Goal: Task Accomplishment & Management: Manage account settings

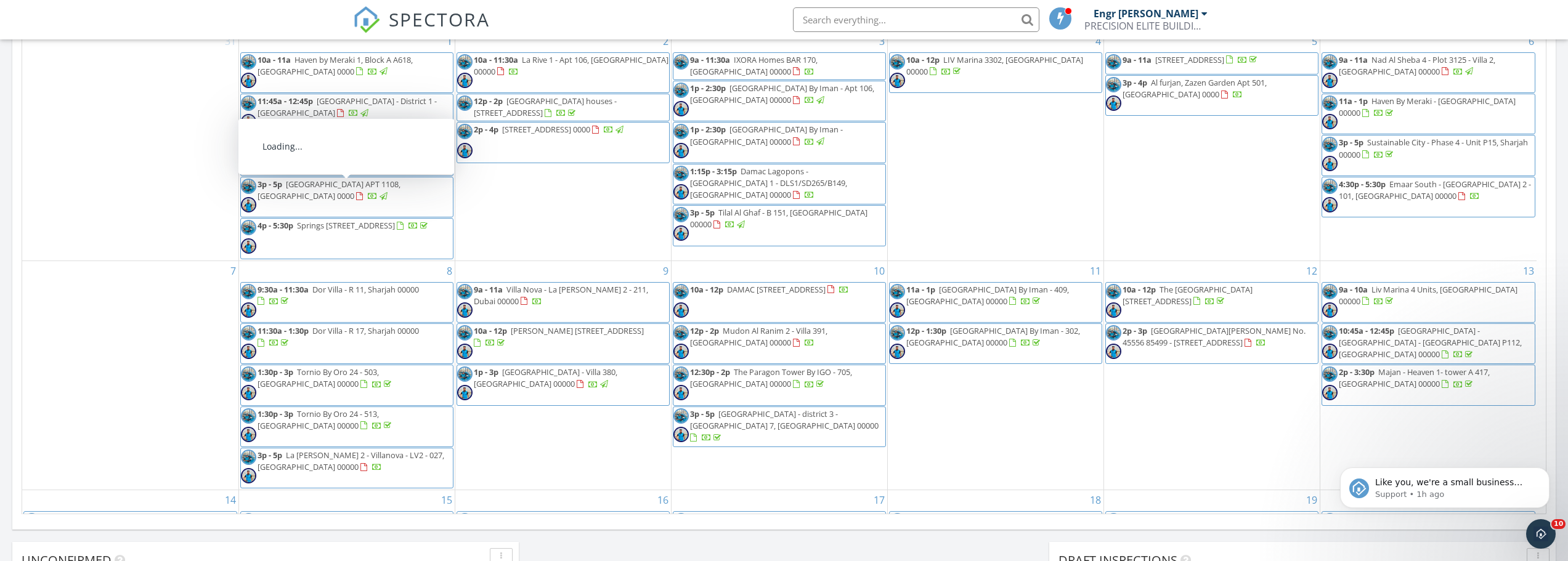
scroll to position [1140, 1587]
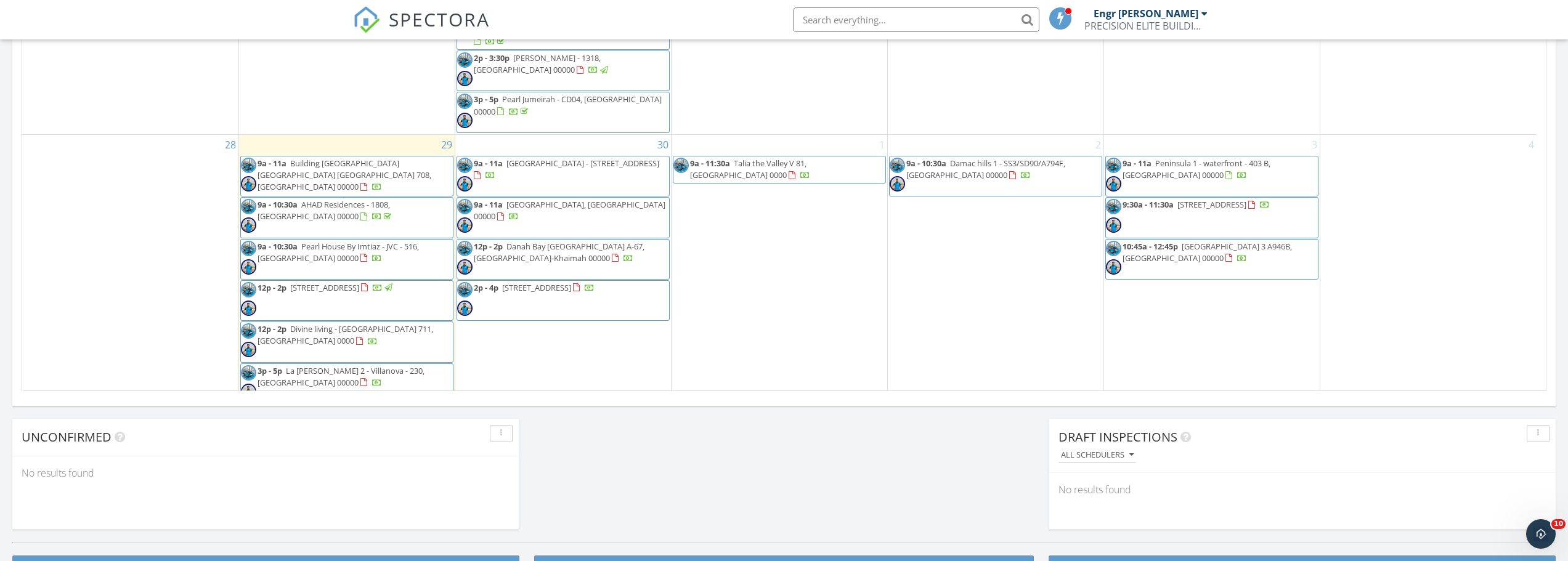
scroll to position [924, 0]
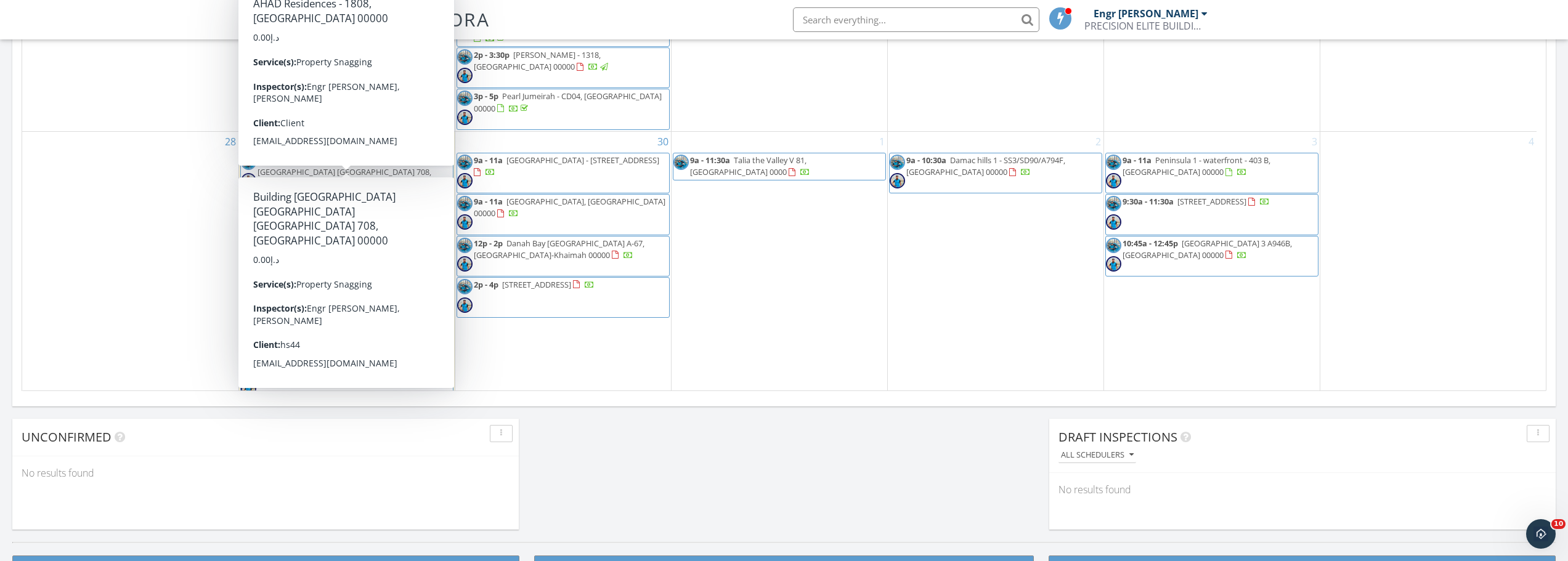
click at [87, 195] on div "28" at bounding box center [130, 308] width 217 height 354
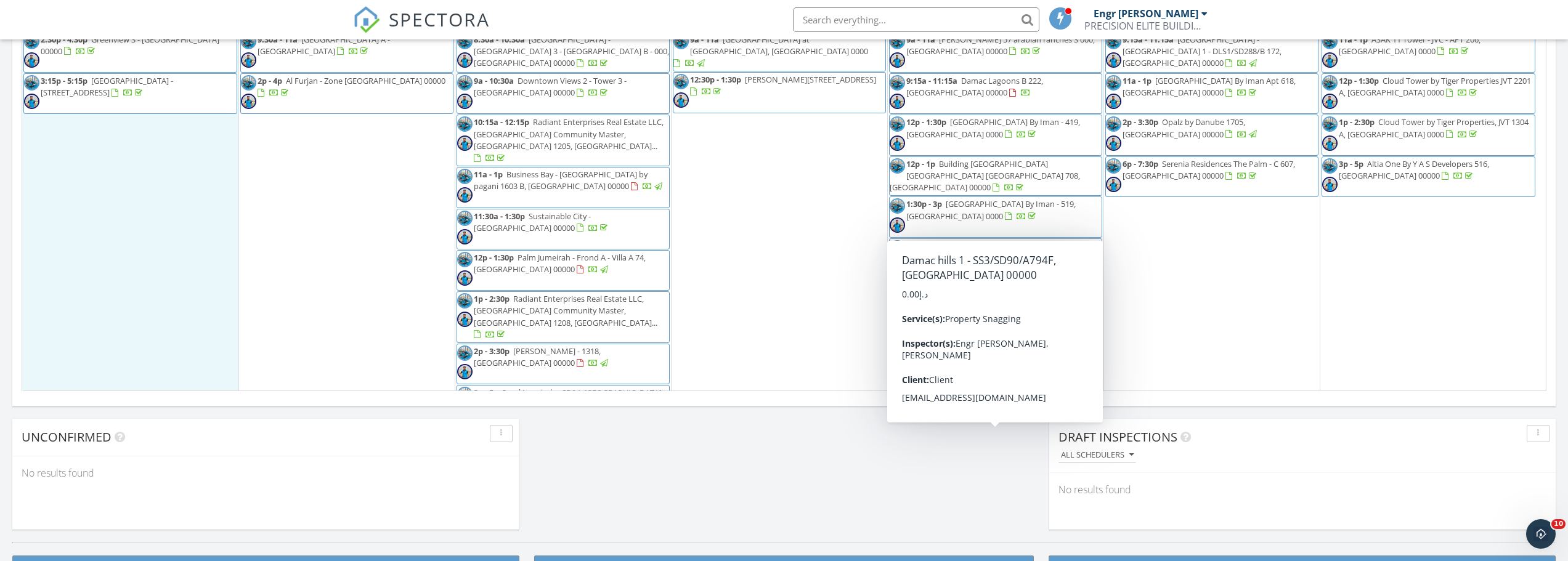
scroll to position [566, 0]
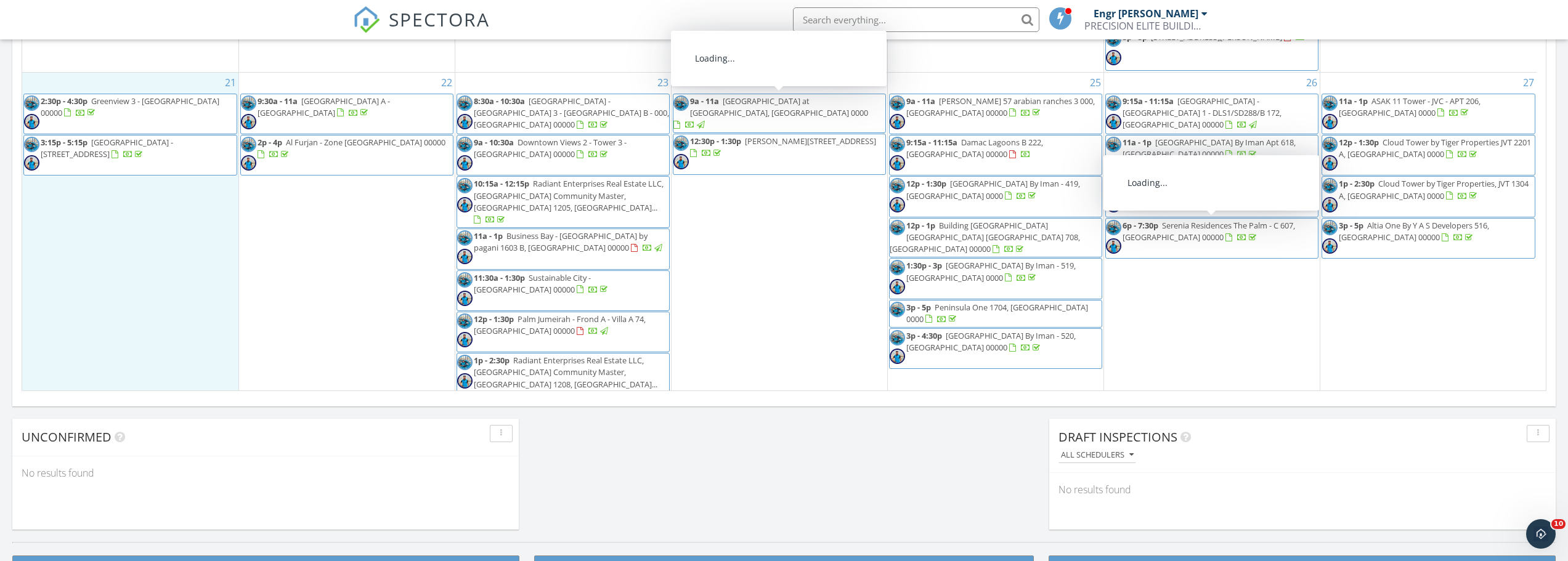
click at [826, 24] on input "text" at bounding box center [916, 19] width 246 height 25
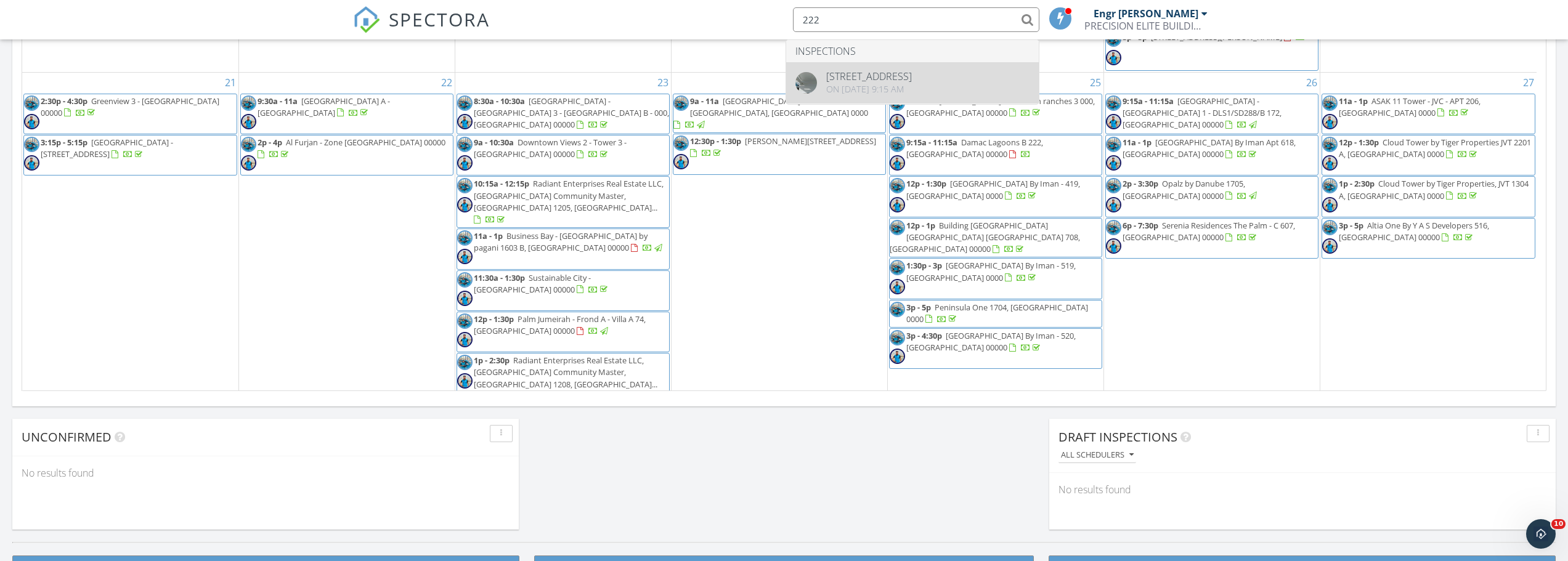
type input "222"
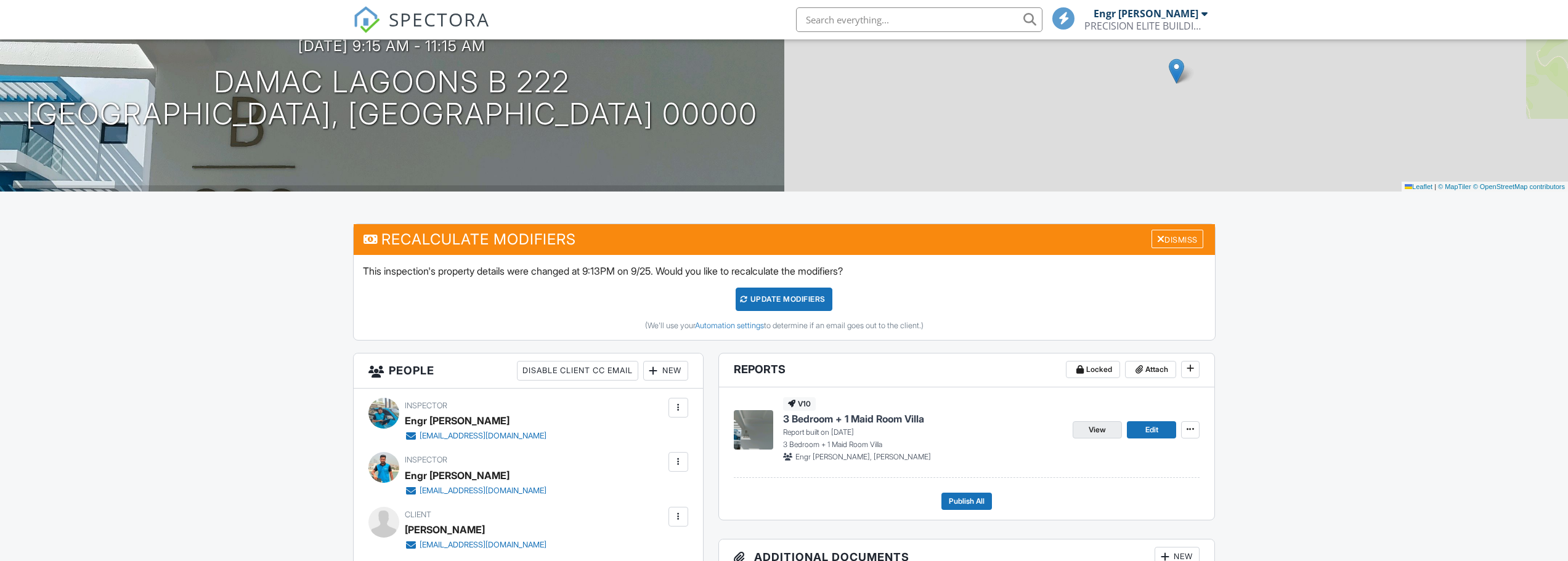
scroll to position [246, 0]
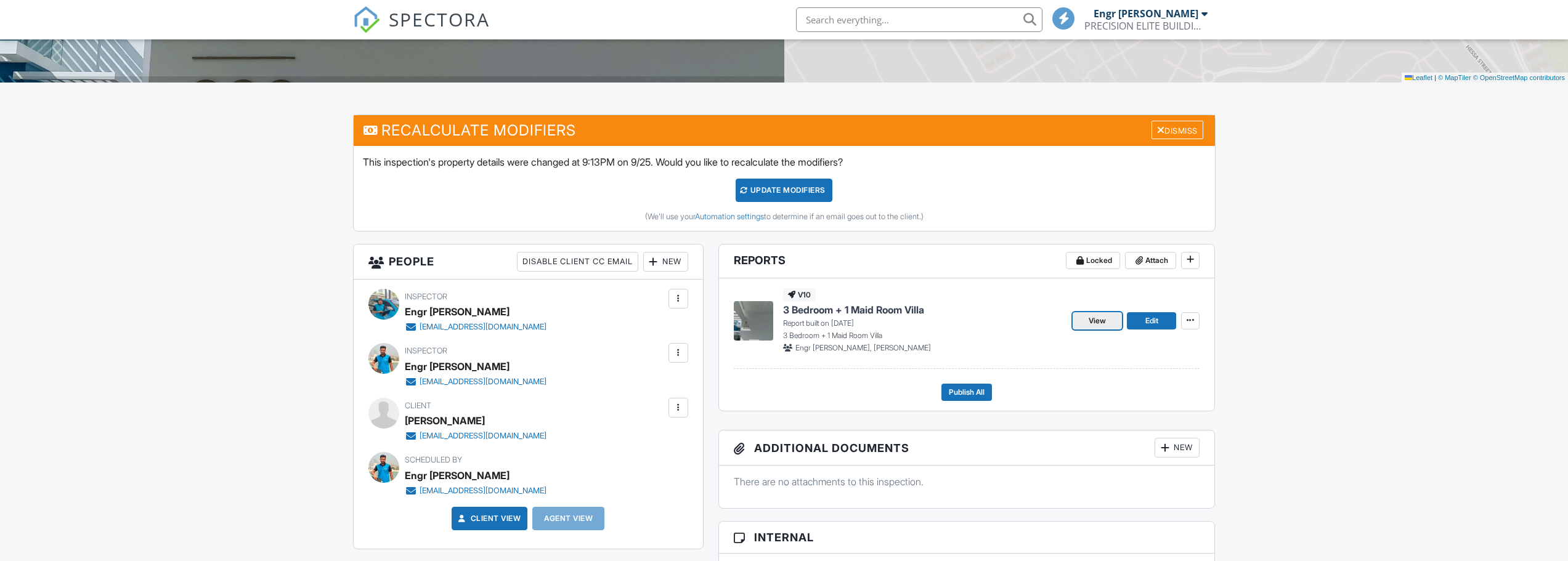
click at [1082, 322] on link "View" at bounding box center [1097, 320] width 50 height 17
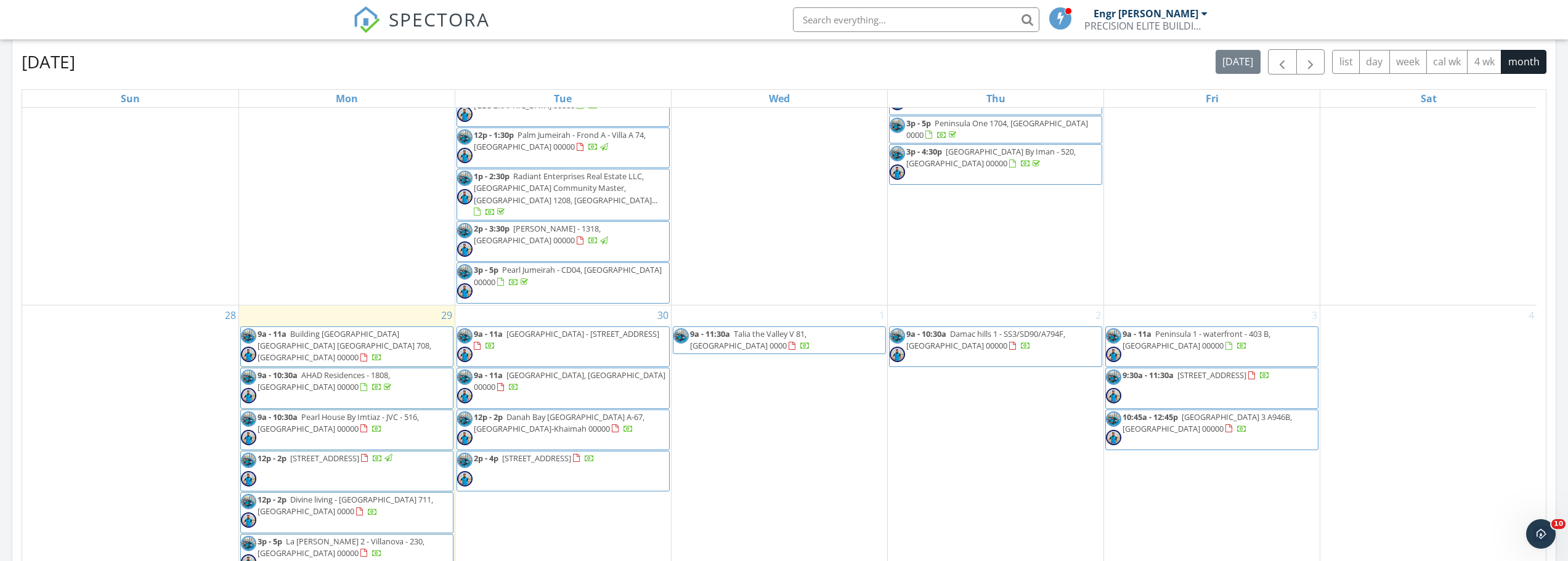
scroll to position [997, 0]
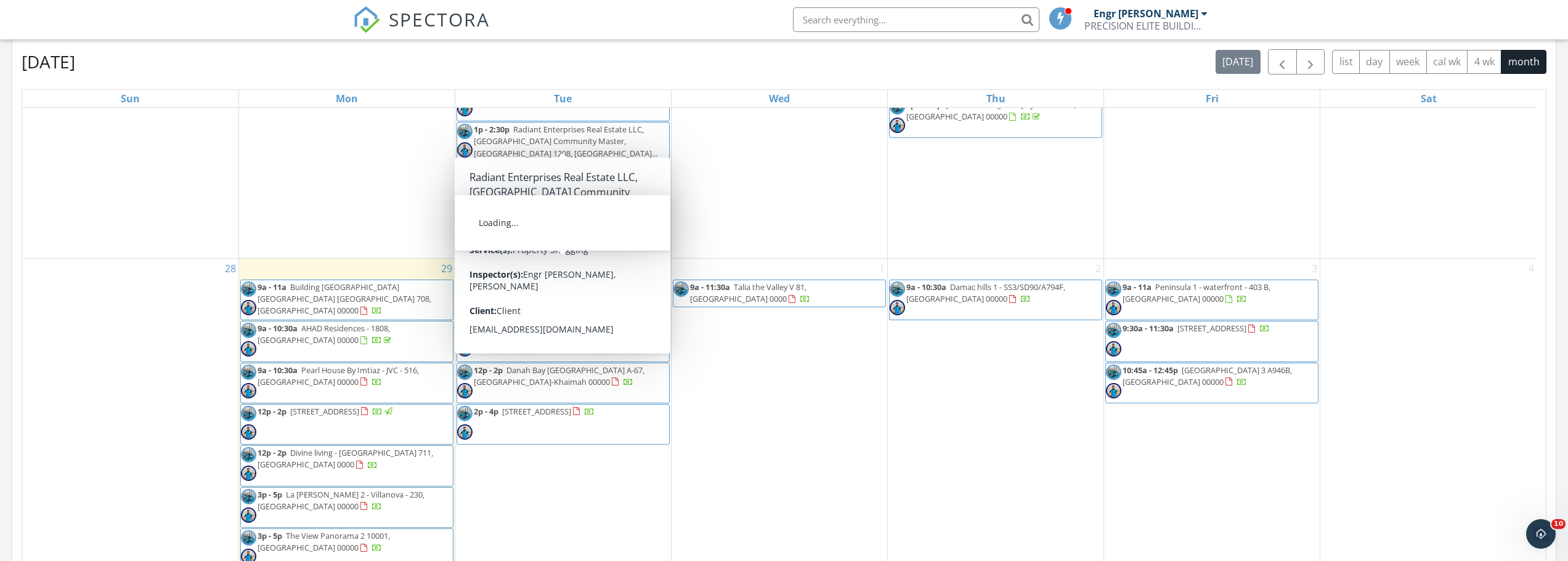
click at [515, 282] on span "Creek Harbour - Island Park 1 1004, Dubai 00000" at bounding box center [583, 287] width 153 height 11
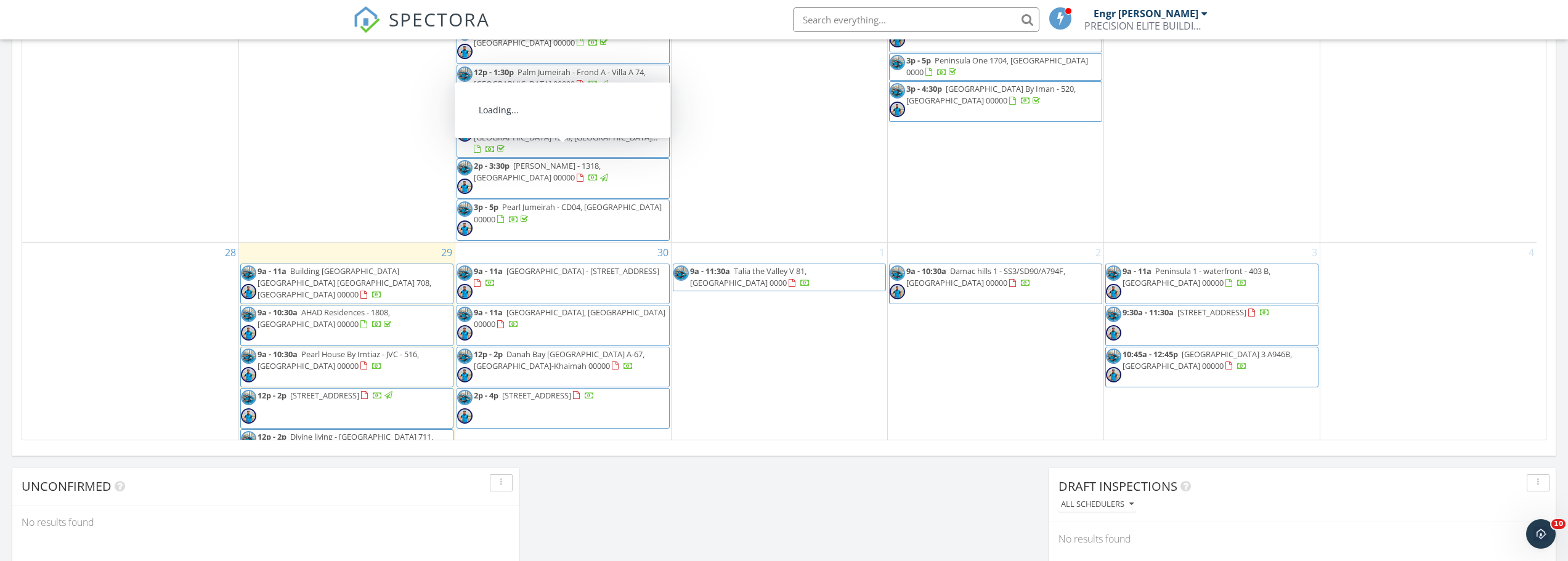
scroll to position [924, 0]
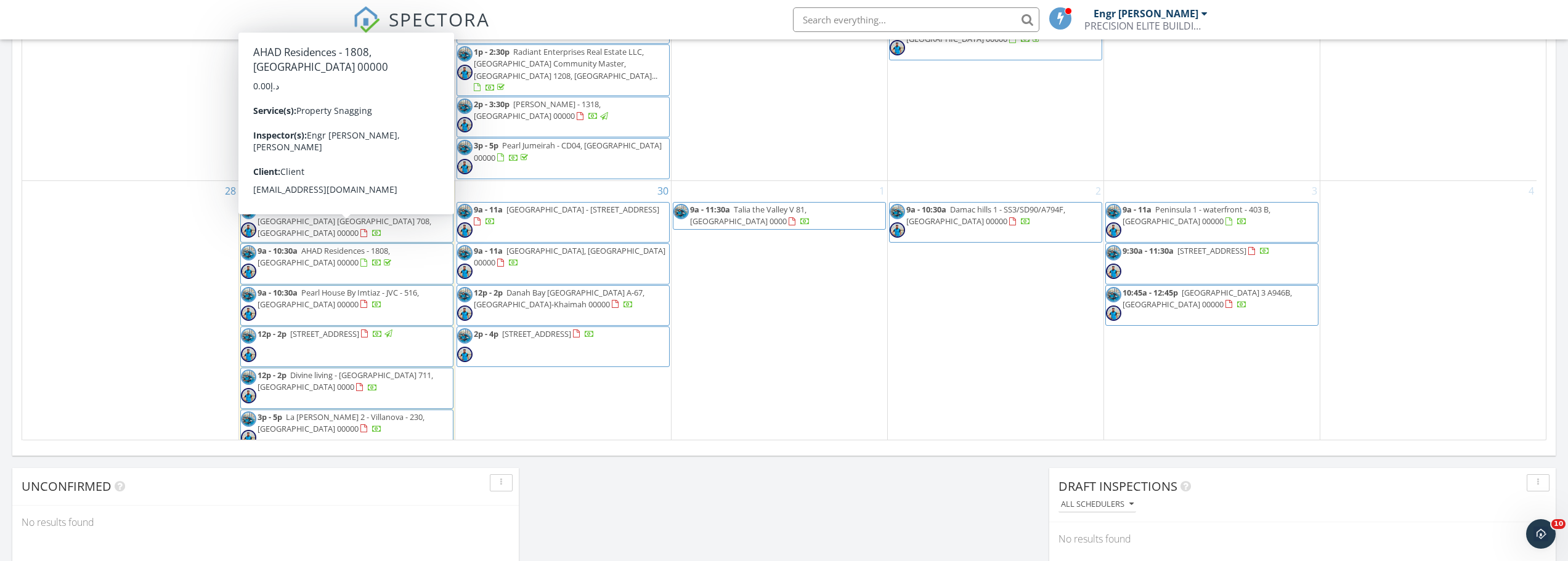
click at [535, 366] on div "30 9a - 11a Creek Harbour - Island Park 1 1004, Dubai 00000 9a - 11a Damac Lago…" at bounding box center [563, 358] width 216 height 354
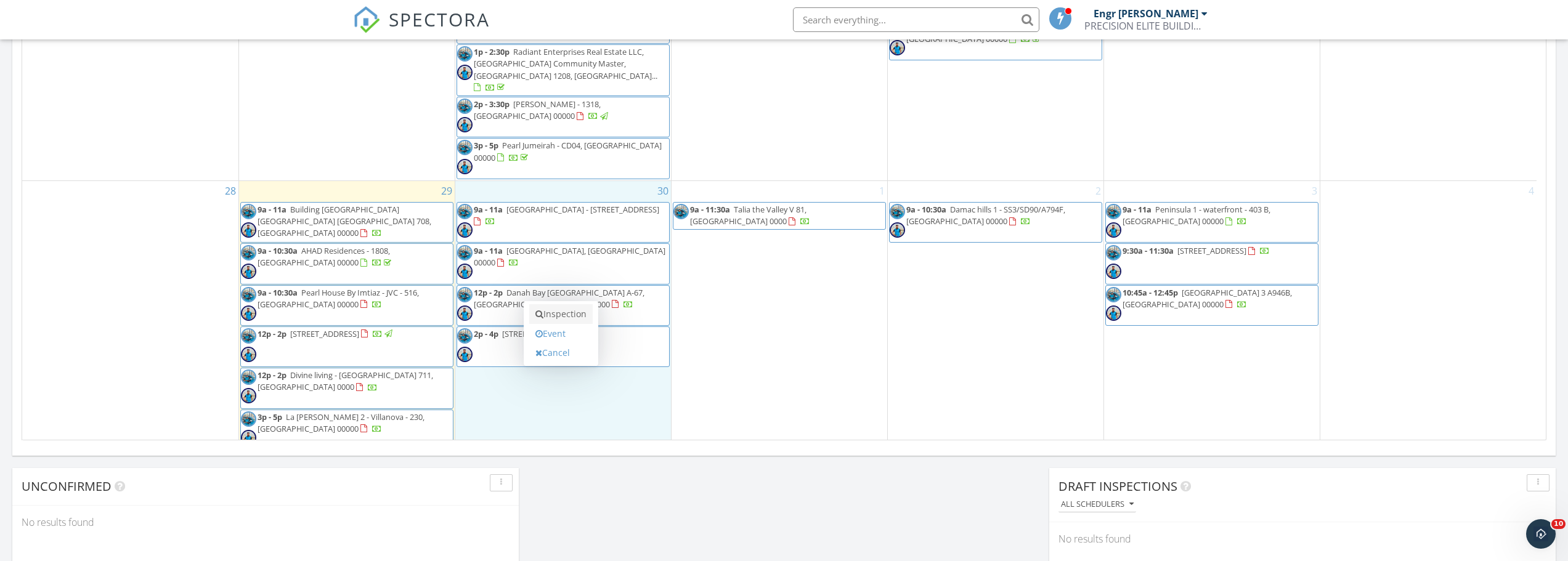
click at [553, 312] on link "Inspection" at bounding box center [561, 314] width 64 height 20
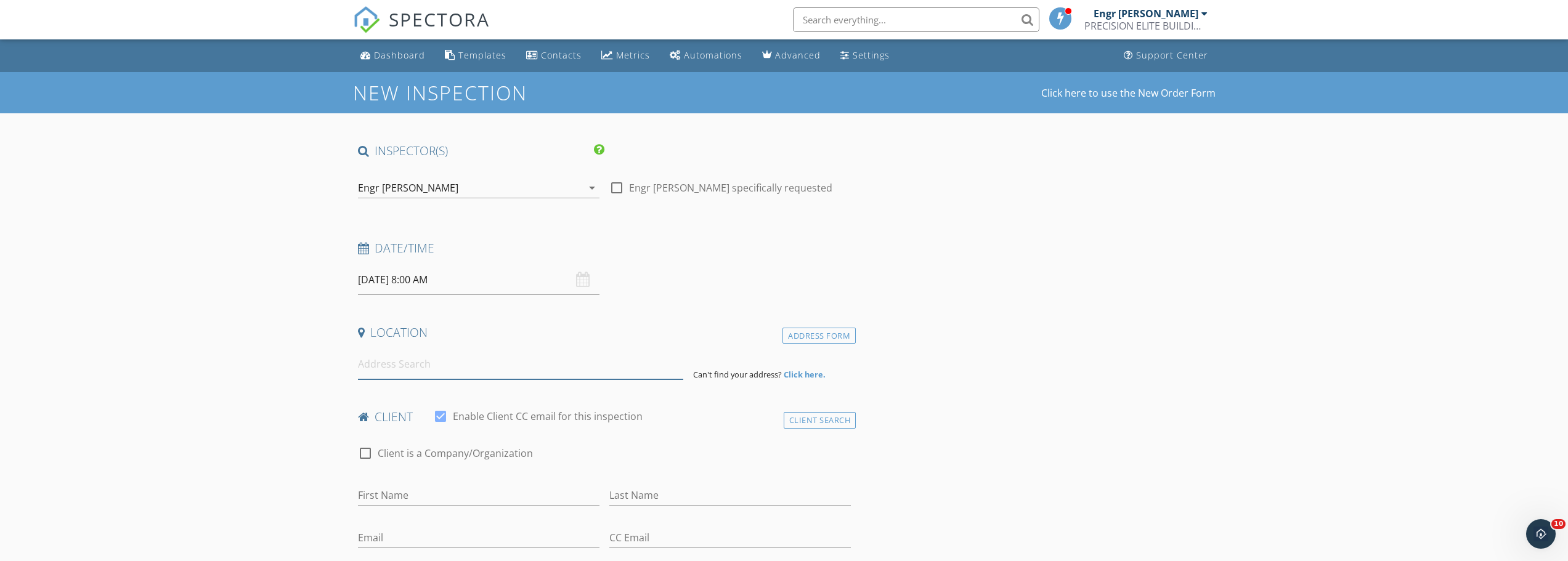
click at [419, 355] on input at bounding box center [521, 364] width 325 height 30
paste input "[GEOGRAPHIC_DATA]"
type input "Jumeirah Bay X1 Tower - Dubai - United Arab Emirates"
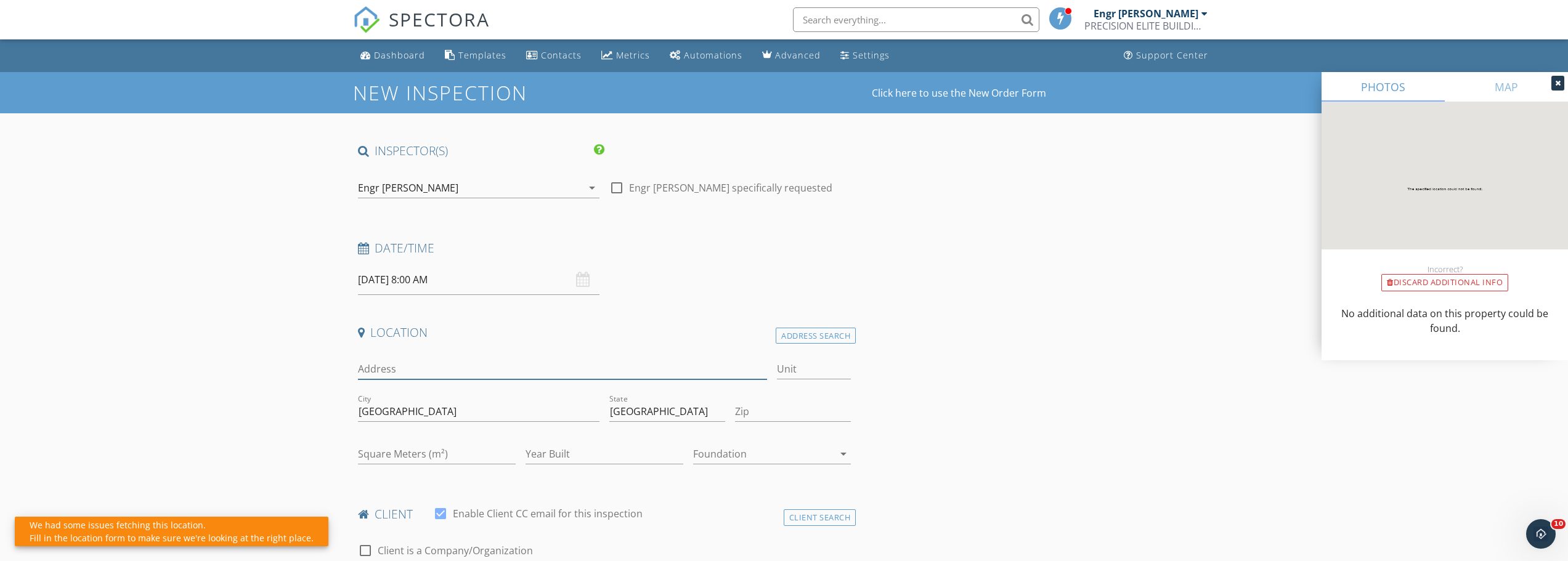
click at [433, 374] on input "Address" at bounding box center [563, 369] width 410 height 21
paste input "[GEOGRAPHIC_DATA]"
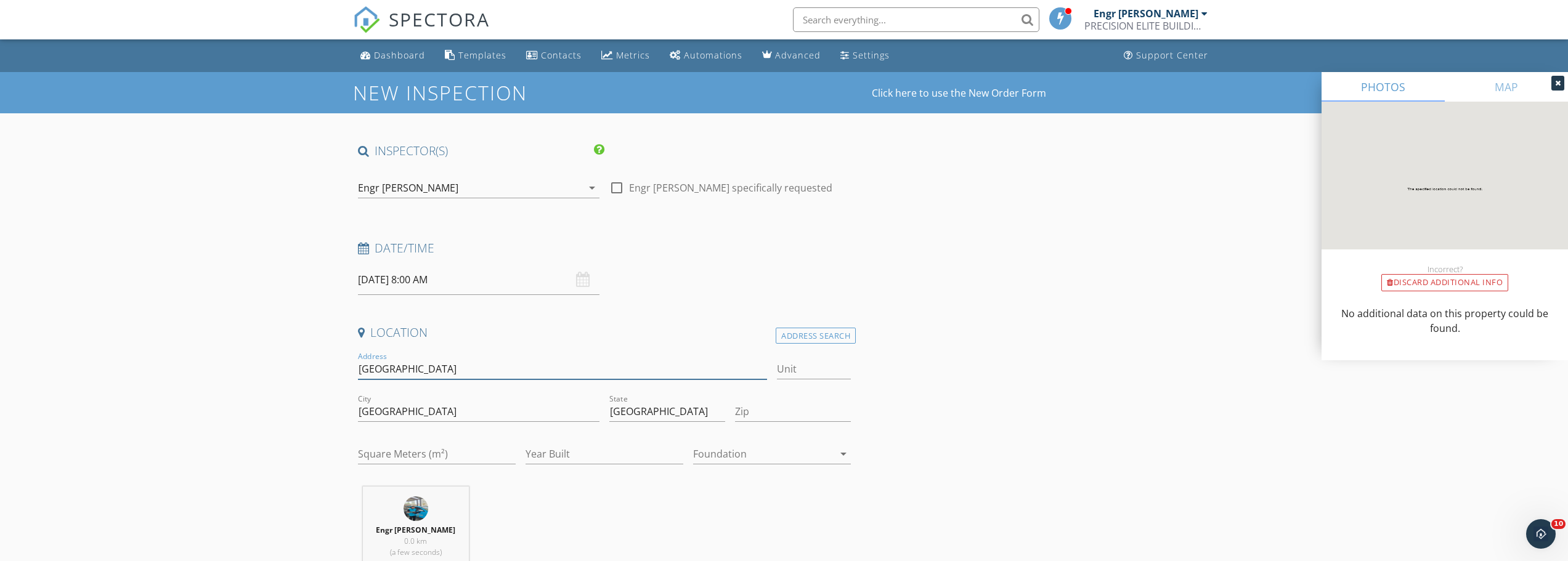
type input "[GEOGRAPHIC_DATA]"
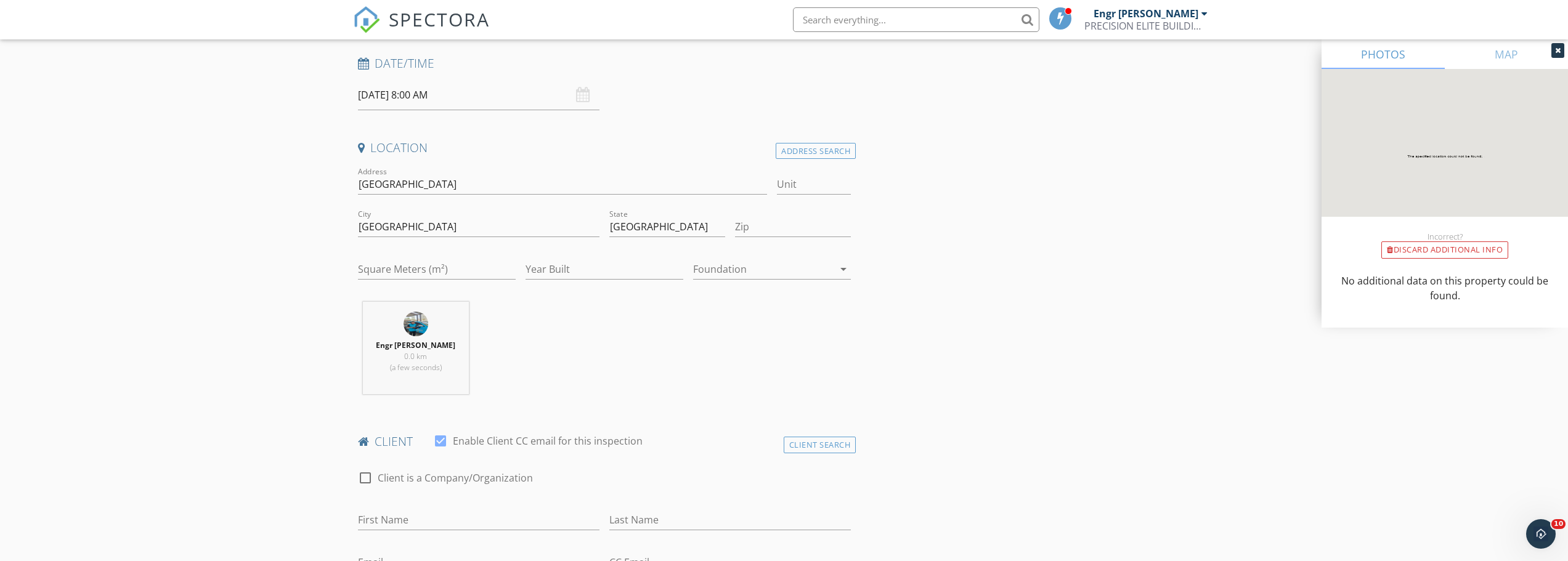
scroll to position [62, 0]
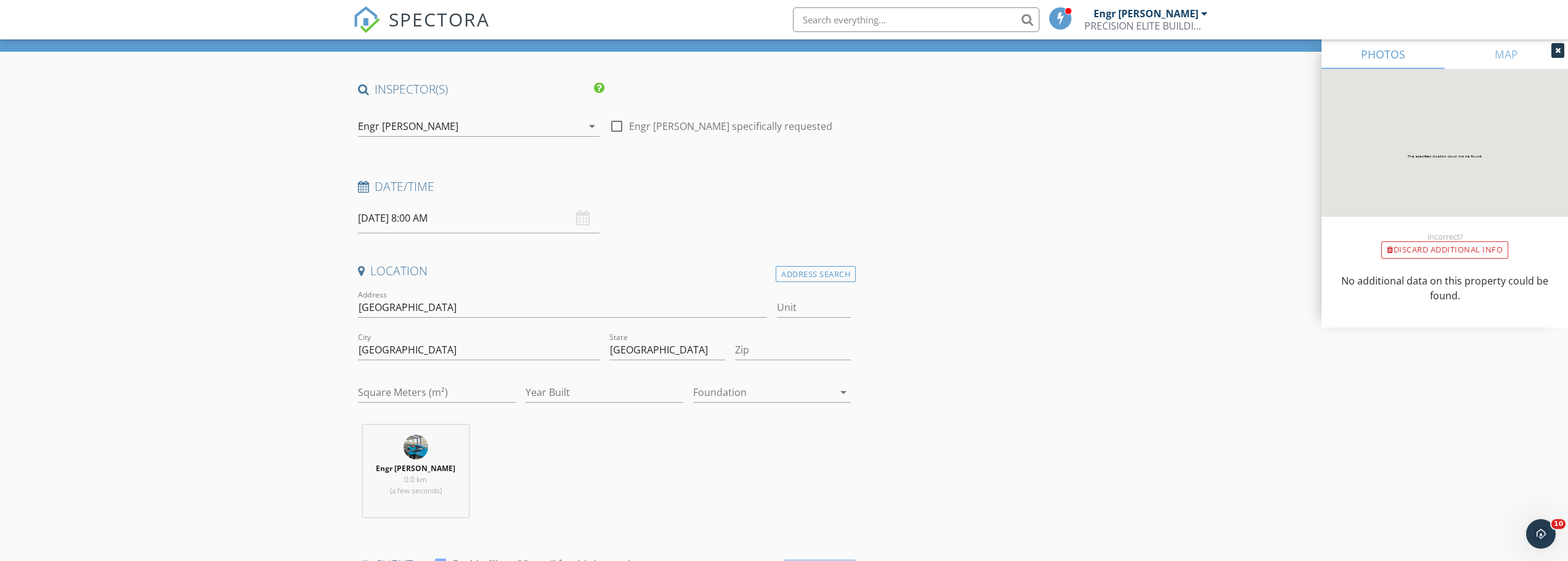
click at [429, 122] on div "Engr [PERSON_NAME]" at bounding box center [470, 127] width 224 height 20
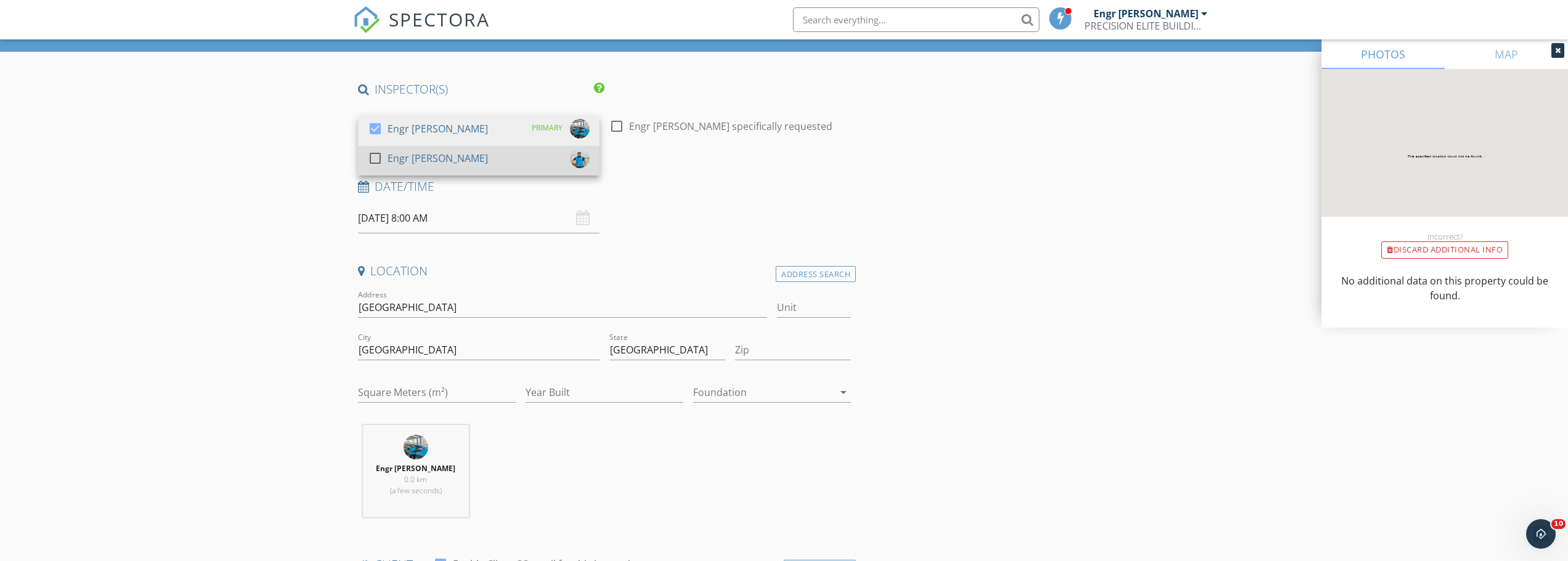
click at [396, 162] on div "Engr [PERSON_NAME]" at bounding box center [438, 158] width 100 height 20
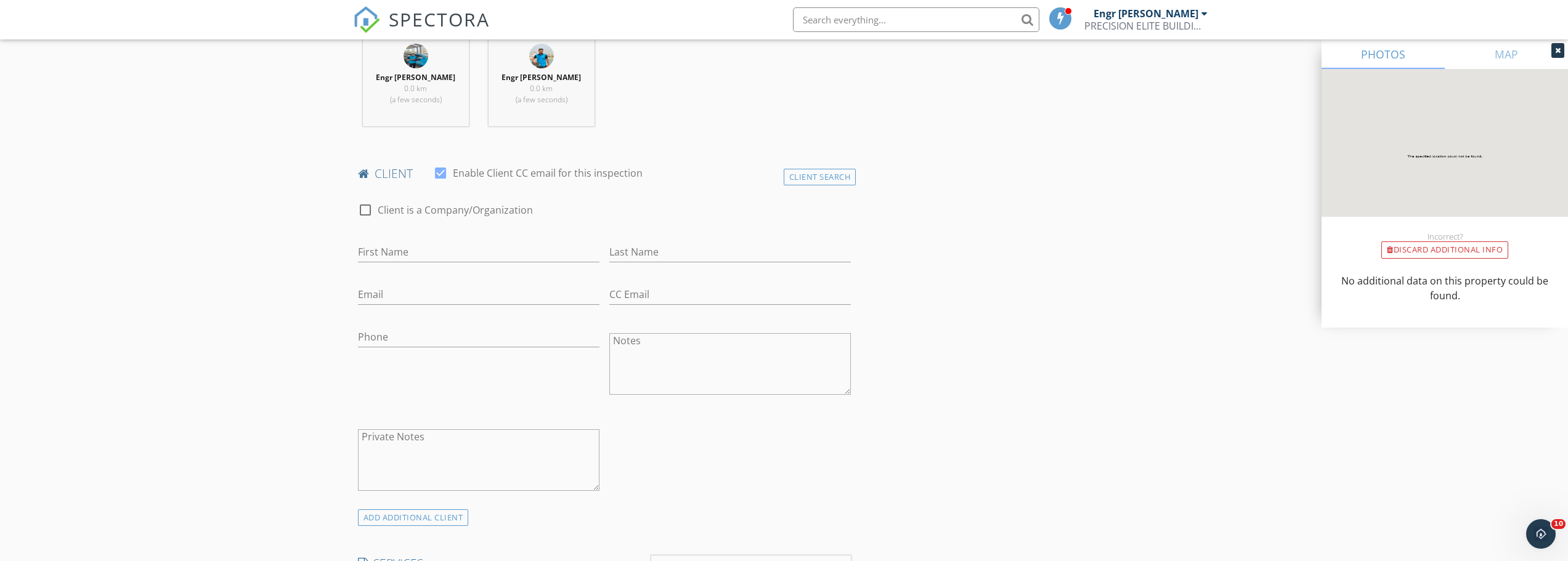
scroll to position [493, 0]
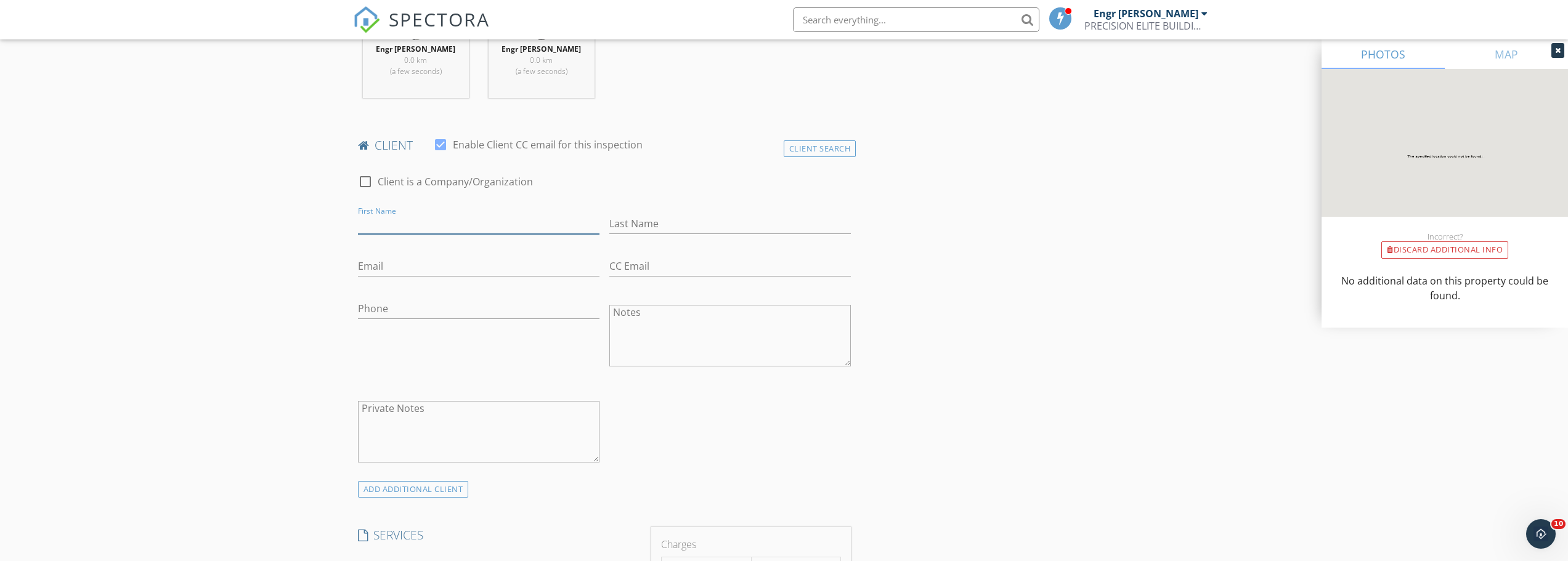
click at [397, 217] on input "First Name" at bounding box center [478, 224] width 241 height 21
click at [376, 253] on div "Email" at bounding box center [478, 269] width 241 height 40
click at [374, 267] on input "Email" at bounding box center [478, 266] width 241 height 21
paste input "[EMAIL_ADDRESS][DOMAIN_NAME]"
type input "[EMAIL_ADDRESS][DOMAIN_NAME]"
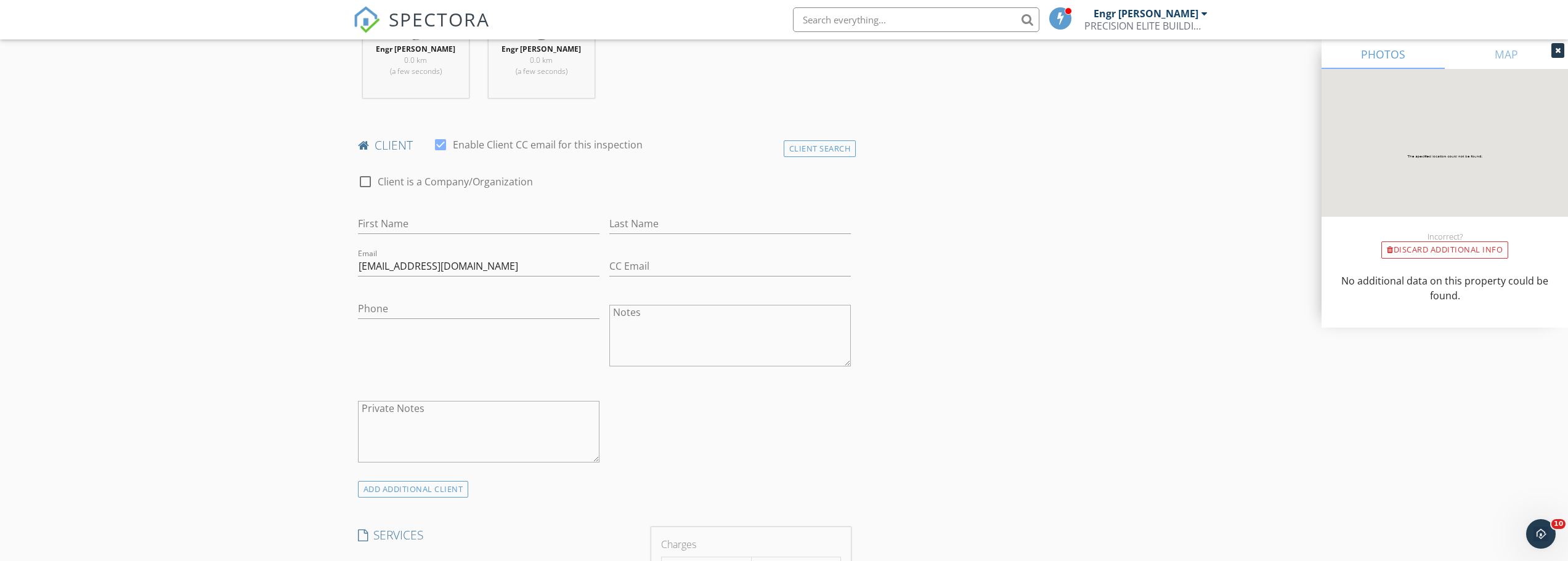
click at [384, 236] on div "First Name" at bounding box center [478, 230] width 241 height 33
click at [382, 228] on input "First Name" at bounding box center [478, 224] width 241 height 21
paste input "[EMAIL_ADDRESS][DOMAIN_NAME]"
drag, startPoint x: 363, startPoint y: 224, endPoint x: 348, endPoint y: 224, distance: 15.0
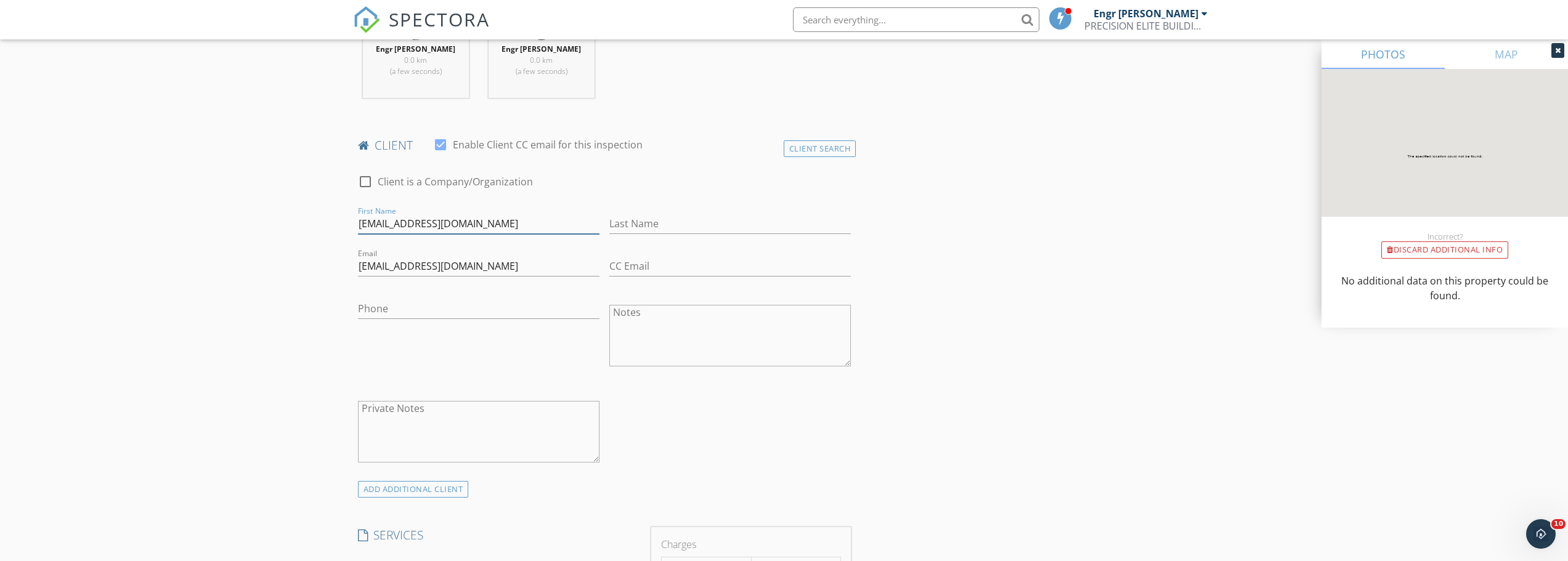
drag, startPoint x: 398, startPoint y: 224, endPoint x: 594, endPoint y: 226, distance: 196.0
click at [594, 226] on input "Senobar.gharibdoust@gmail.com" at bounding box center [478, 224] width 241 height 21
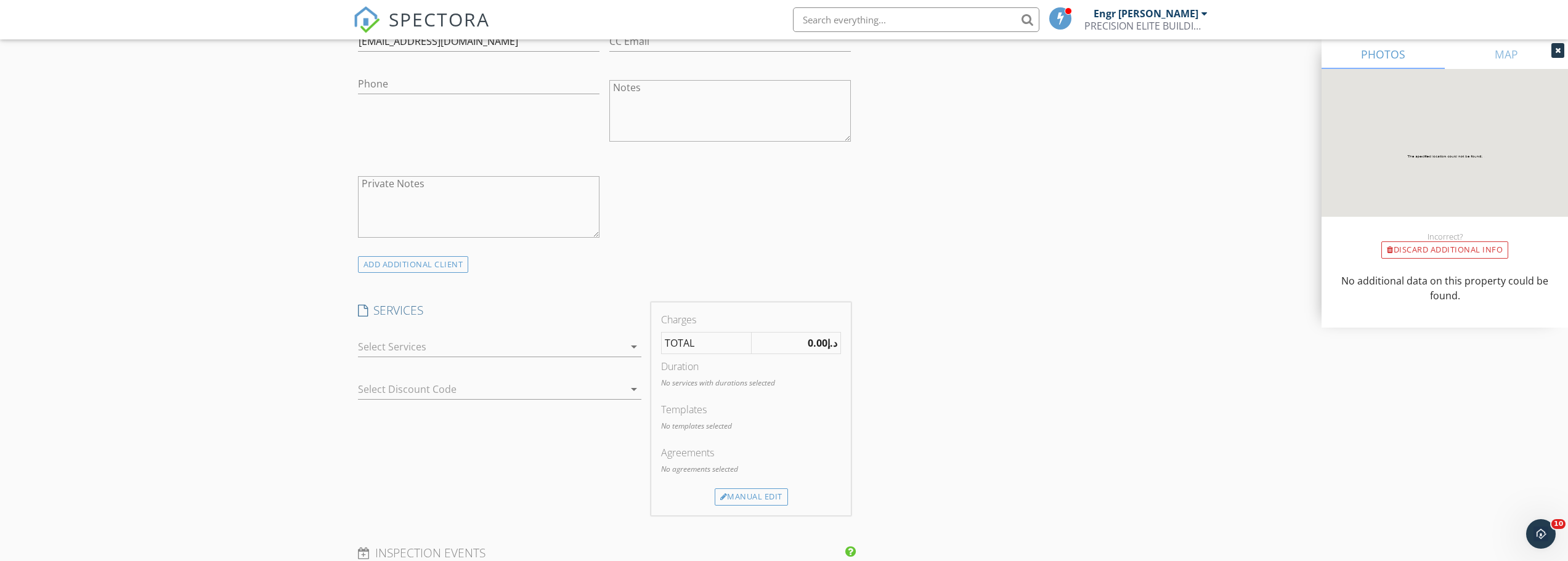
scroll to position [739, 0]
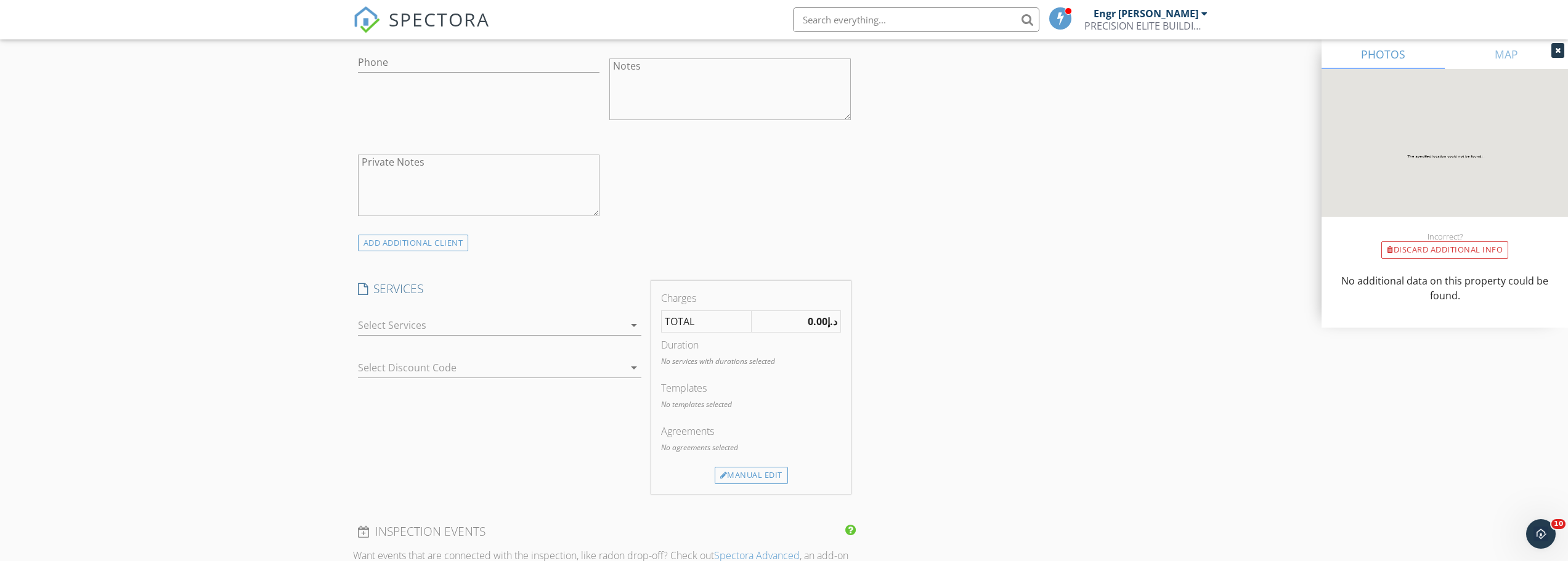
type input "Senobar"
click at [453, 312] on div "check_box_outline_blank Property Snagging arrow_drop_down" at bounding box center [500, 328] width 284 height 40
click at [451, 316] on div at bounding box center [491, 325] width 266 height 20
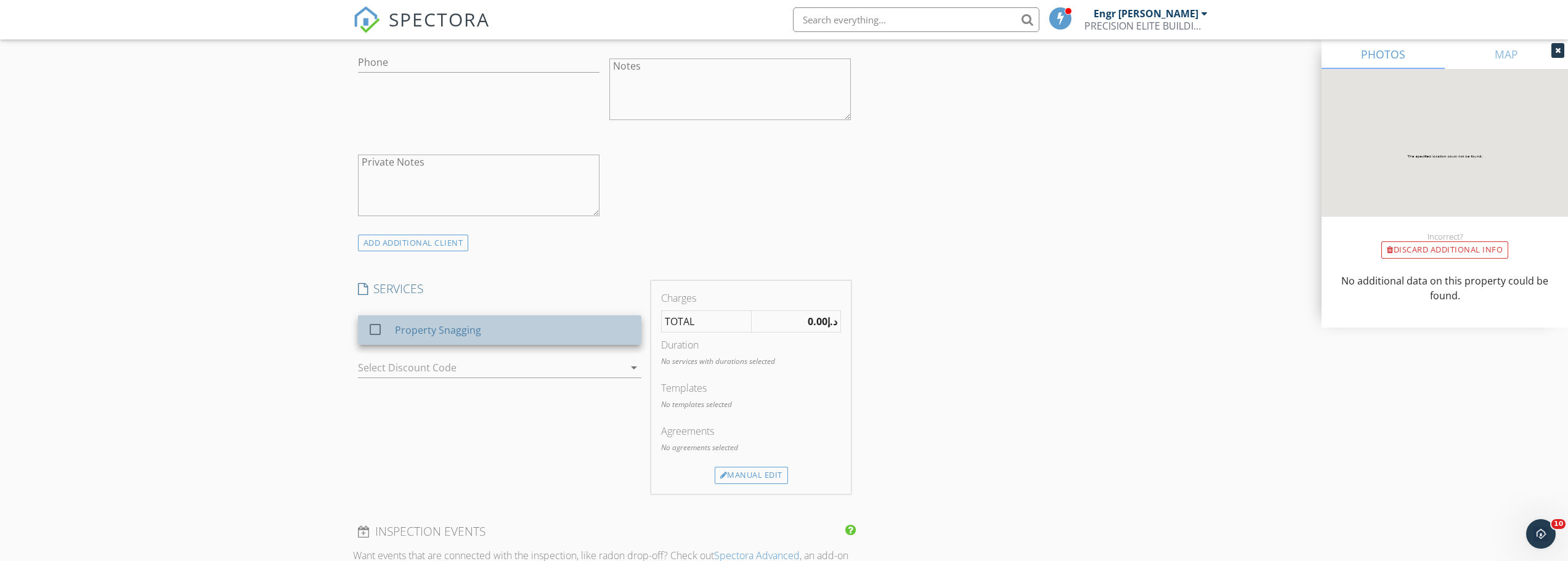
click at [412, 326] on div "Property Snagging" at bounding box center [437, 330] width 86 height 15
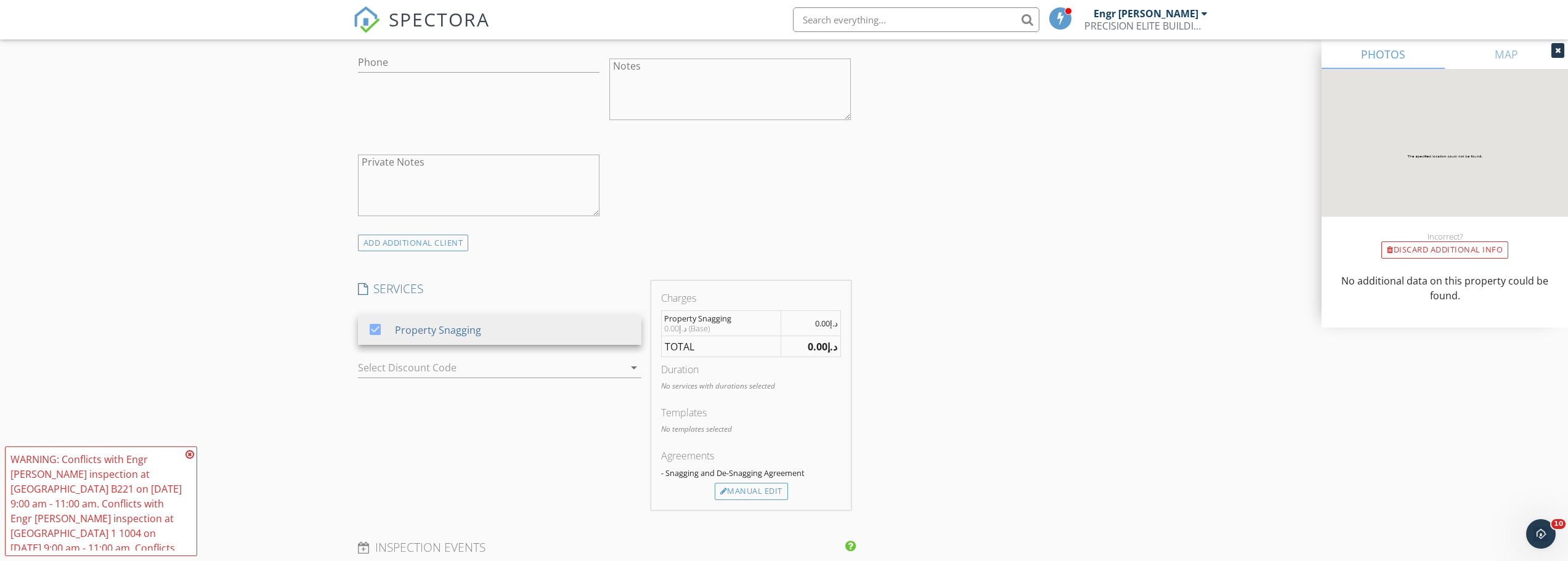
click at [286, 322] on div "New Inspection Click here to use the New Order Form INSPECTOR(S) check_box Engr…" at bounding box center [784, 386] width 1568 height 2105
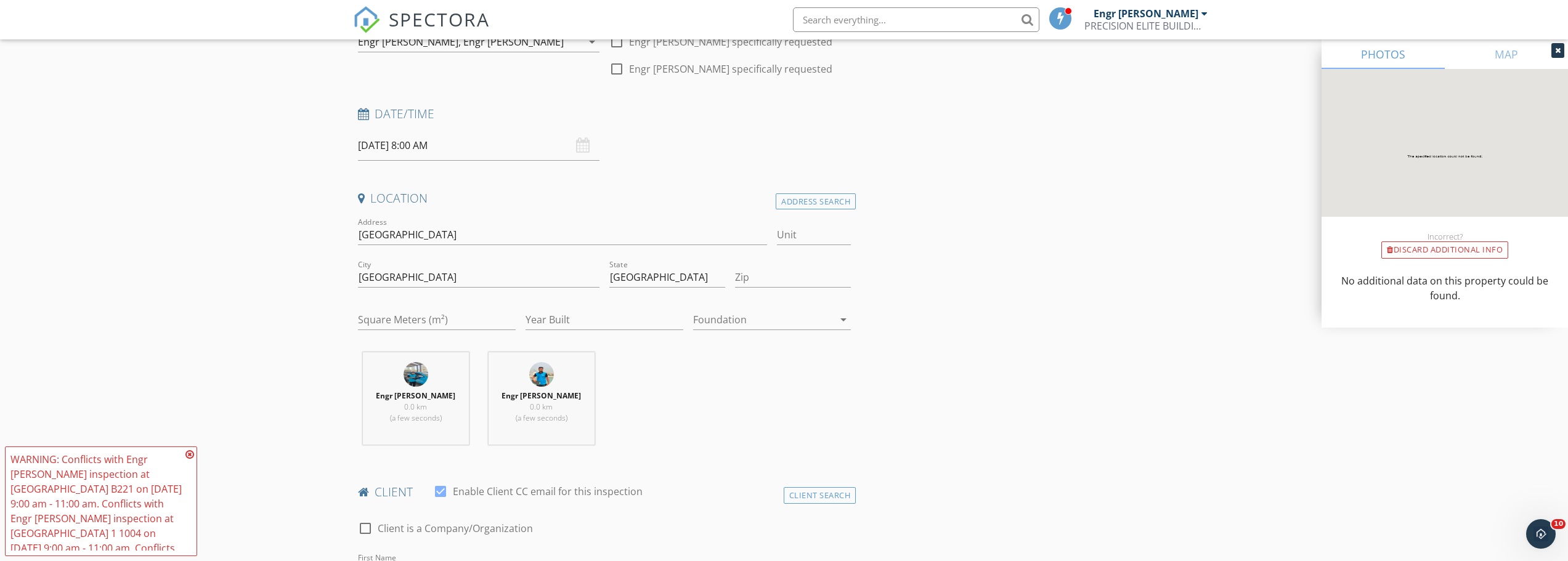
scroll to position [138, 0]
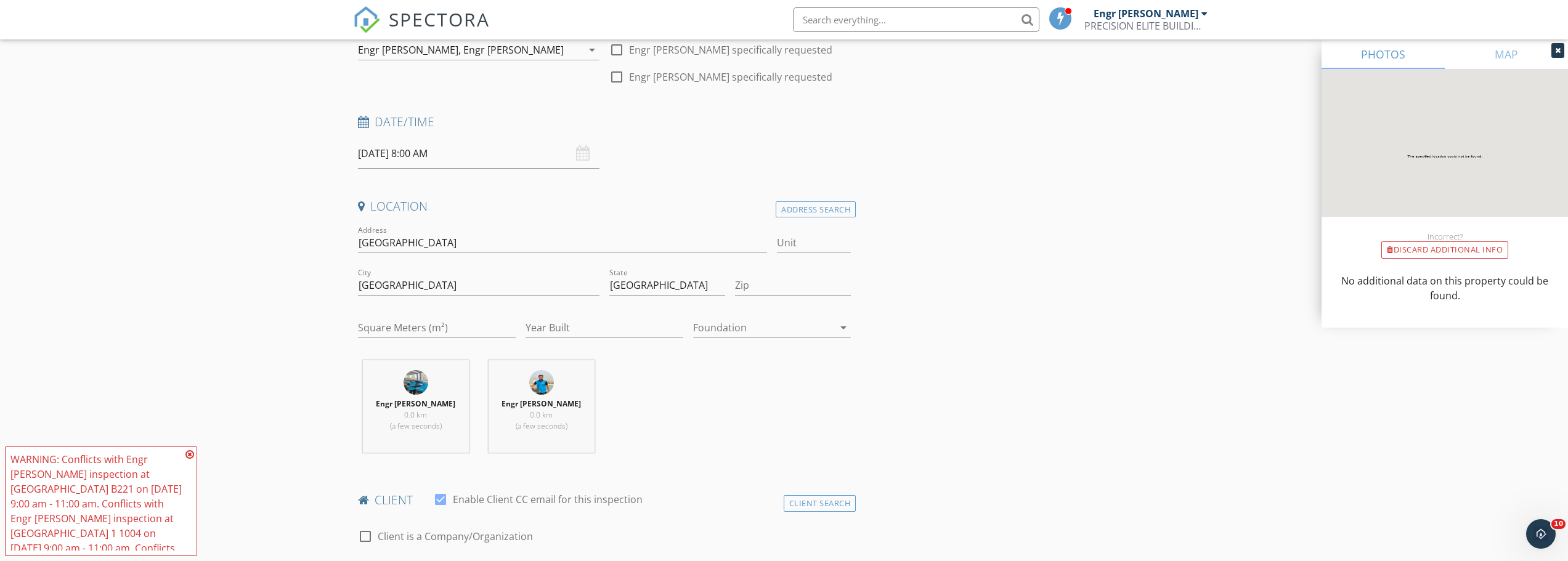
click at [731, 325] on div at bounding box center [763, 328] width 141 height 20
click at [762, 290] on input "Zip" at bounding box center [793, 285] width 116 height 21
type input "0000"
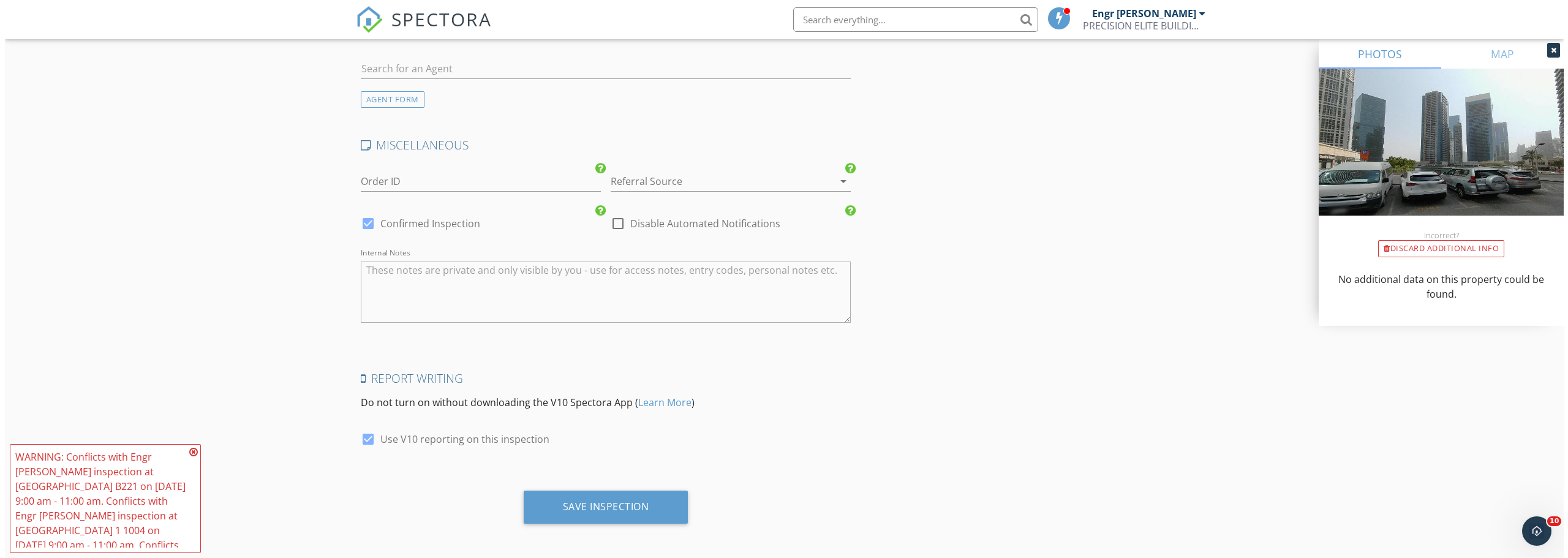
scroll to position [1608, 0]
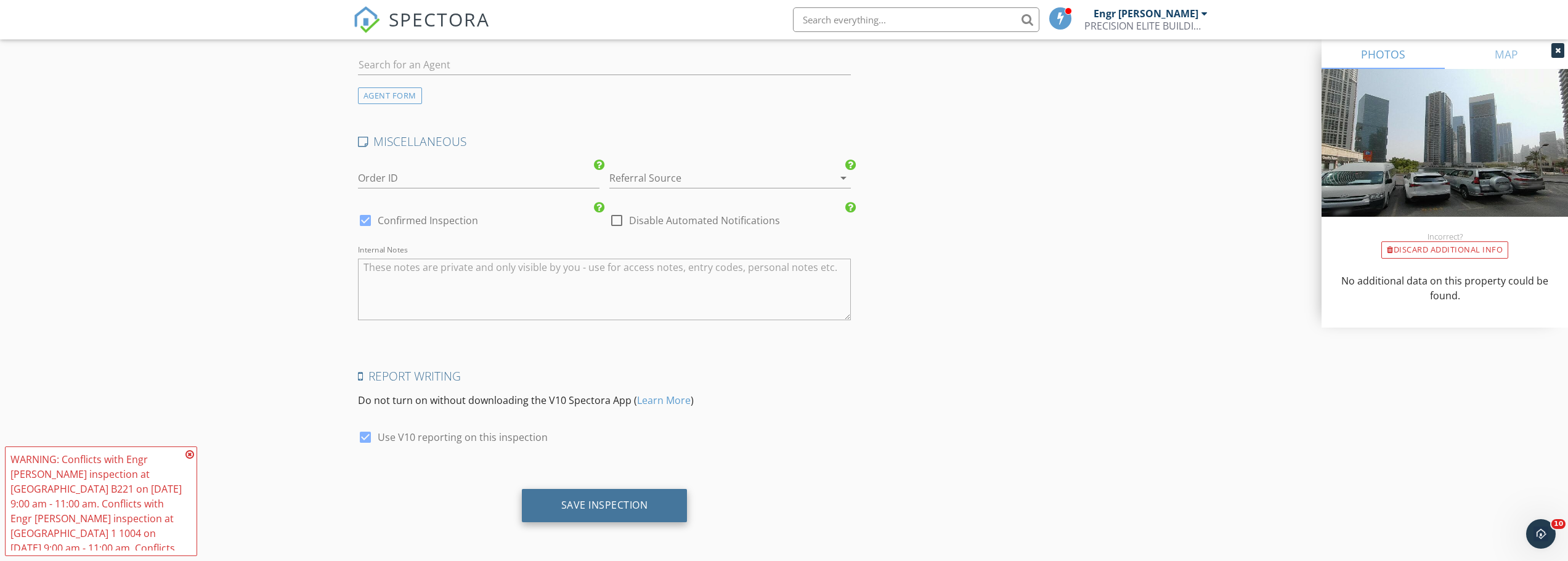
click at [583, 499] on div "Save Inspection" at bounding box center [604, 504] width 87 height 12
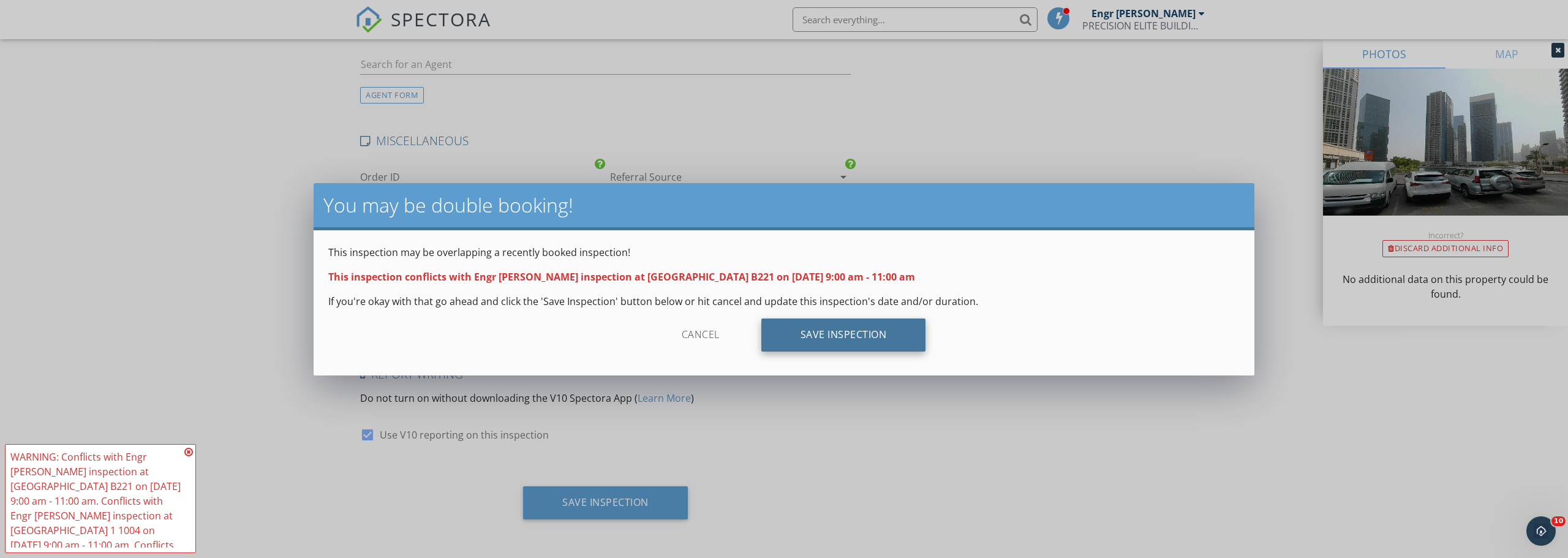
click at [885, 343] on div "Save Inspection" at bounding box center [843, 335] width 165 height 33
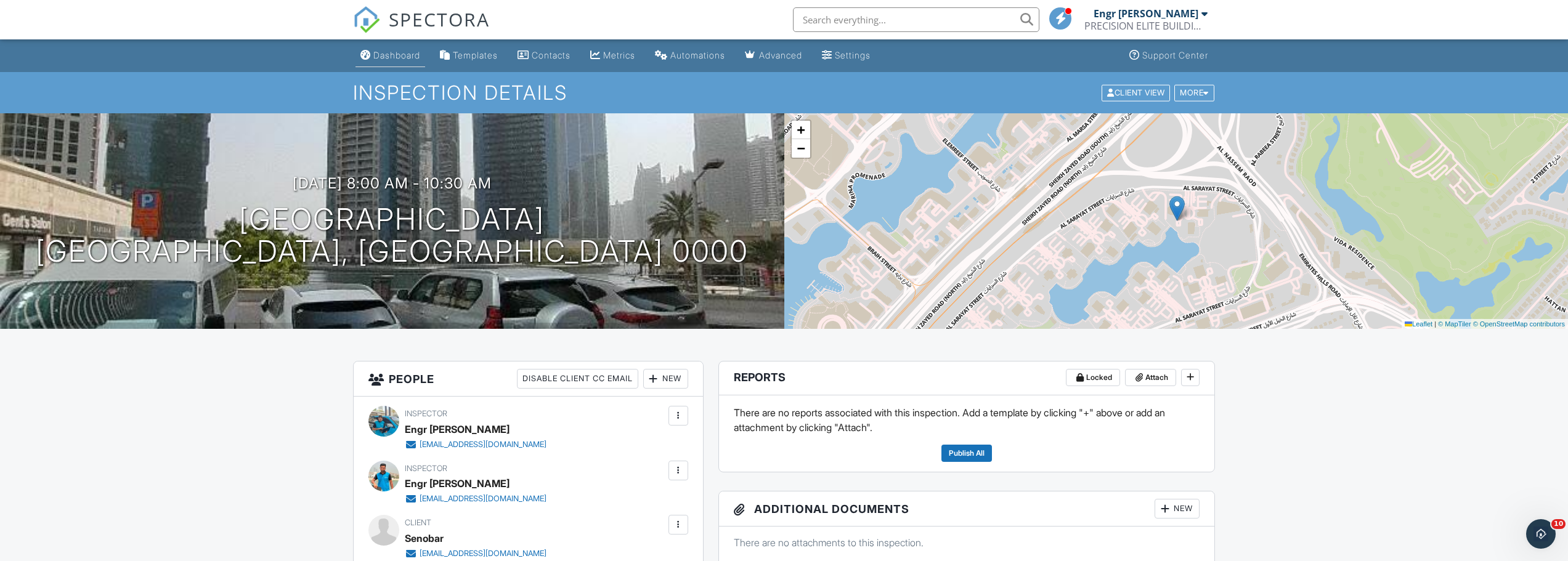
click at [393, 63] on link "Dashboard" at bounding box center [390, 56] width 69 height 23
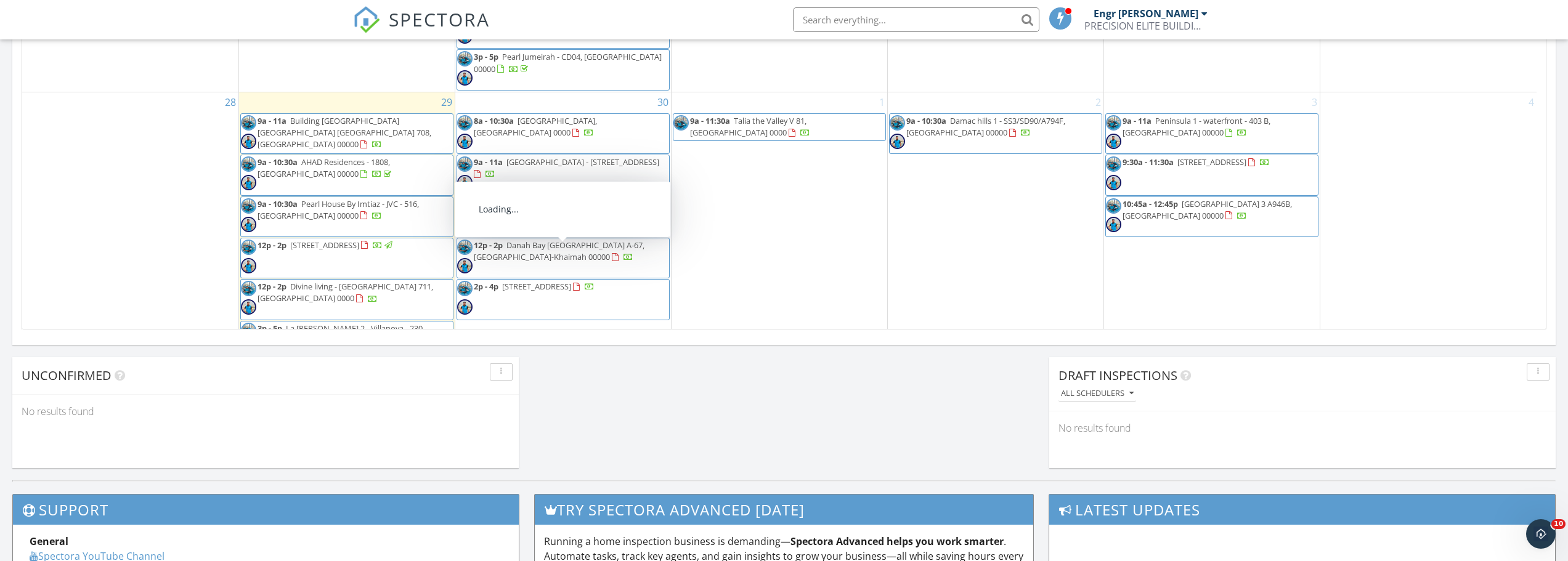
scroll to position [874, 0]
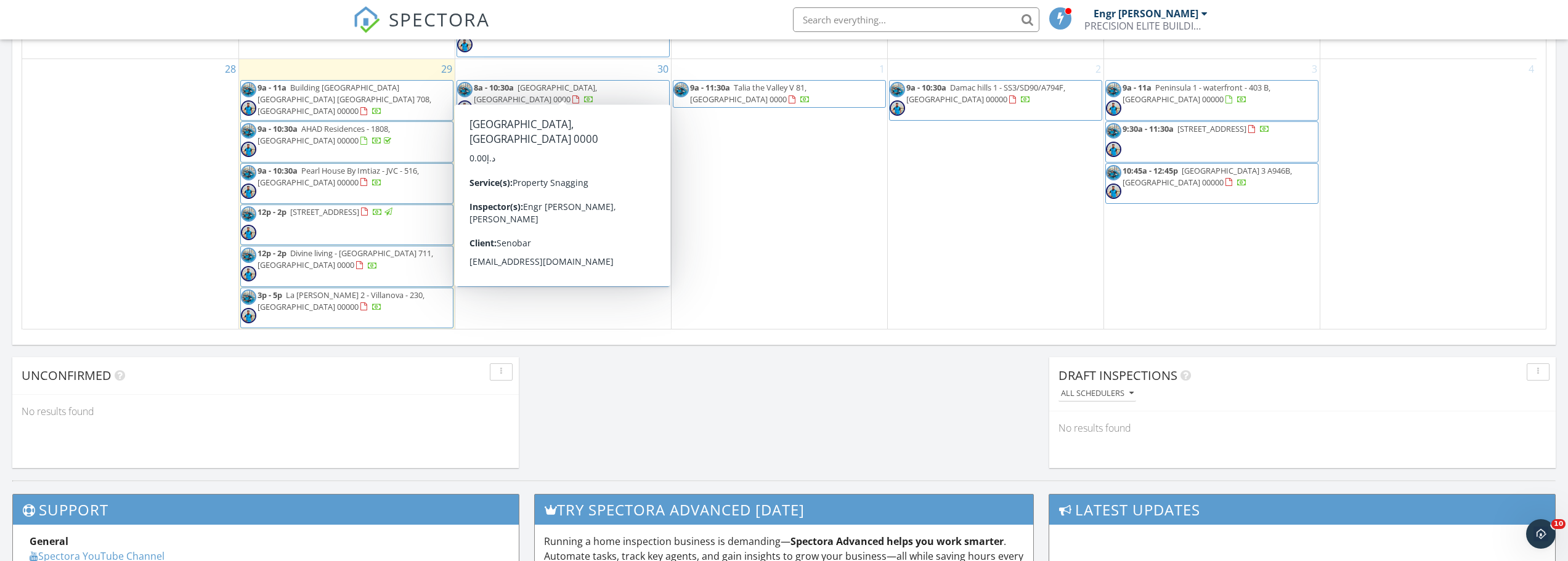
click at [550, 82] on span "8a - 10:30a Jumeirah Bay X1 Tower, Dubai 0000" at bounding box center [563, 100] width 212 height 37
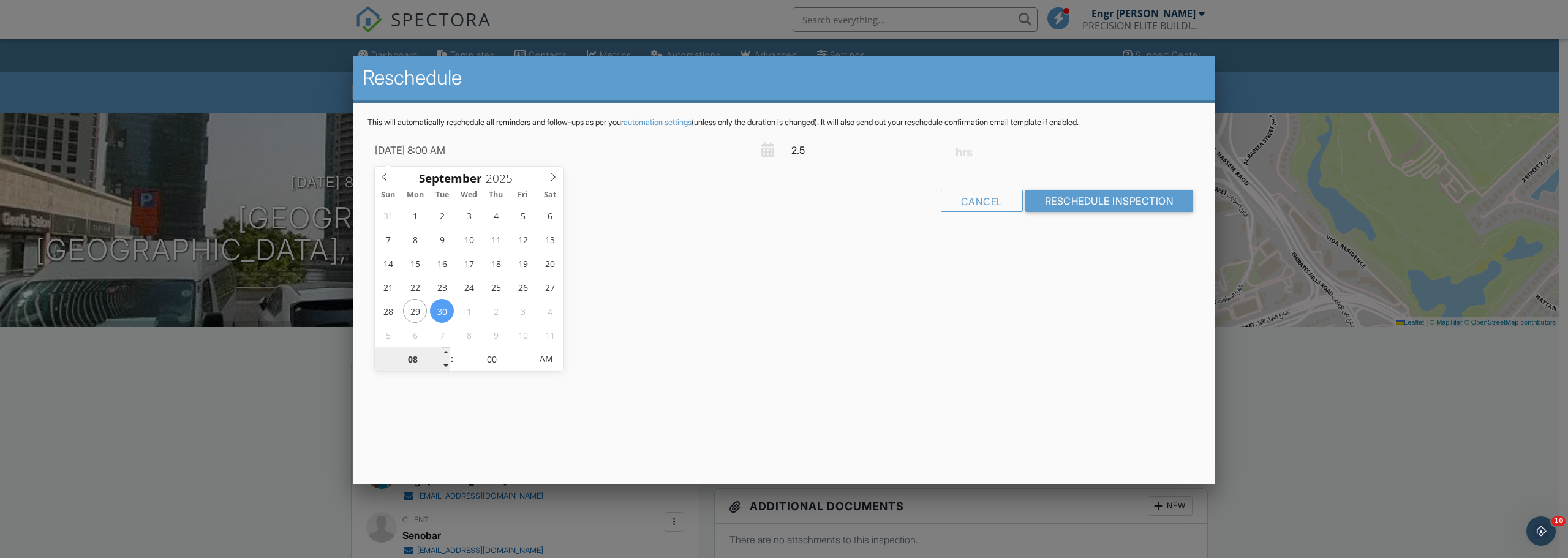
click at [426, 357] on input "08" at bounding box center [412, 360] width 75 height 25
type input "30/09/2025 1:00 AM"
type input "01"
type input "30/09/2025 12:00 AM"
type input "12"
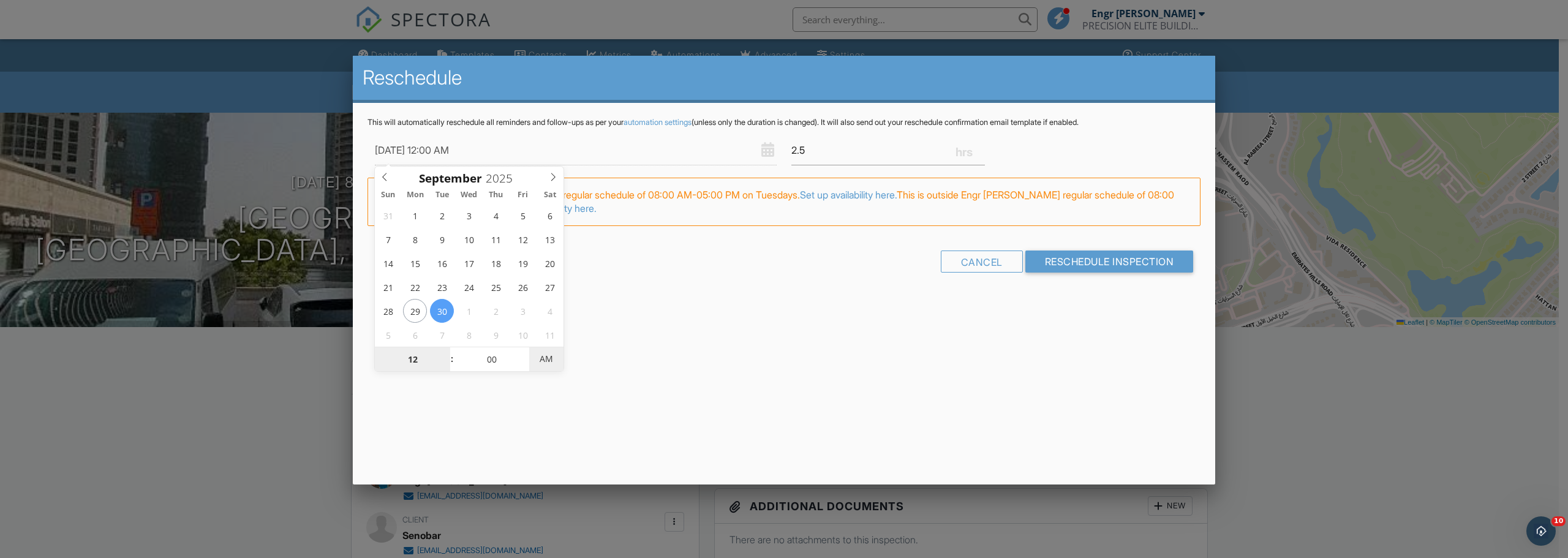
type input "[DATE] 12:00 PM"
click at [547, 358] on span "AM" at bounding box center [546, 359] width 34 height 25
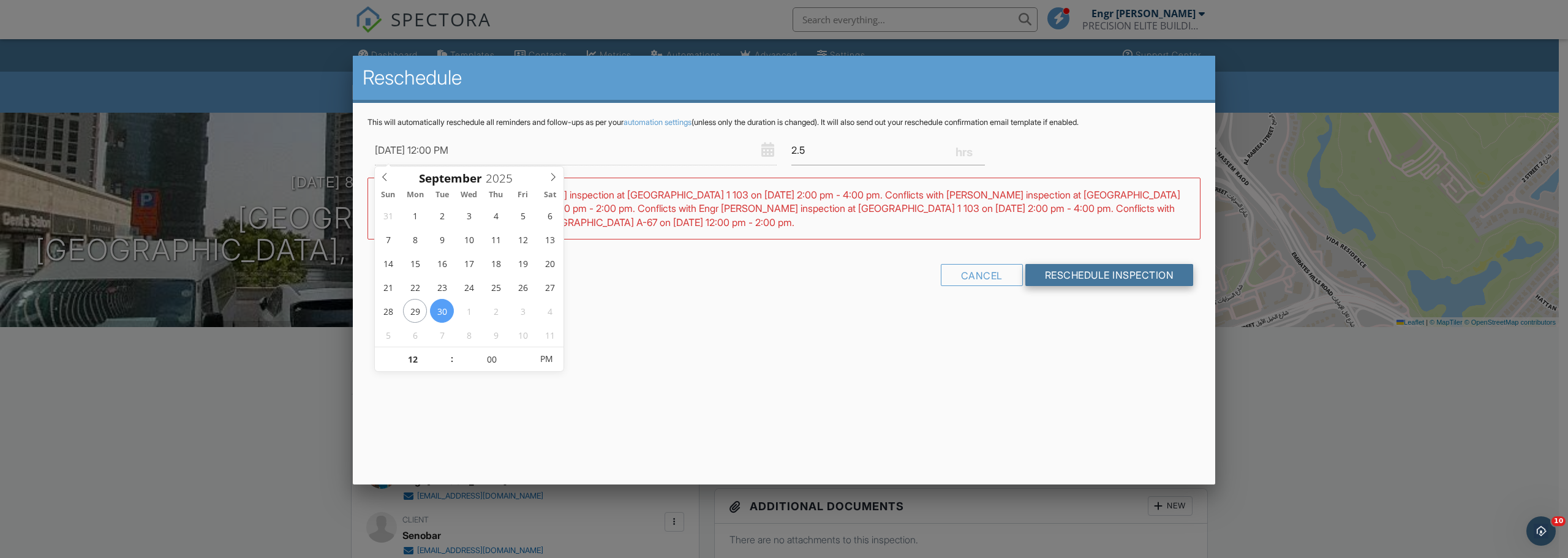
click at [1074, 275] on input "Reschedule Inspection" at bounding box center [1109, 274] width 168 height 22
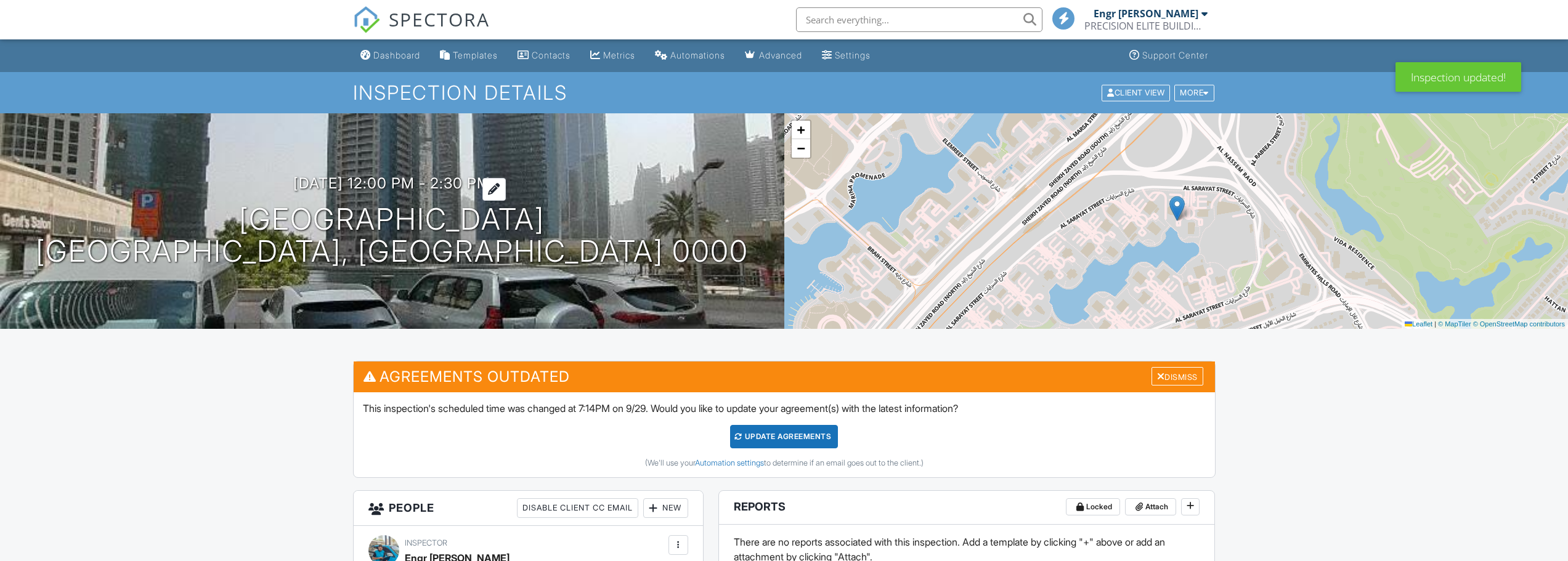
click at [506, 183] on div at bounding box center [494, 190] width 23 height 23
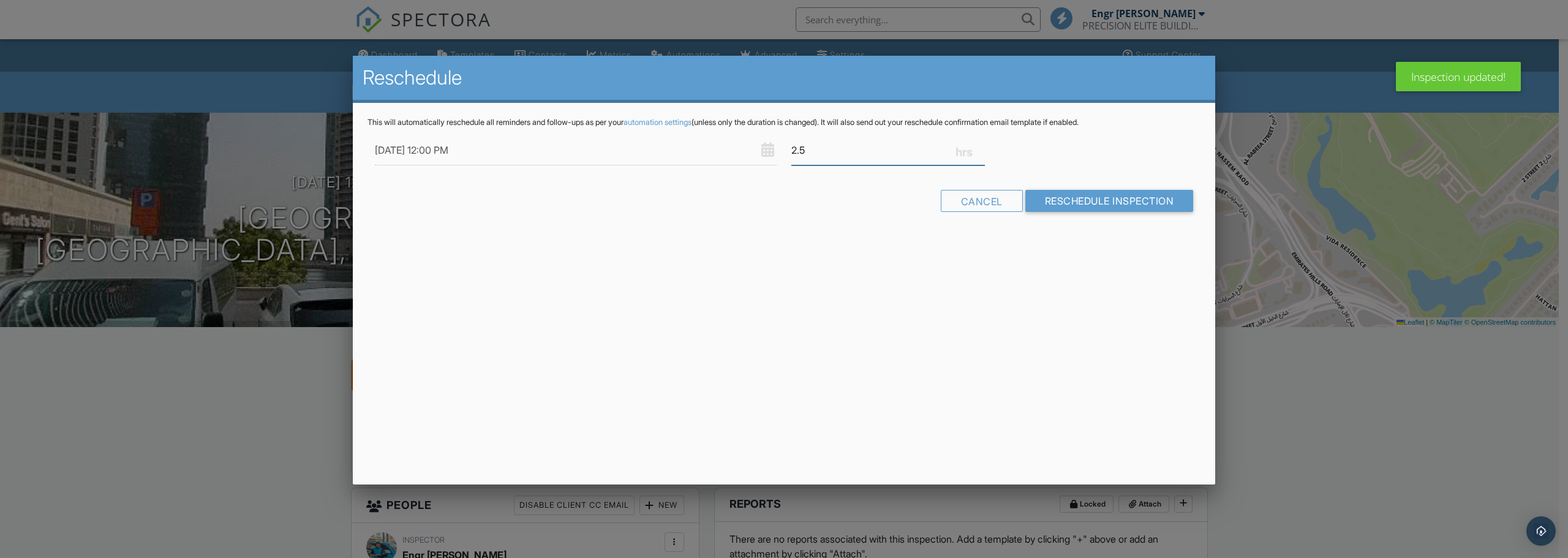
click at [807, 148] on input "2.5" at bounding box center [888, 150] width 193 height 30
type input "1.5"
click at [1057, 189] on form "30/09/2025 12:00 PM 1.5 Warning: this date/time is in the past. Cancel Reschedu…" at bounding box center [784, 178] width 833 height 86
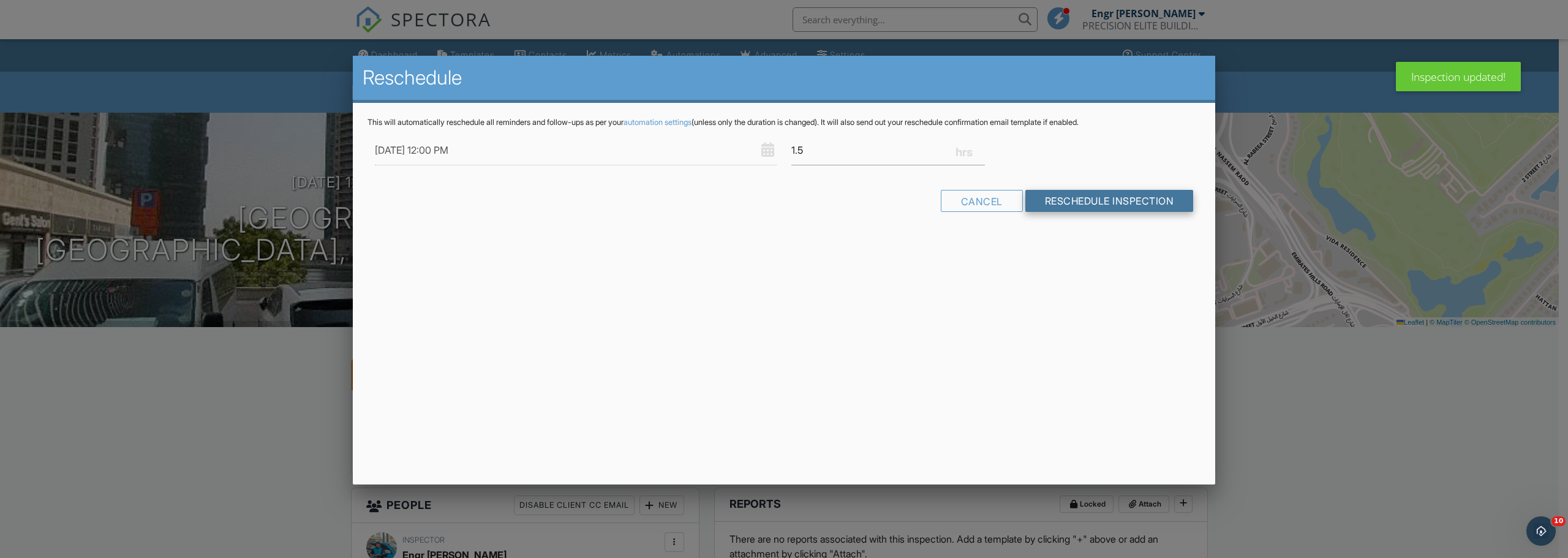
click at [0, 0] on div at bounding box center [0, 0] width 0 height 0
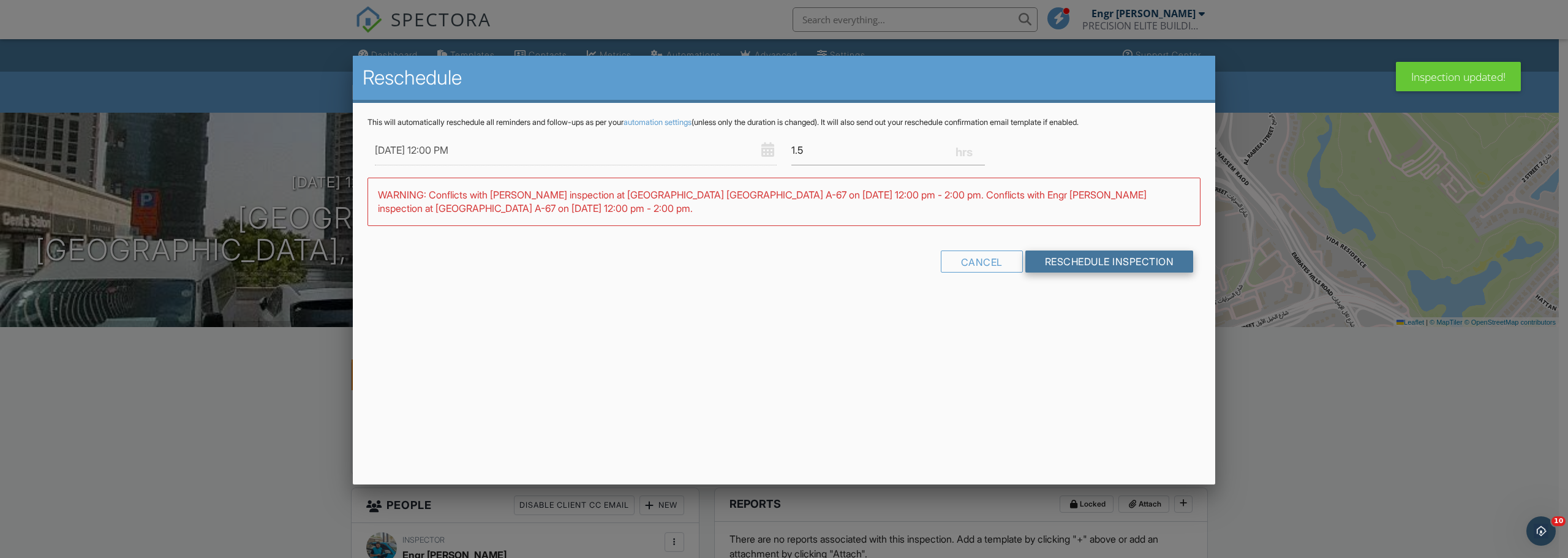
click at [1084, 258] on input "Reschedule Inspection" at bounding box center [1109, 261] width 168 height 22
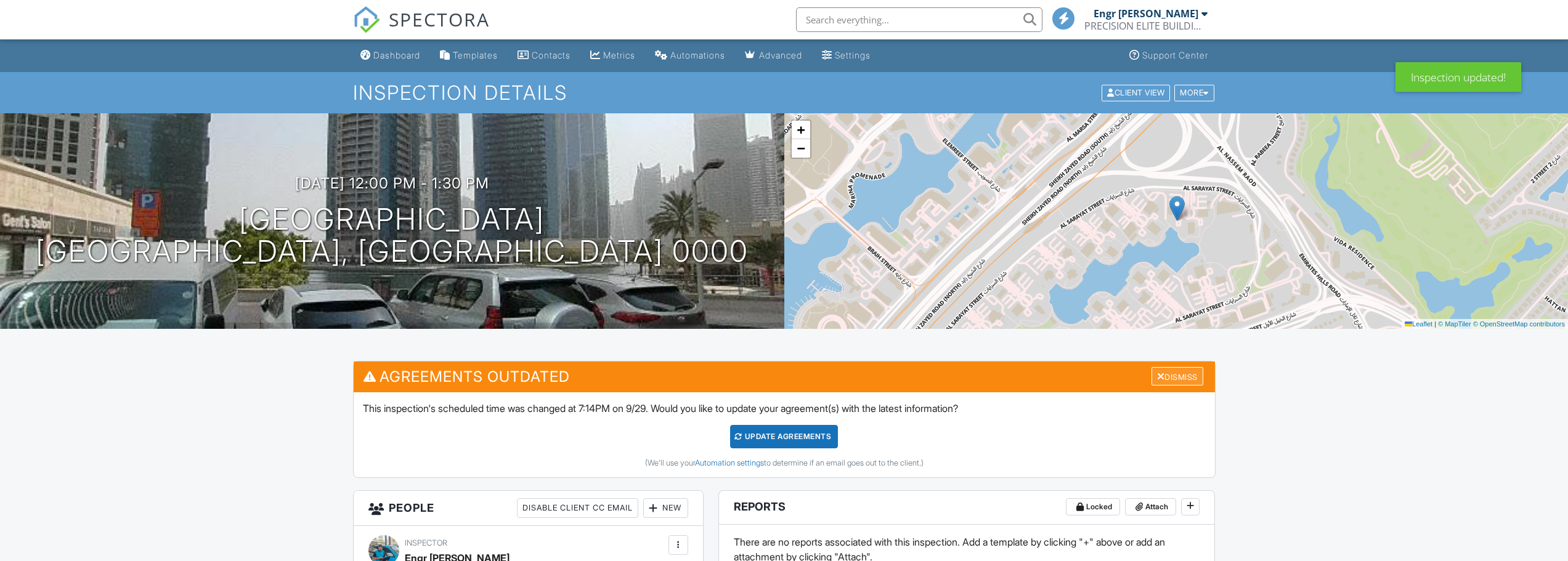
click at [1178, 375] on div "Dismiss" at bounding box center [1177, 376] width 52 height 19
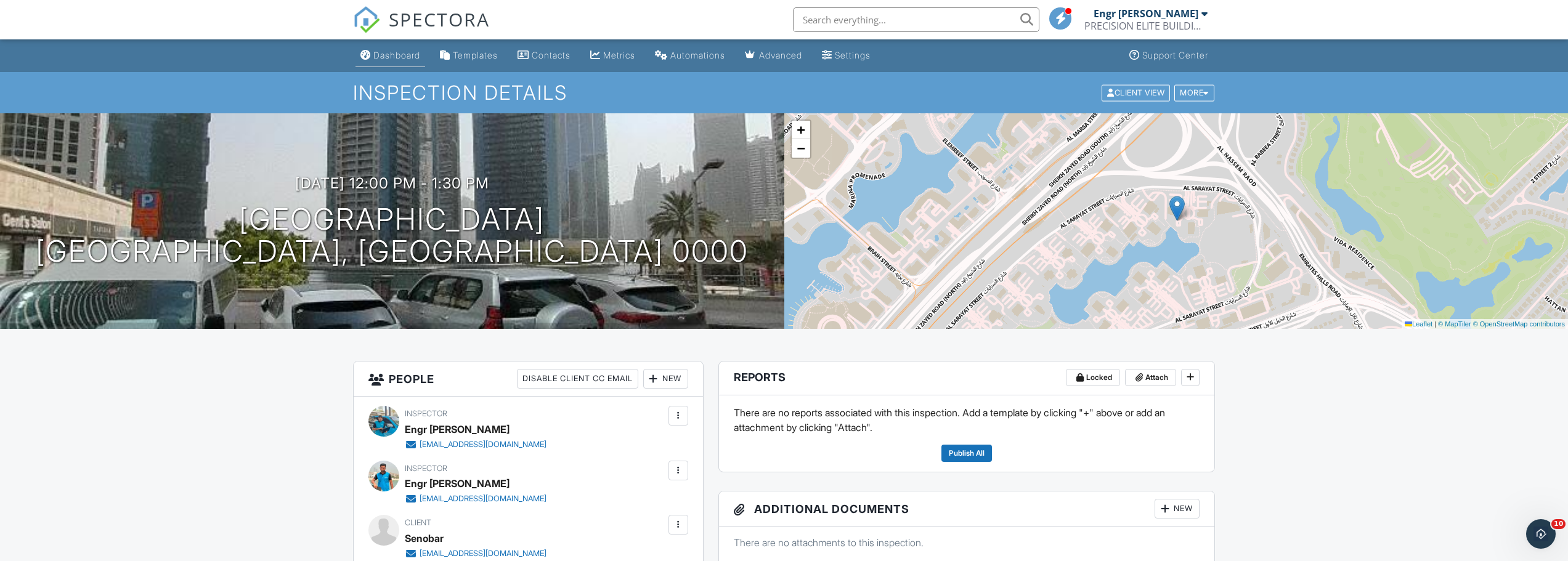
click at [365, 55] on div "Dashboard" at bounding box center [365, 55] width 11 height 10
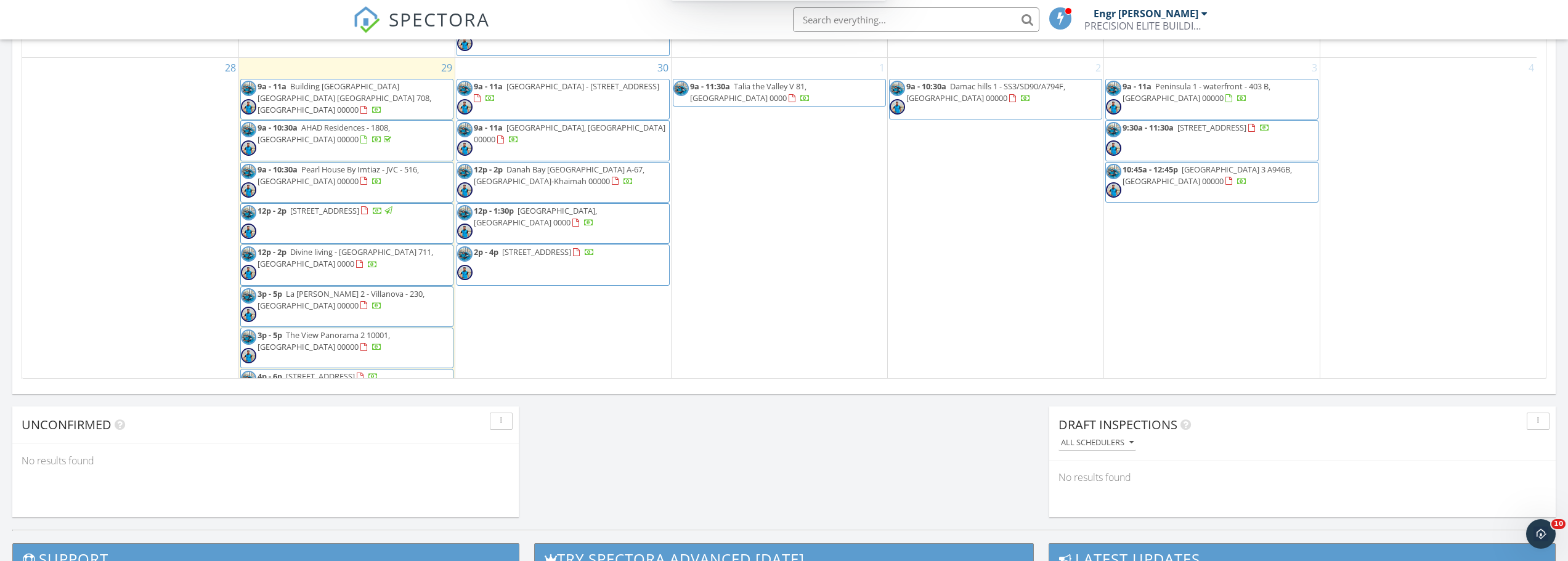
scroll to position [924, 0]
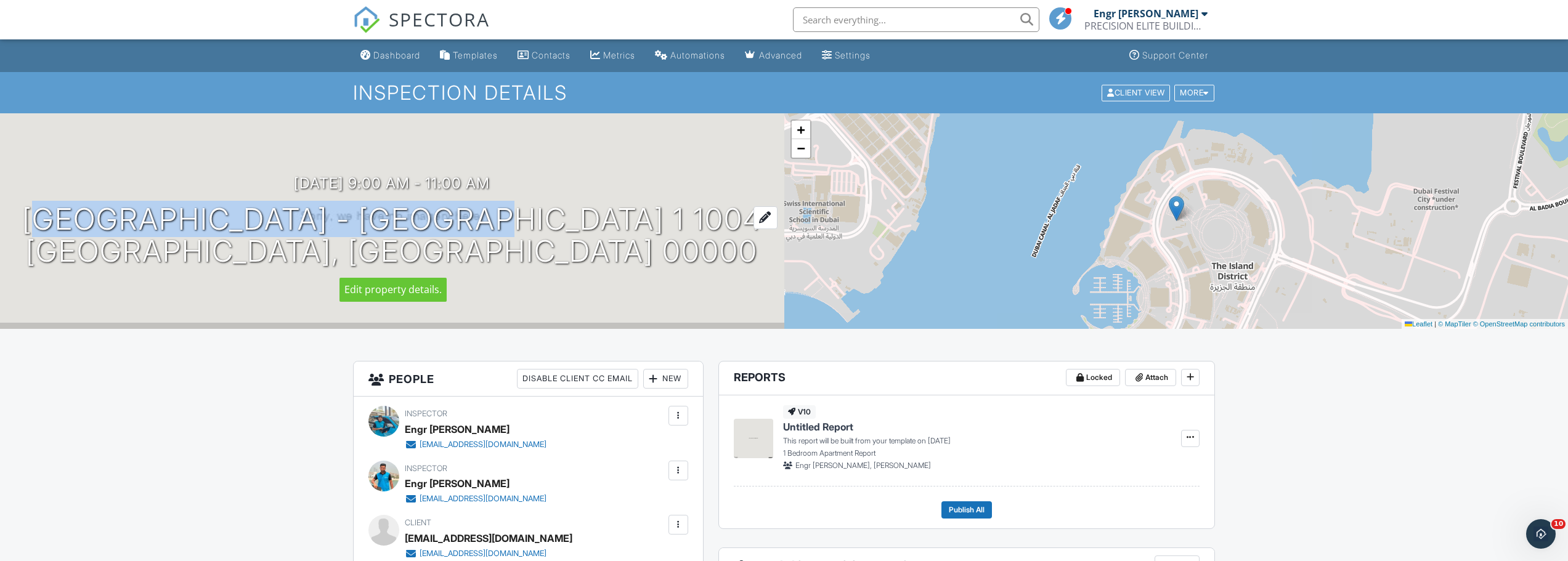
drag, startPoint x: 73, startPoint y: 207, endPoint x: 588, endPoint y: 222, distance: 515.2
click at [588, 222] on div "[DATE] 9:00 am - 11:00 am [GEOGRAPHIC_DATA] - [GEOGRAPHIC_DATA] 1 1004 [GEOGRAP…" at bounding box center [392, 221] width 784 height 93
copy h1 "[GEOGRAPHIC_DATA] - [GEOGRAPHIC_DATA]"
drag, startPoint x: 79, startPoint y: 221, endPoint x: 612, endPoint y: 221, distance: 533.0
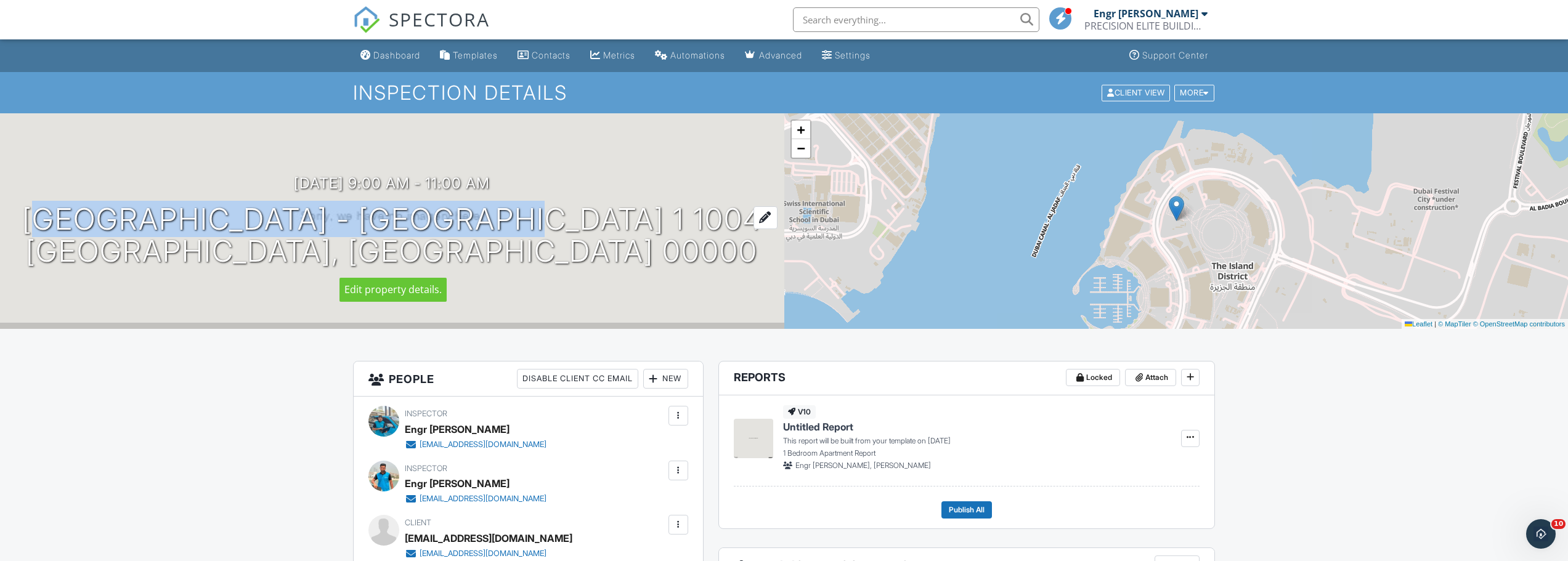
click at [612, 221] on div "30/09/2025 9:00 am - 11:00 am Creek Harbour - Island Park 1 1004 Dubai, Dubai 0…" at bounding box center [392, 221] width 784 height 93
copy h1 "Creek Harbour - Island Park 1"
drag, startPoint x: 74, startPoint y: 207, endPoint x: 685, endPoint y: 204, distance: 611.0
click at [685, 204] on div "30/09/2025 9:00 am - 11:00 am Creek Harbour - Island Park 1 1004 Dubai, Dubai 0…" at bounding box center [392, 221] width 784 height 93
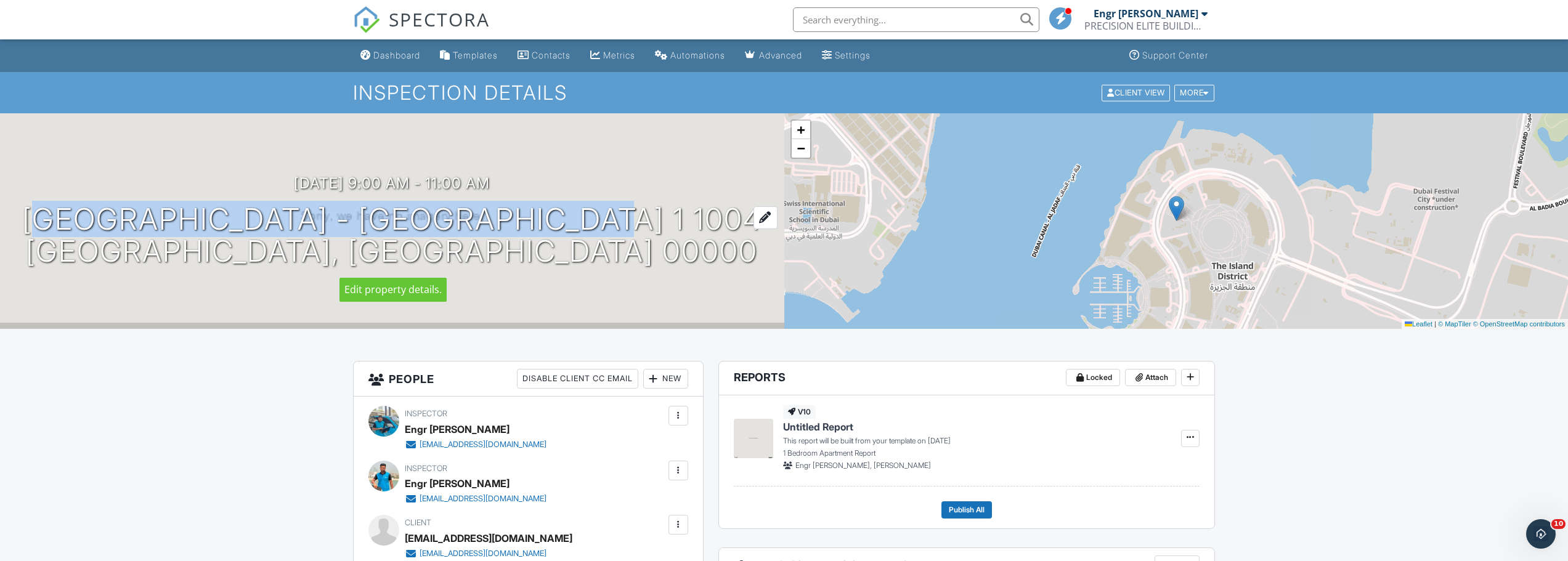
copy h1 "Creek Harbour - Island Park 1 1004"
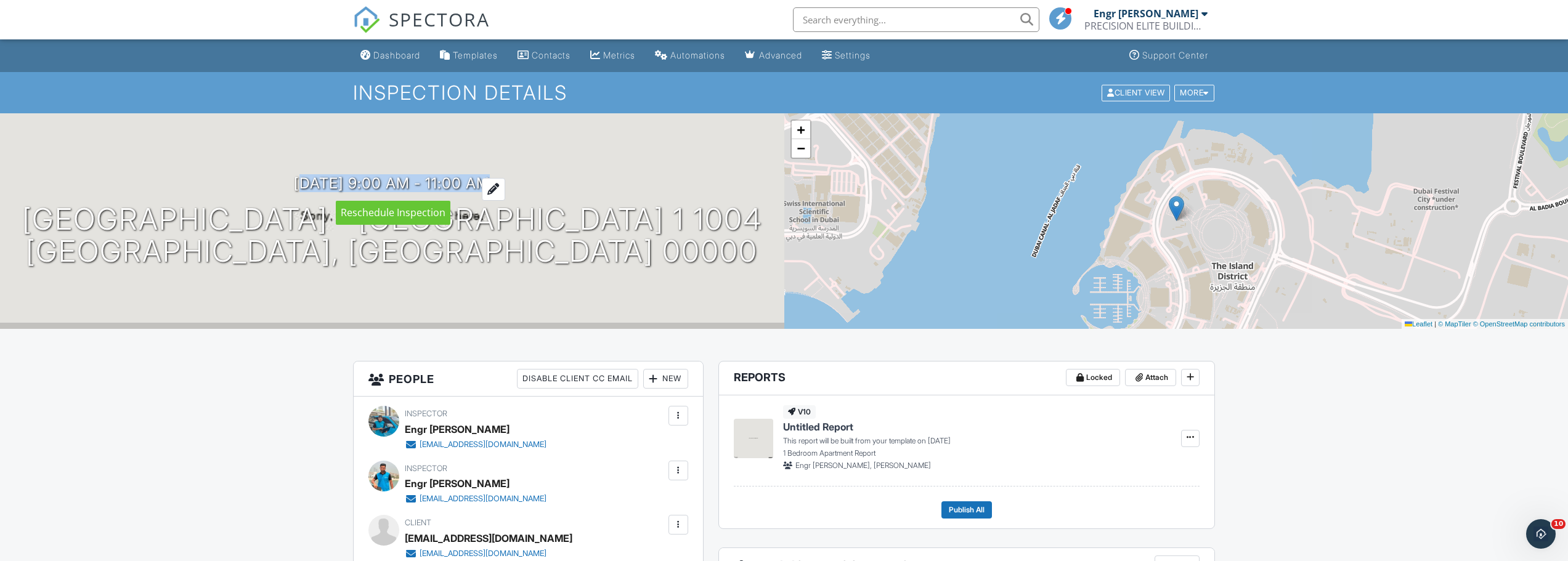
drag, startPoint x: 265, startPoint y: 183, endPoint x: 506, endPoint y: 180, distance: 241.0
click at [506, 180] on div "30/09/2025 9:00 am - 11:00 am Creek Harbour - Island Park 1 1004 Dubai, Dubai 0…" at bounding box center [392, 221] width 784 height 93
copy h3 "30/09/2025 9:00 am - 11:00 am"
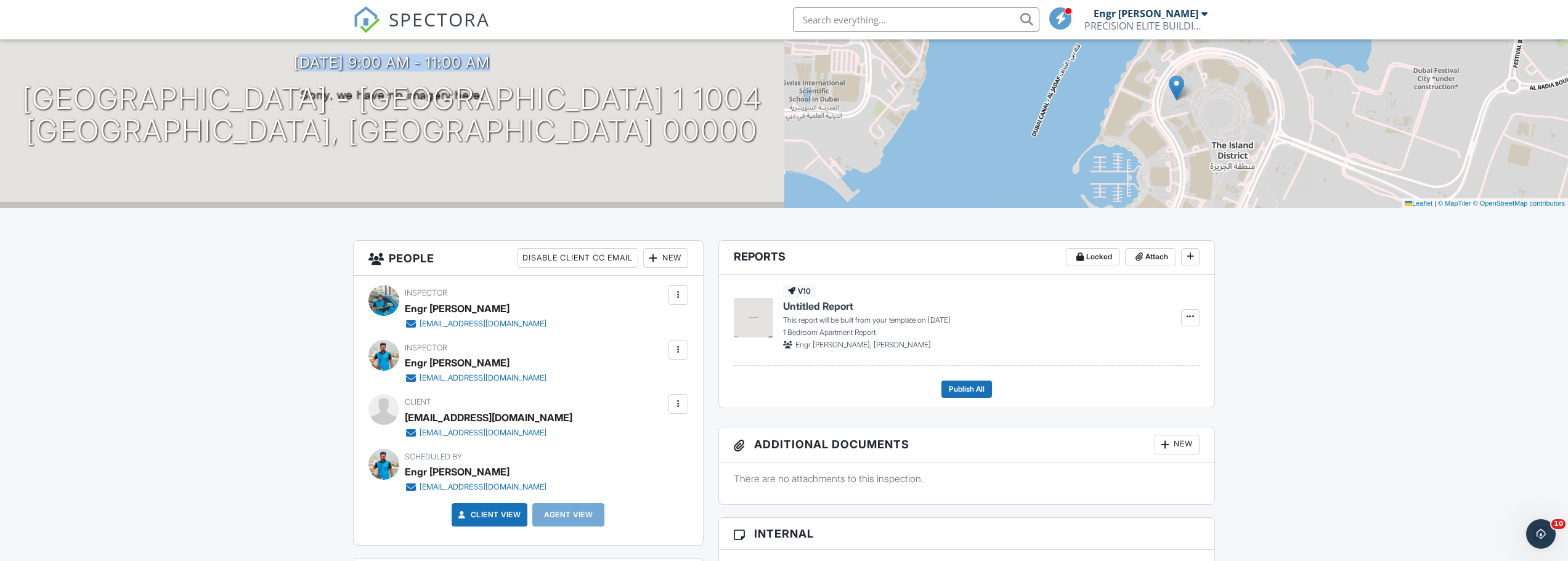
scroll to position [123, 0]
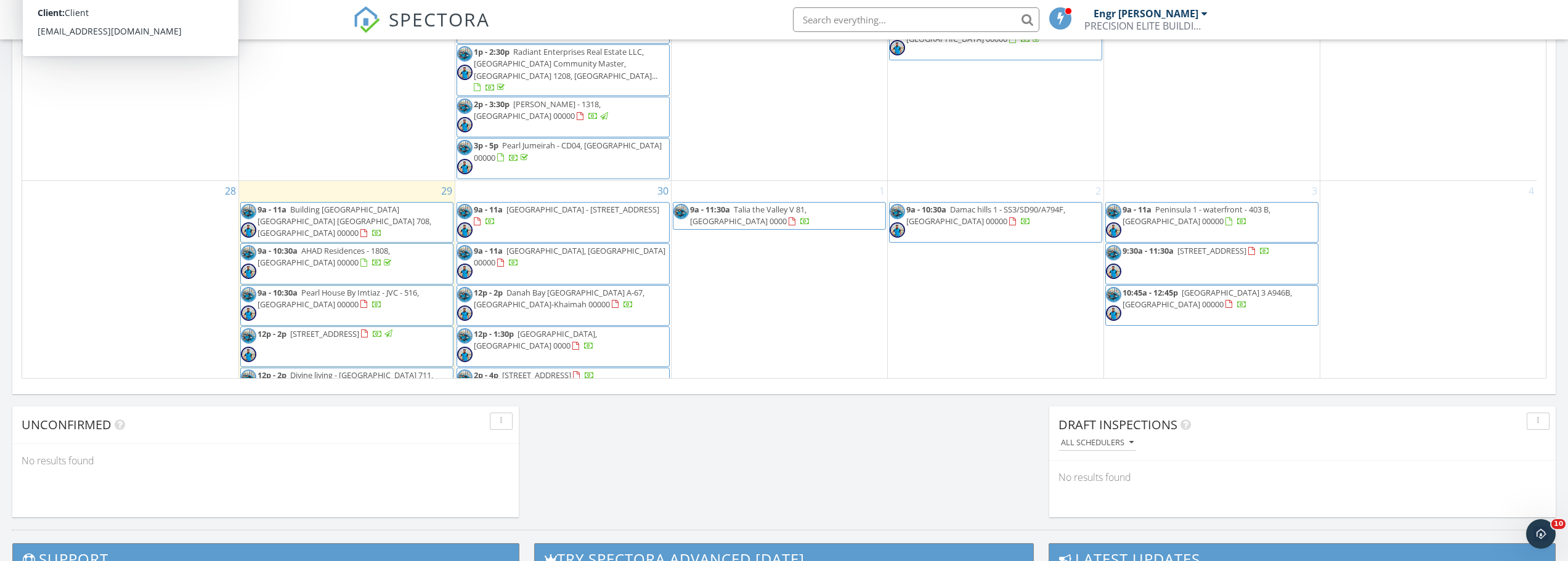
scroll to position [924, 0]
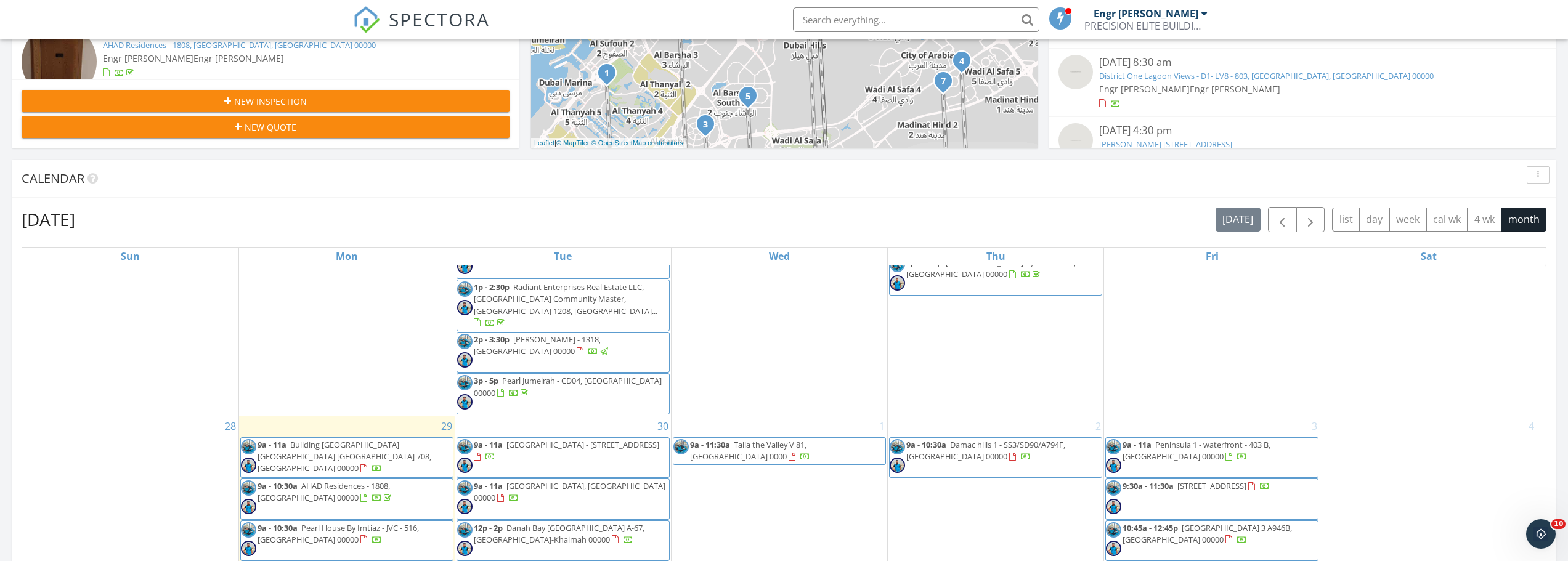
scroll to position [444, 0]
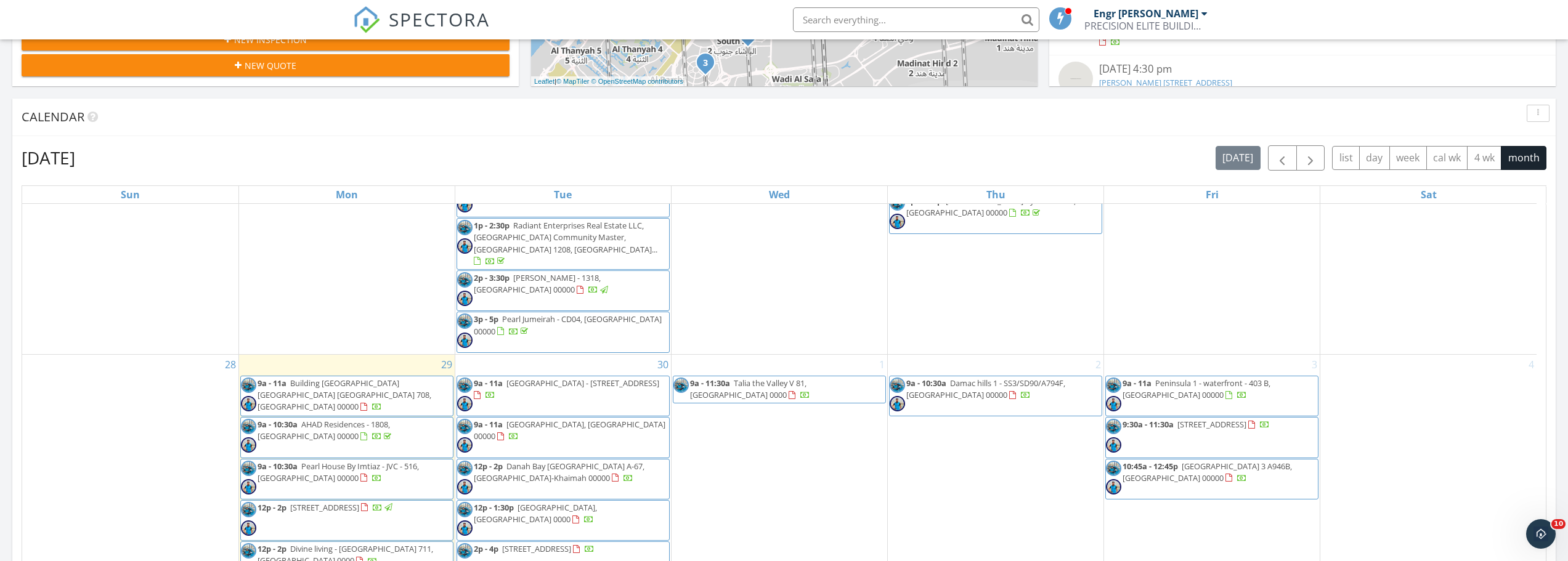
click at [1167, 512] on div "3 9a - 11a Peninsula 1 - waterfront - 403 B, Dubai 00000 9:30a - 11:30a Binghat…" at bounding box center [1211, 532] width 216 height 354
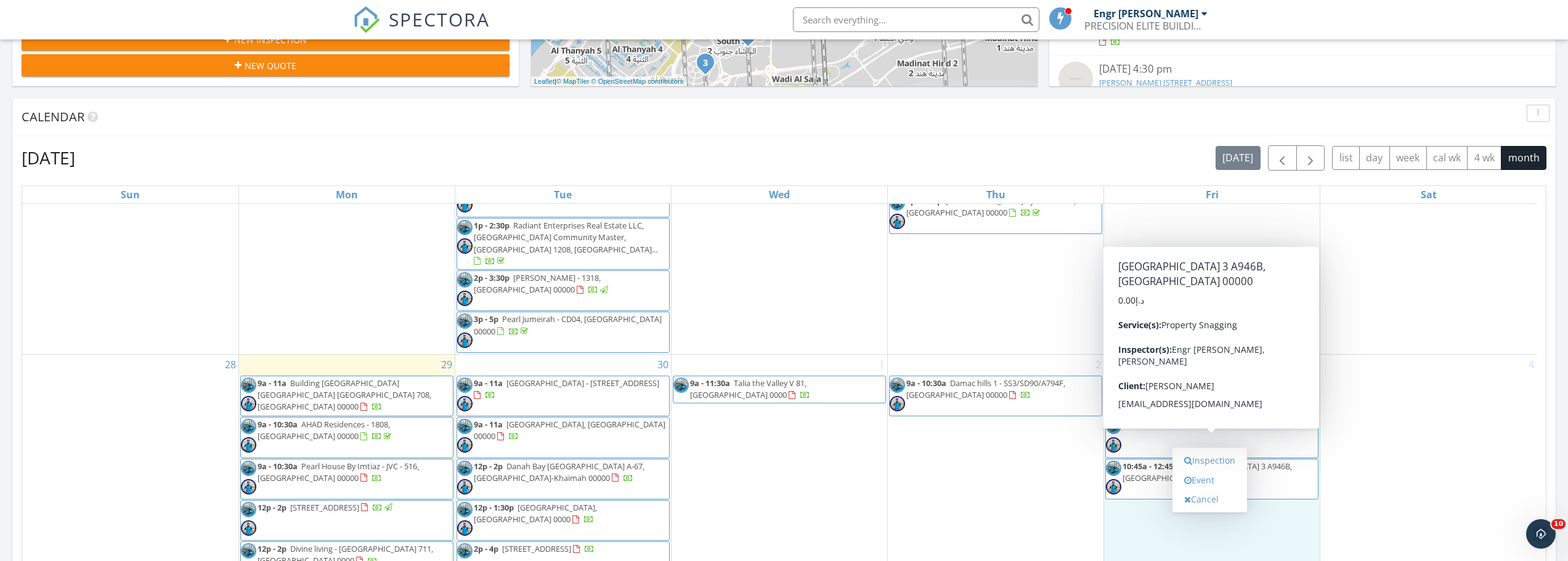
click at [957, 462] on div "2 9a - 10:30a Damac hills 1 - SS3/SD90/A794F, دبي 00000" at bounding box center [996, 532] width 216 height 354
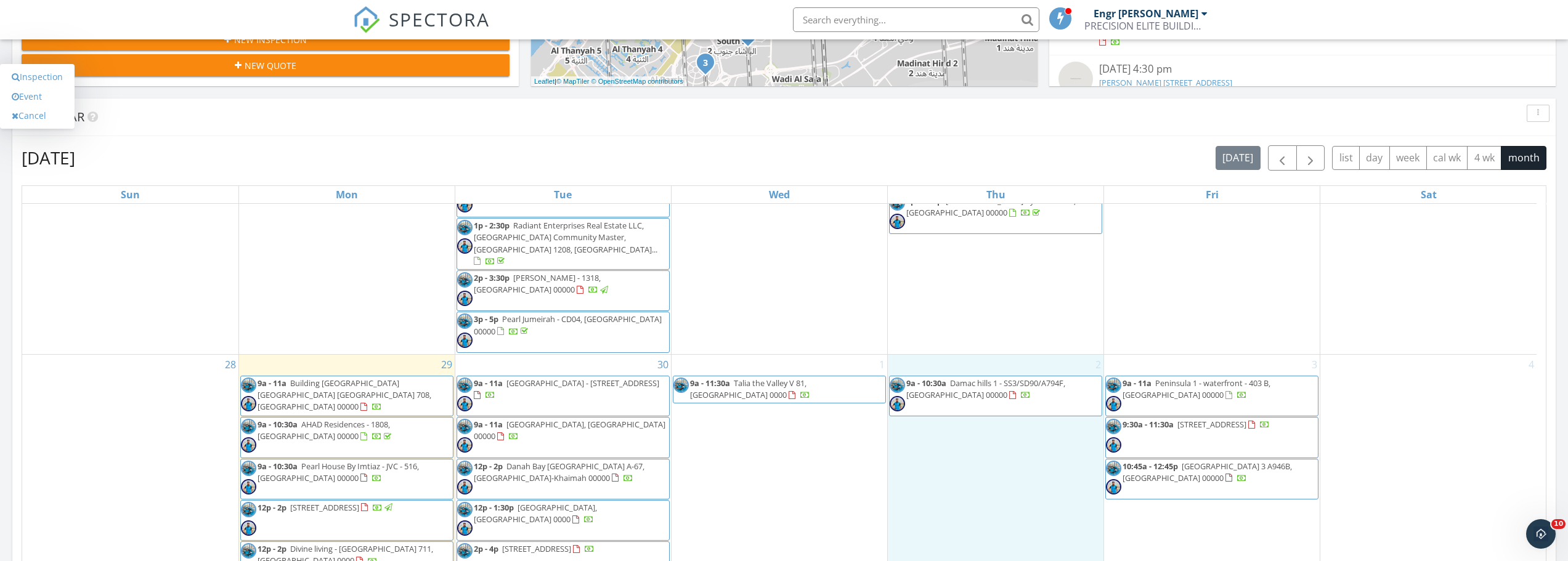
click at [848, 14] on input "text" at bounding box center [916, 19] width 246 height 25
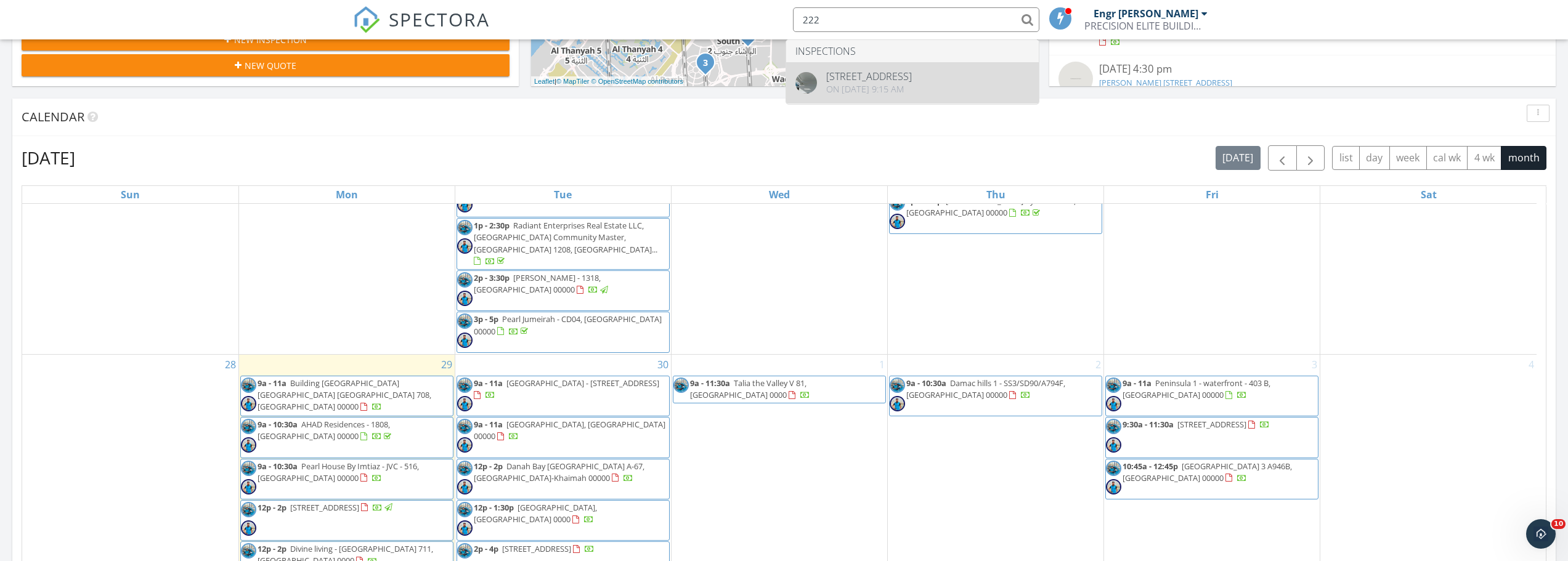
type input "222"
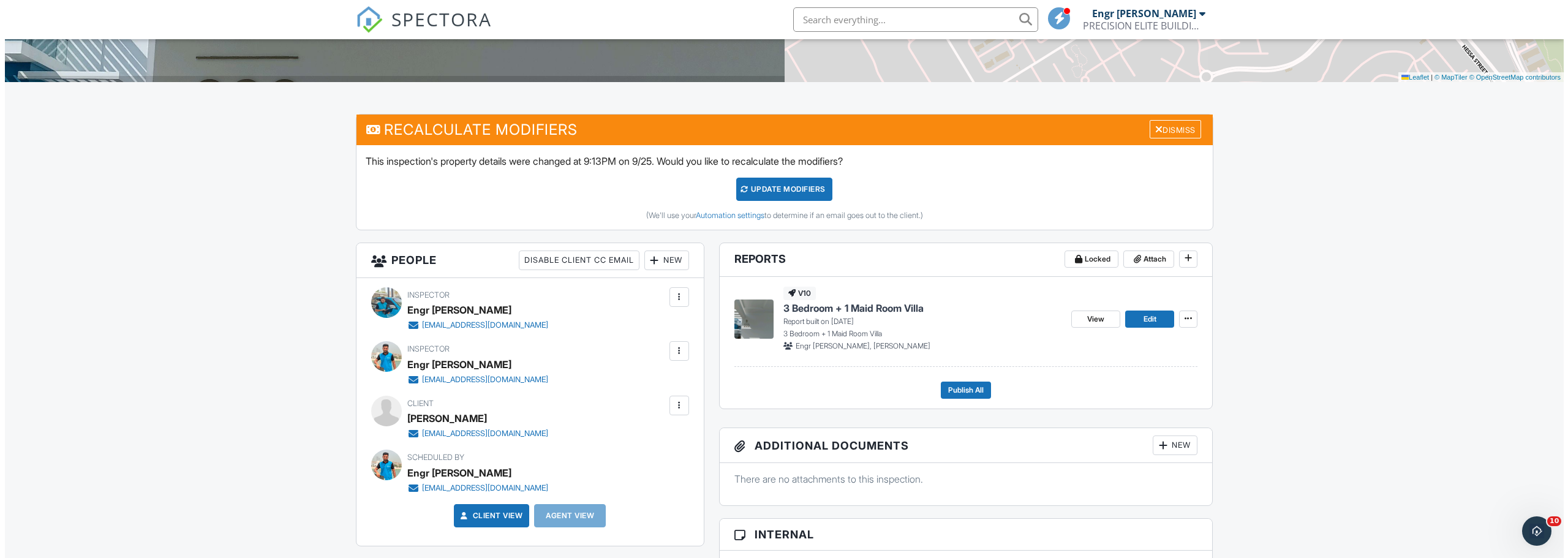
scroll to position [367, 0]
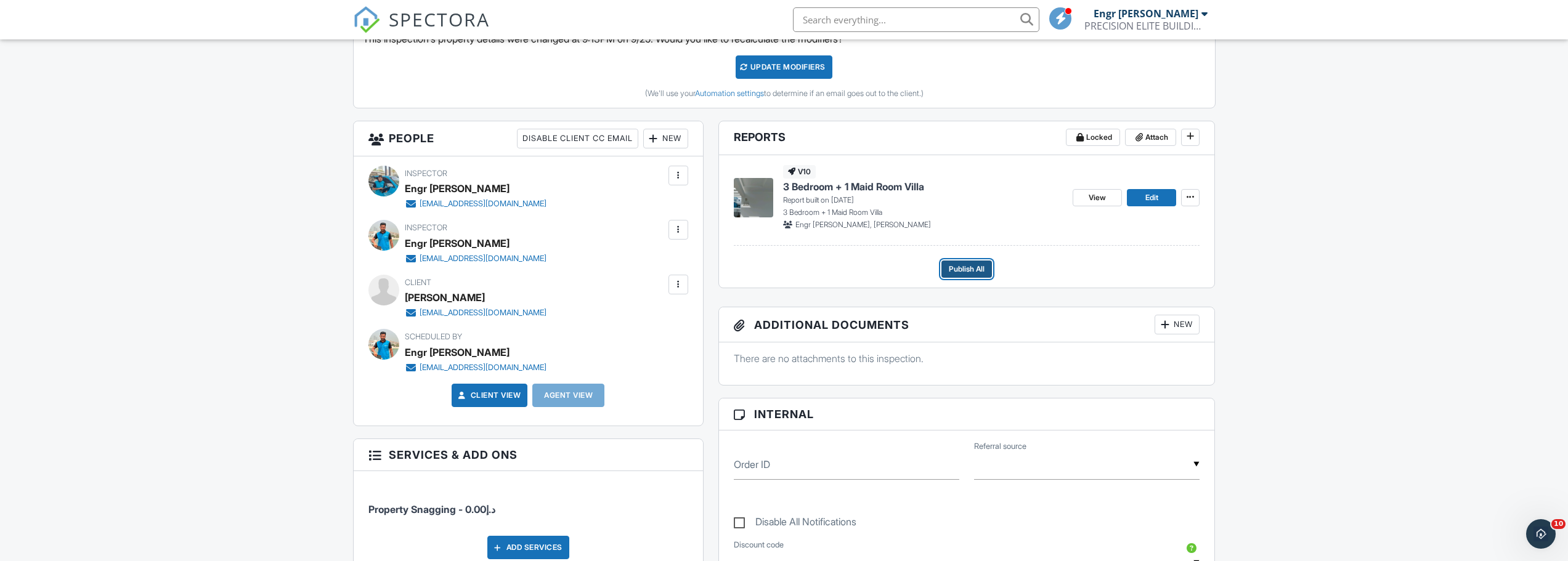
click at [969, 262] on button "Publish All" at bounding box center [966, 269] width 50 height 17
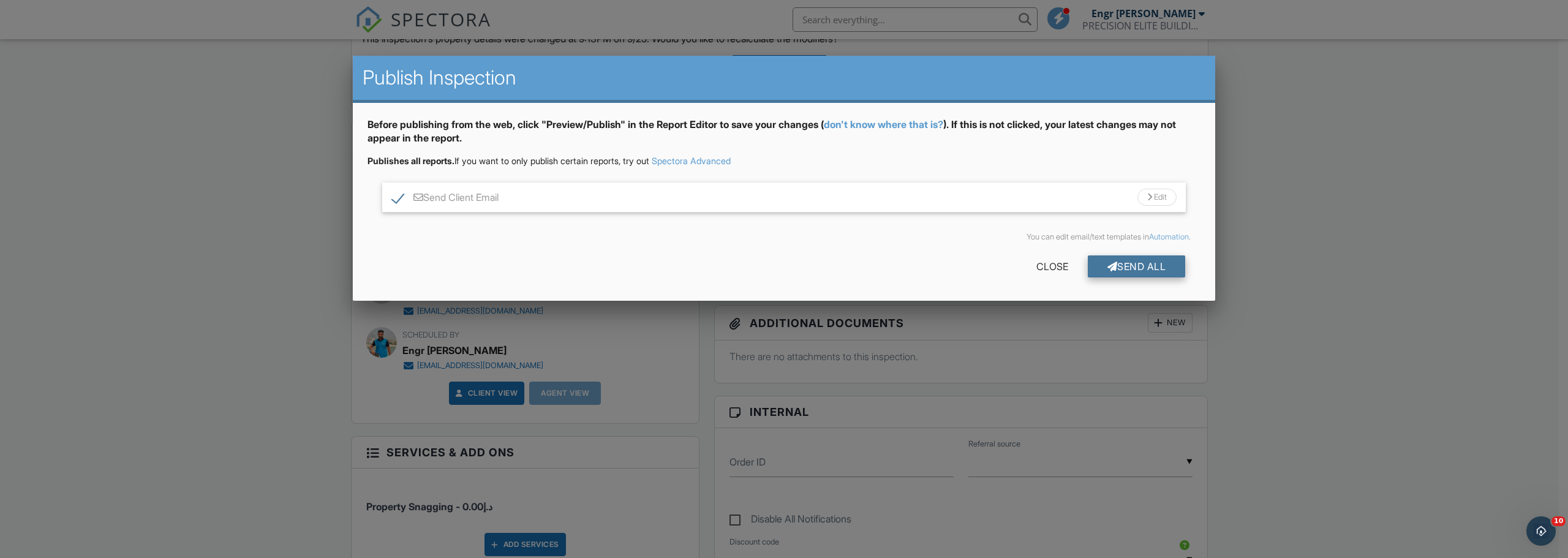
click at [1142, 266] on div "Send All" at bounding box center [1136, 266] width 98 height 22
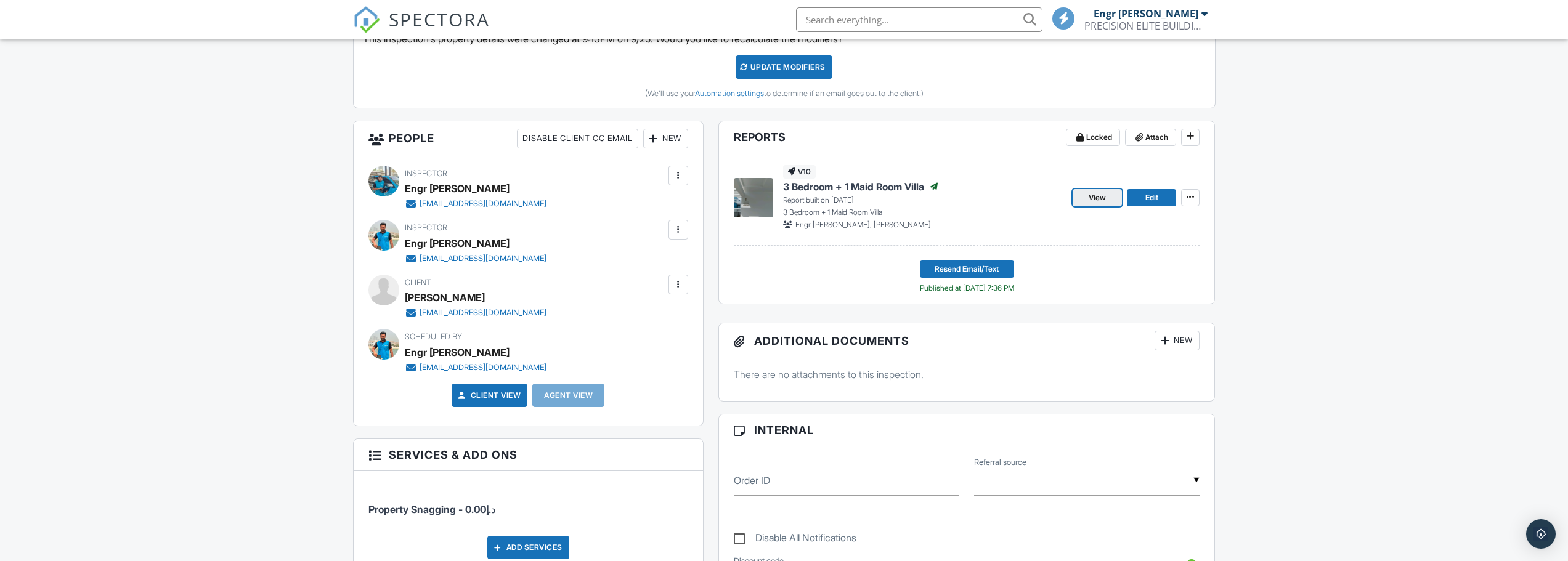
click at [1102, 198] on span "View" at bounding box center [1097, 197] width 17 height 12
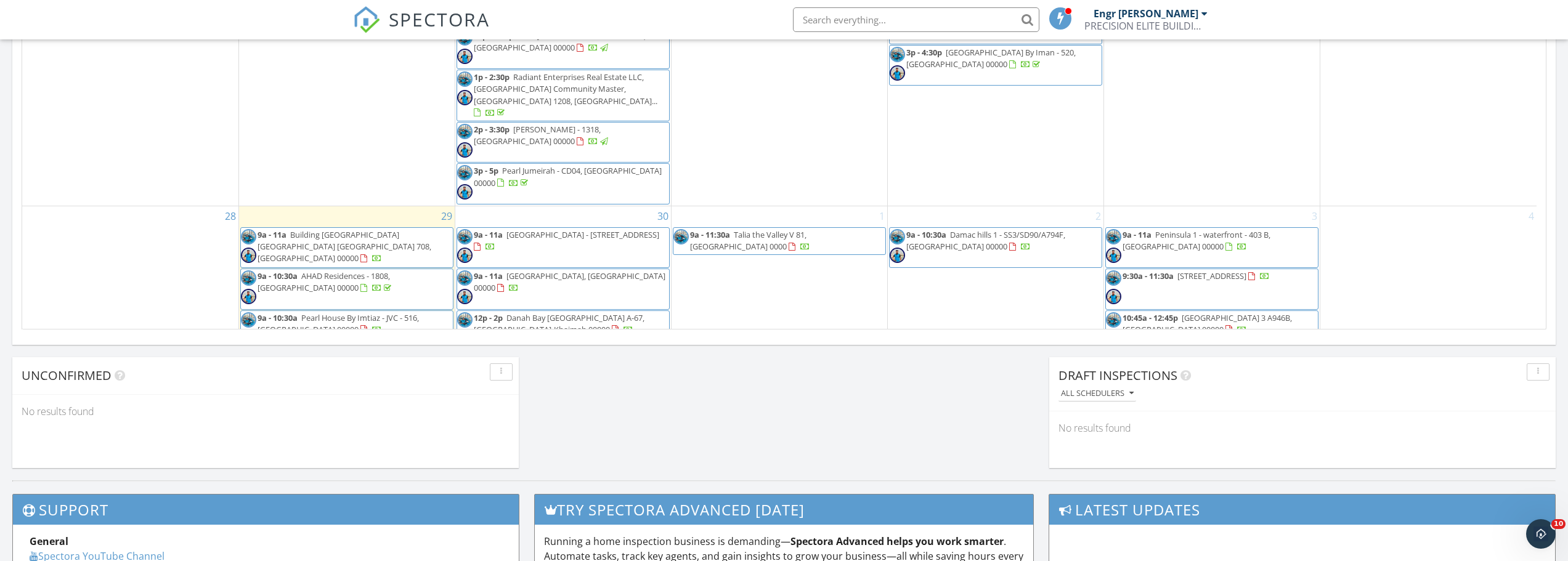
scroll to position [862, 0]
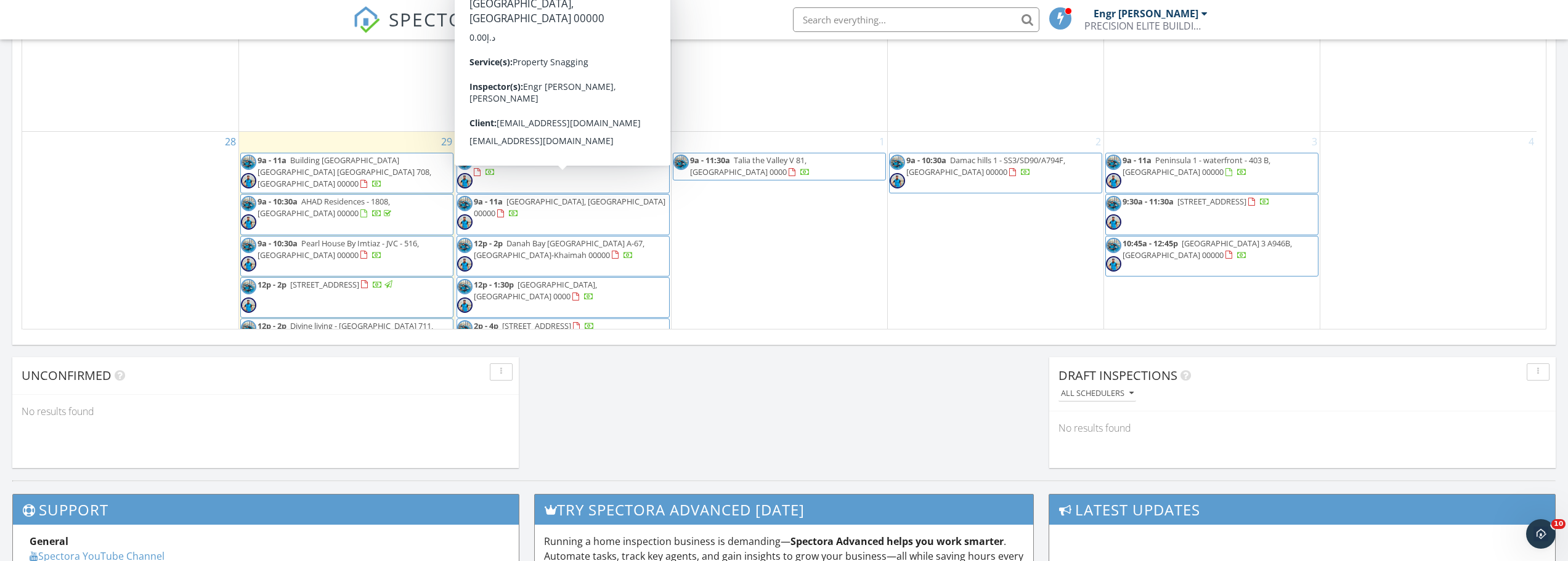
click at [569, 204] on span "9a - 11a Damac Lagoon B221, Dubai 00000" at bounding box center [563, 214] width 212 height 37
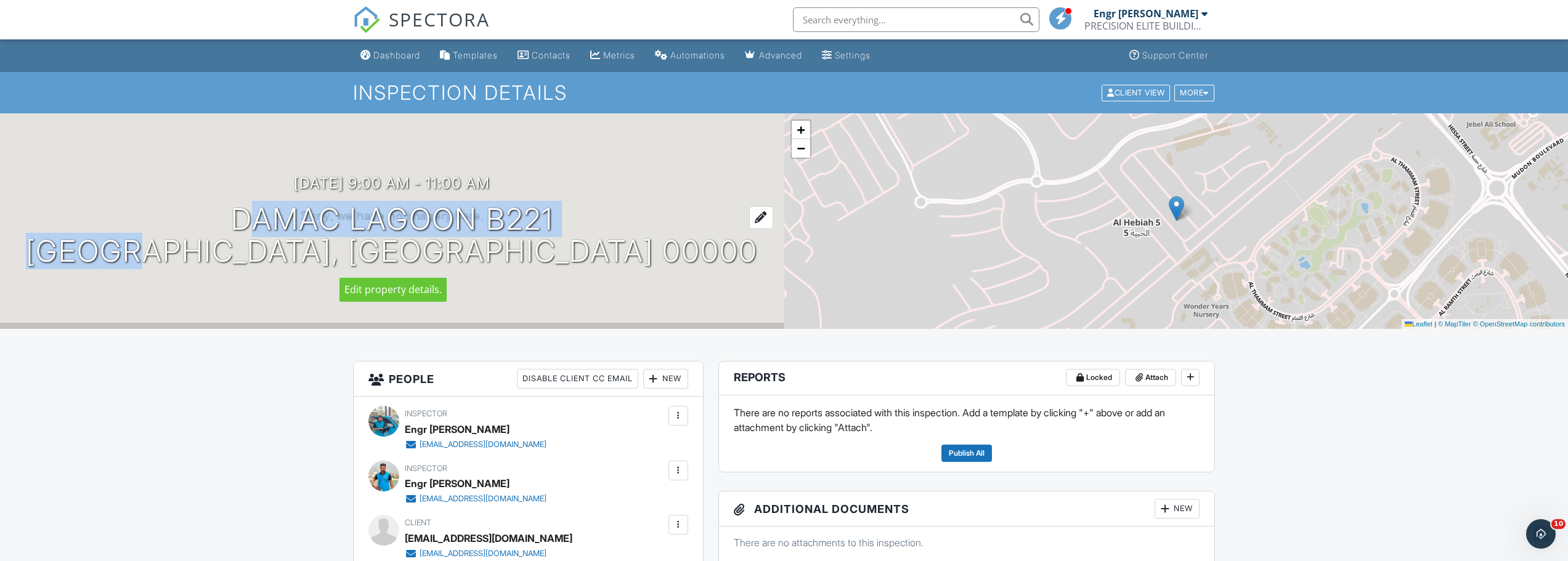
drag, startPoint x: 217, startPoint y: 212, endPoint x: 331, endPoint y: 257, distance: 122.6
click at [331, 257] on div "[DATE] 9:00 am - 11:00 am [GEOGRAPHIC_DATA] B221 [GEOGRAPHIC_DATA], [GEOGRAPHIC…" at bounding box center [392, 221] width 784 height 93
copy h1 "Damac Lagoon B221 Dubai"
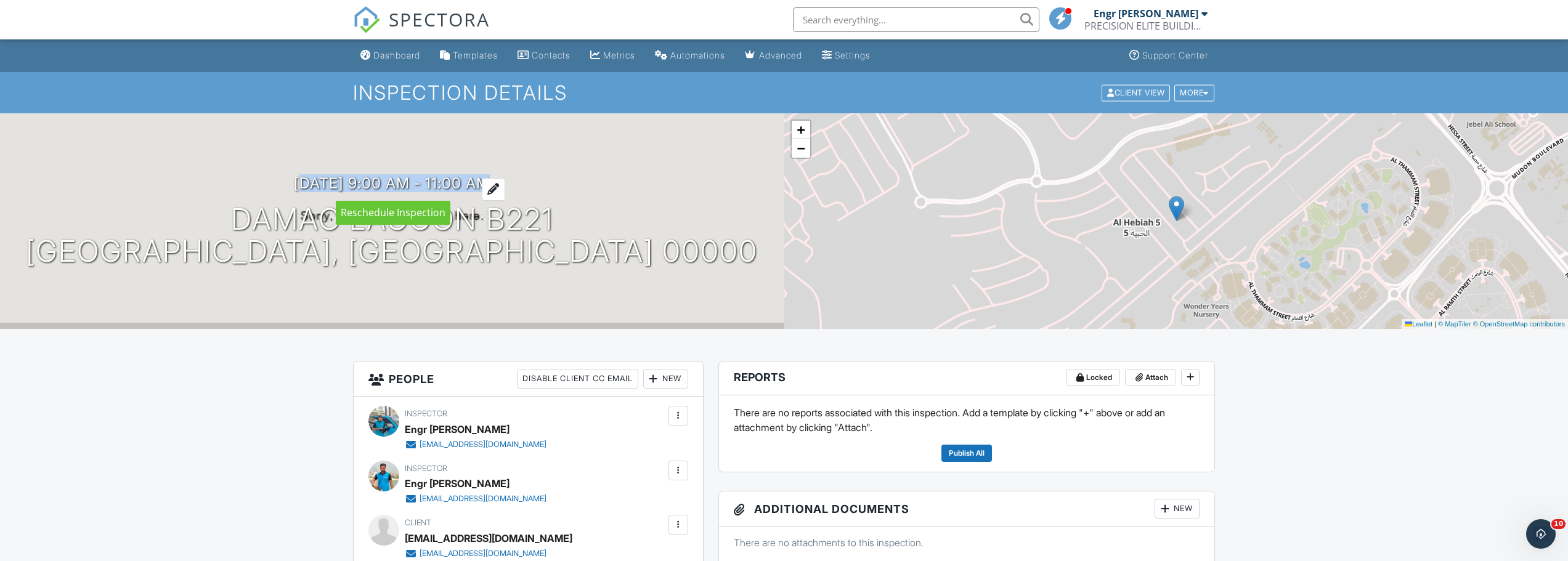
drag, startPoint x: 273, startPoint y: 183, endPoint x: 506, endPoint y: 185, distance: 233.0
click at [506, 185] on div "30/09/2025 9:00 am - 11:00 am Damac Lagoon B221 Dubai, Dubai 00000" at bounding box center [392, 221] width 784 height 93
copy h3 "30/09/2025 9:00 am - 11:00 am"
click at [377, 50] on link "Dashboard" at bounding box center [390, 56] width 69 height 23
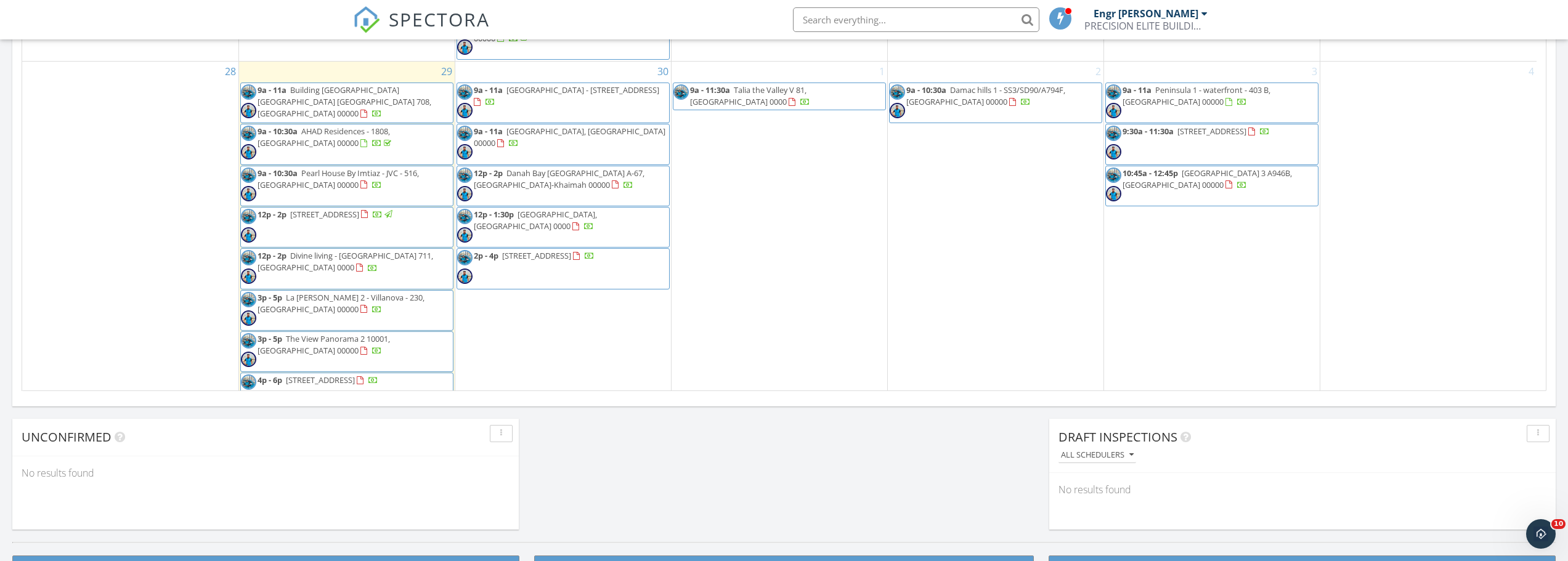
scroll to position [997, 0]
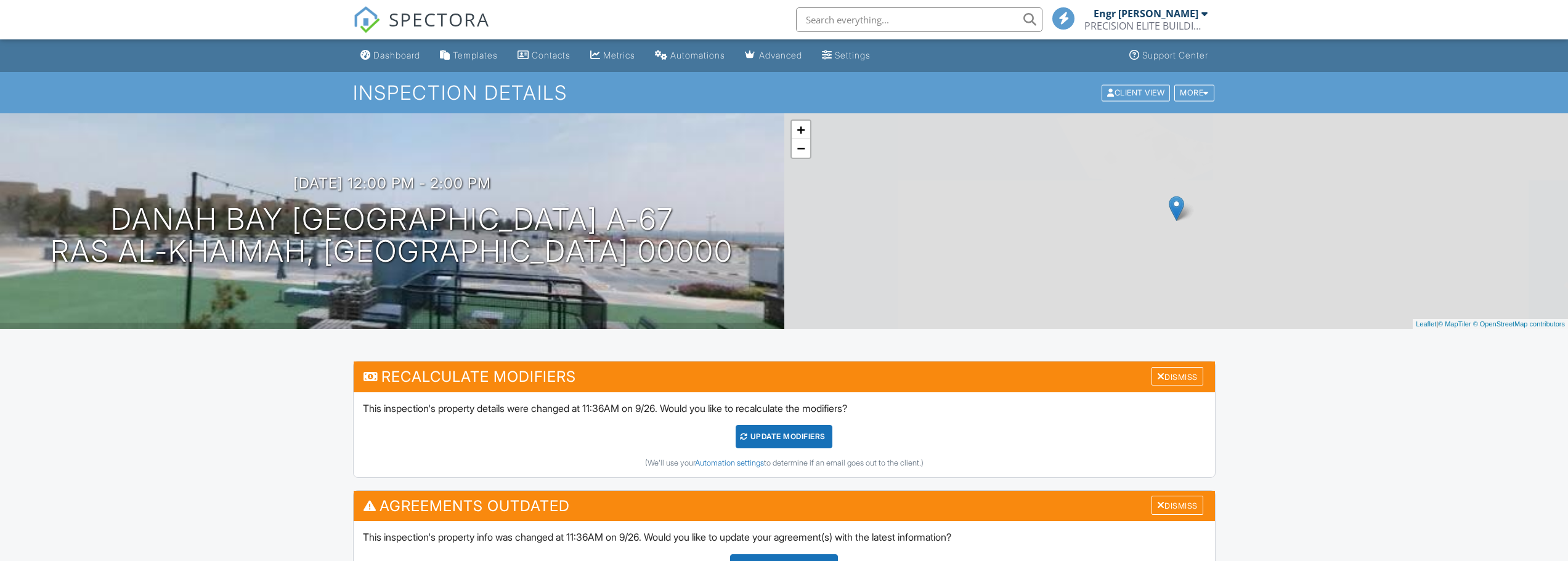
click at [1179, 369] on div "Dismiss" at bounding box center [1177, 376] width 52 height 19
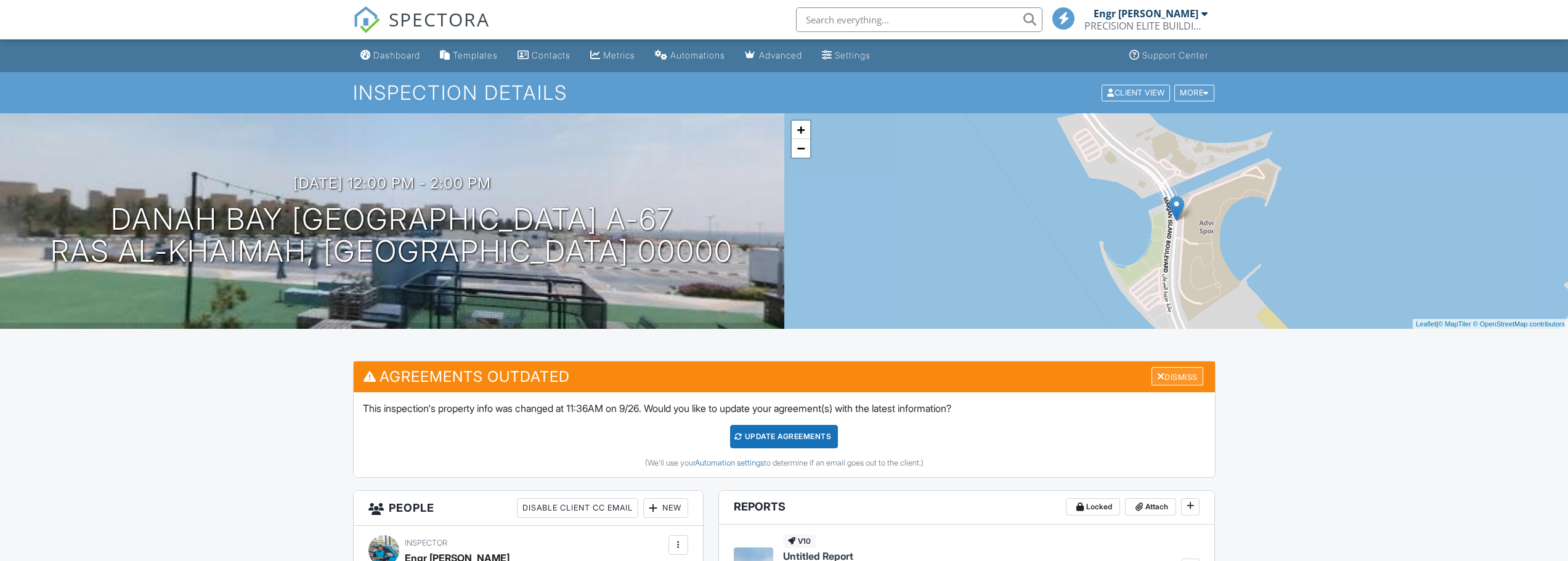
click at [1181, 377] on div "Dismiss" at bounding box center [1177, 376] width 52 height 19
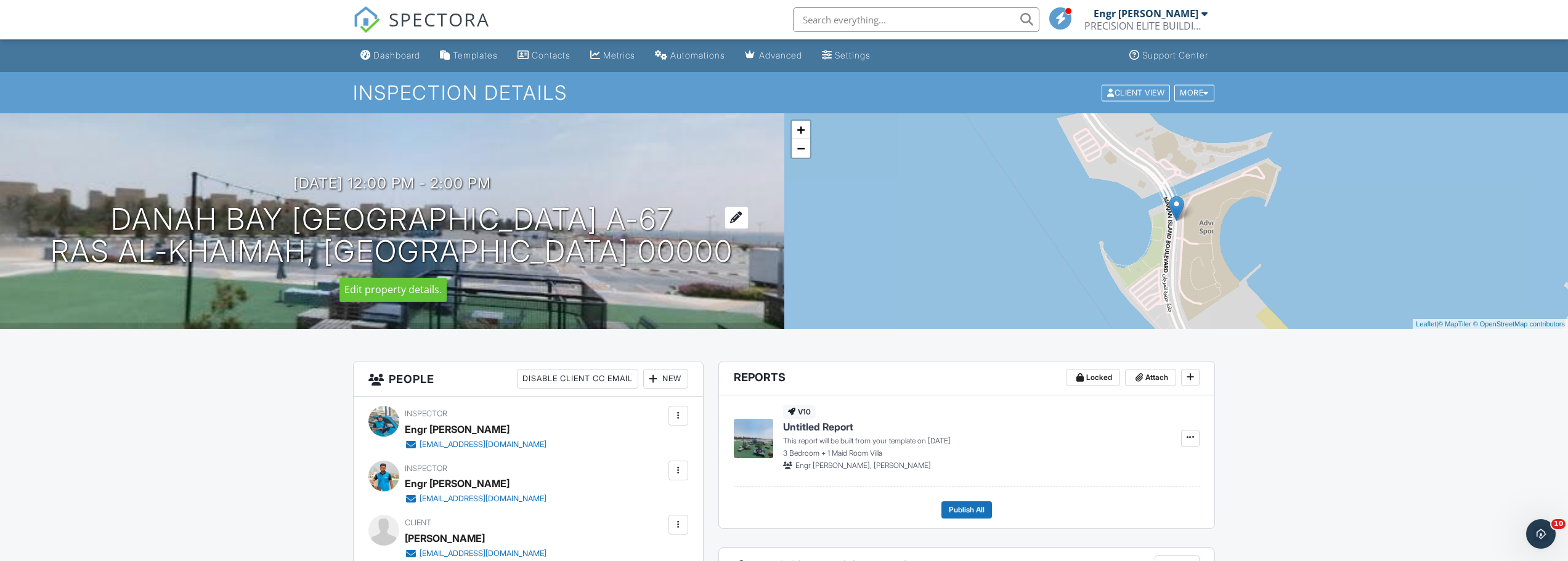
click at [288, 212] on h1 "Danah Bay Al Marjan Island A-67 Ras Al-Khaimah, Ras Al Khaimah 00000" at bounding box center [391, 236] width 683 height 65
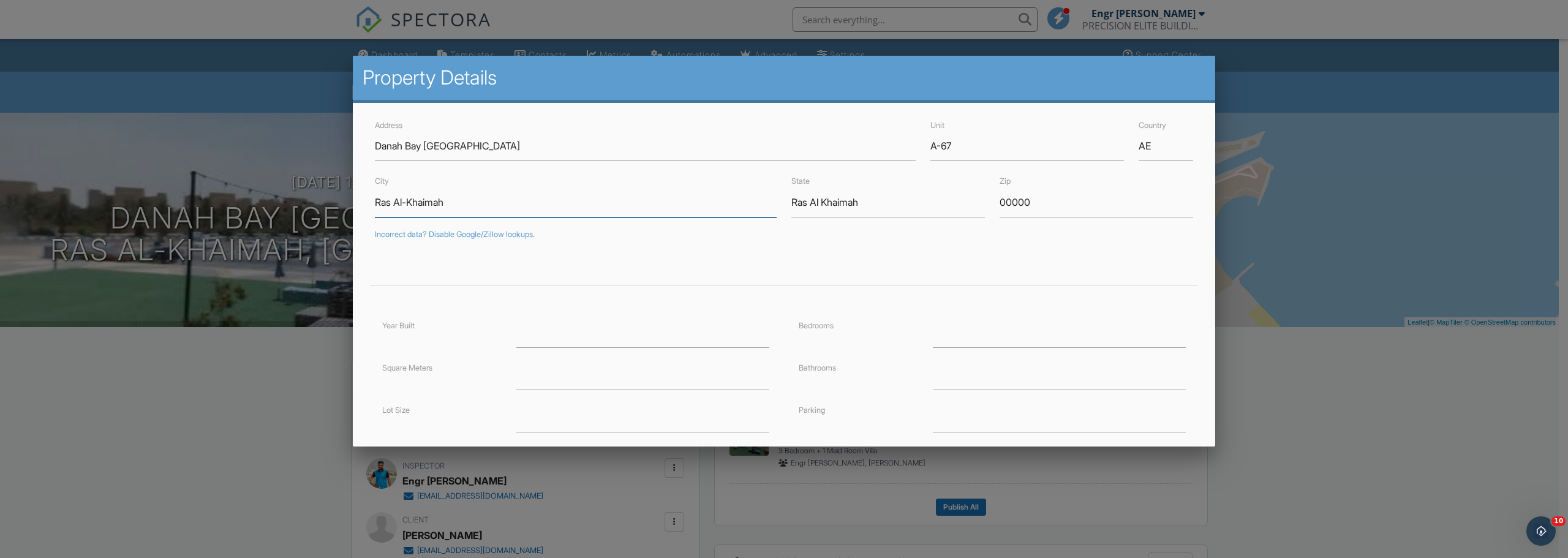
click at [405, 201] on input "Ras Al-Khaimah" at bounding box center [575, 202] width 402 height 30
click at [931, 145] on input "A-67" at bounding box center [1027, 146] width 193 height 30
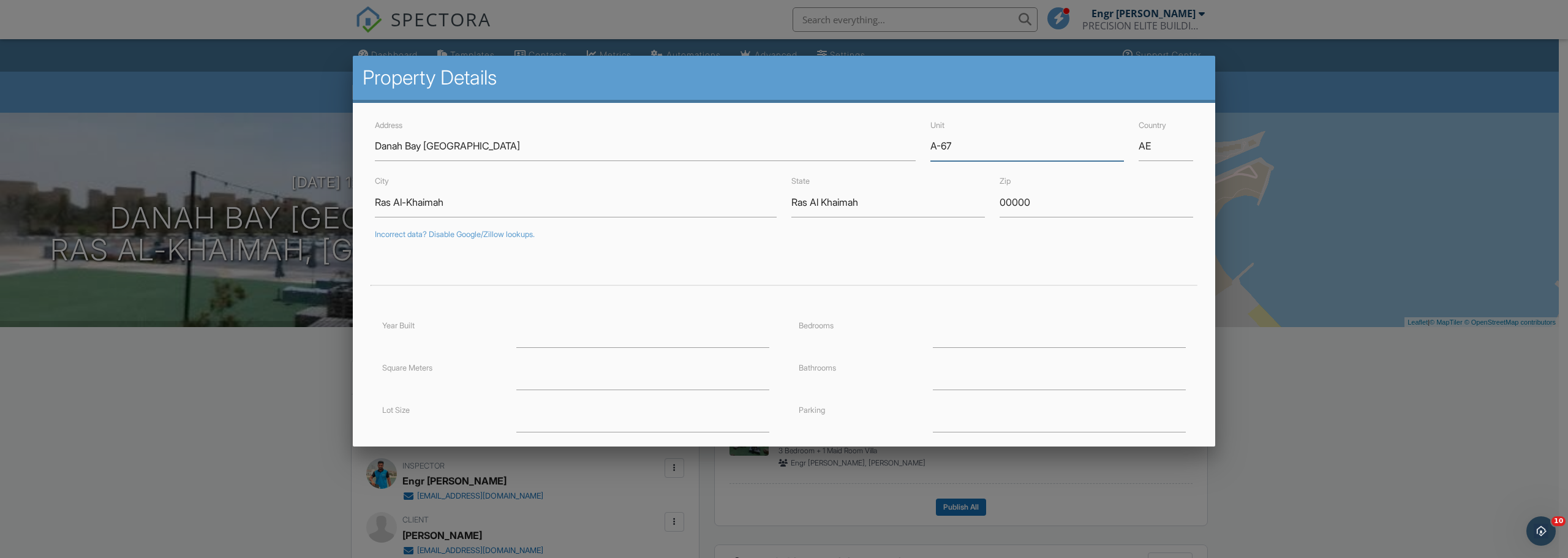
click at [931, 145] on input "A-67" at bounding box center [1027, 146] width 193 height 30
click at [277, 428] on div at bounding box center [784, 288] width 1568 height 698
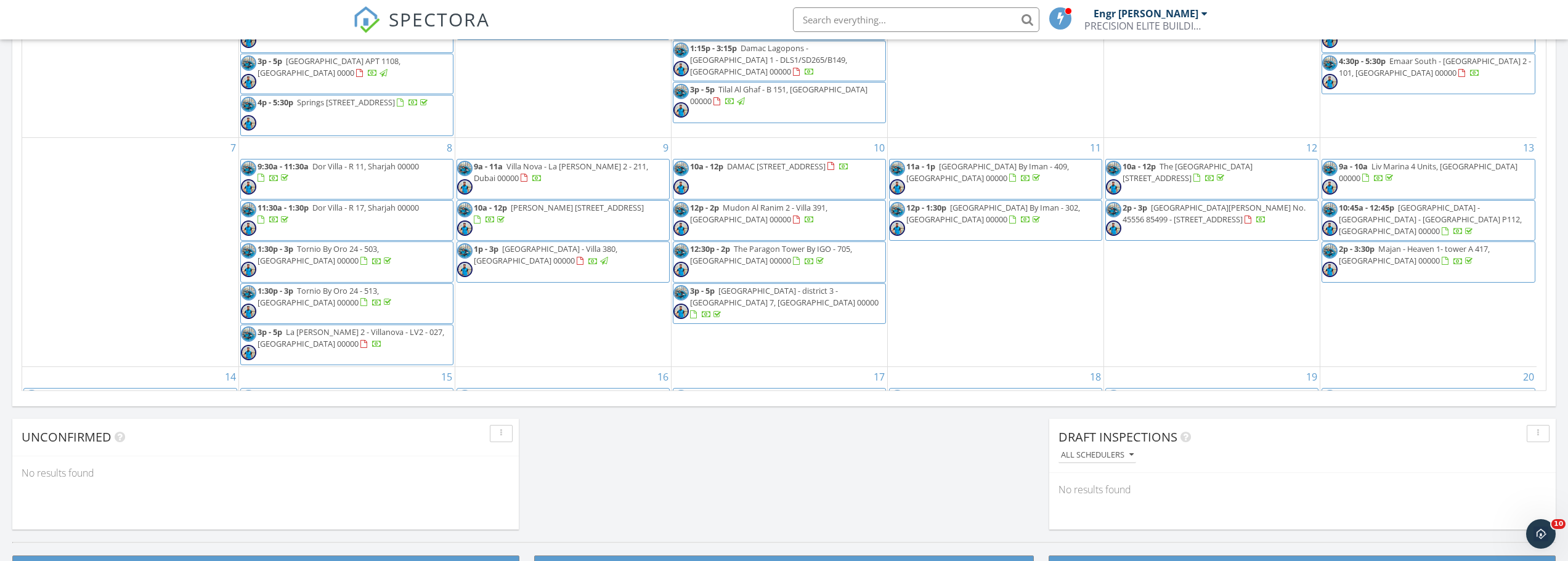
click at [533, 346] on div "9 9a - 11a Villa Nova - La Violeta 2 - 211, Dubai 00000 10a - 12p Nadine 2 Resi…" at bounding box center [563, 253] width 216 height 229
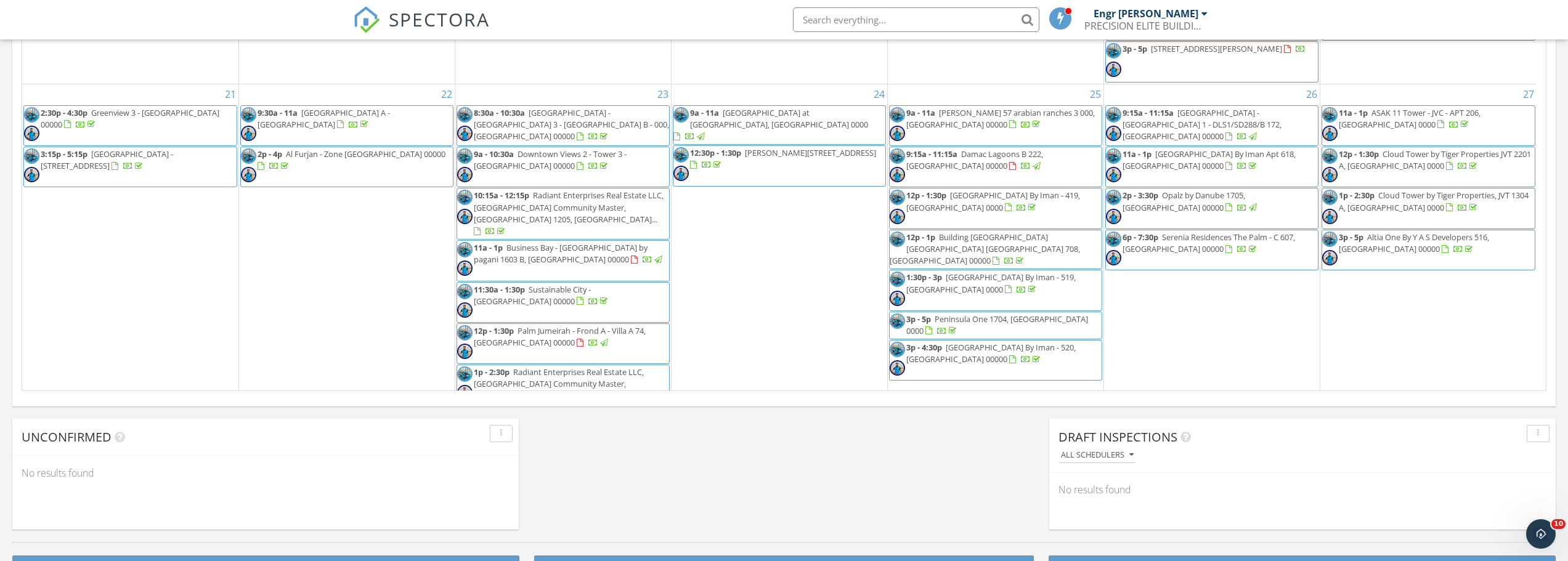
scroll to position [924, 0]
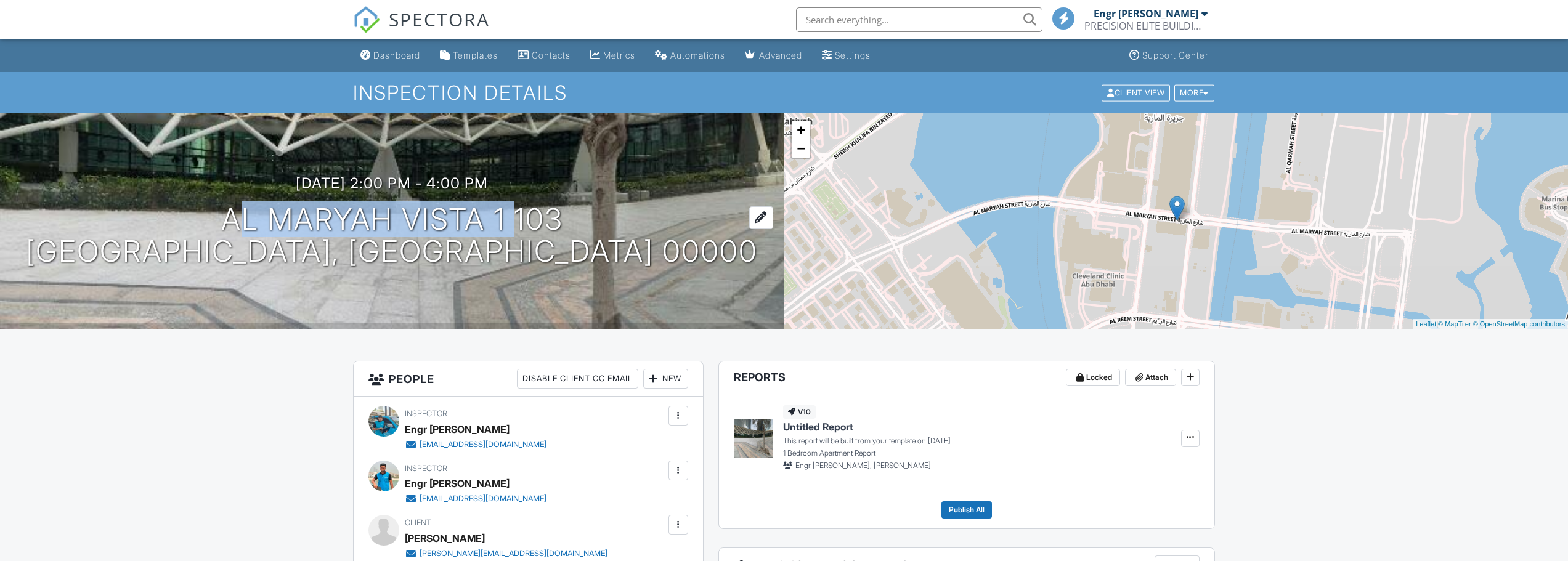
click at [505, 212] on h1 "Al Maryah Vista 1 103 [GEOGRAPHIC_DATA], [GEOGRAPHIC_DATA] 00000" at bounding box center [392, 236] width 732 height 65
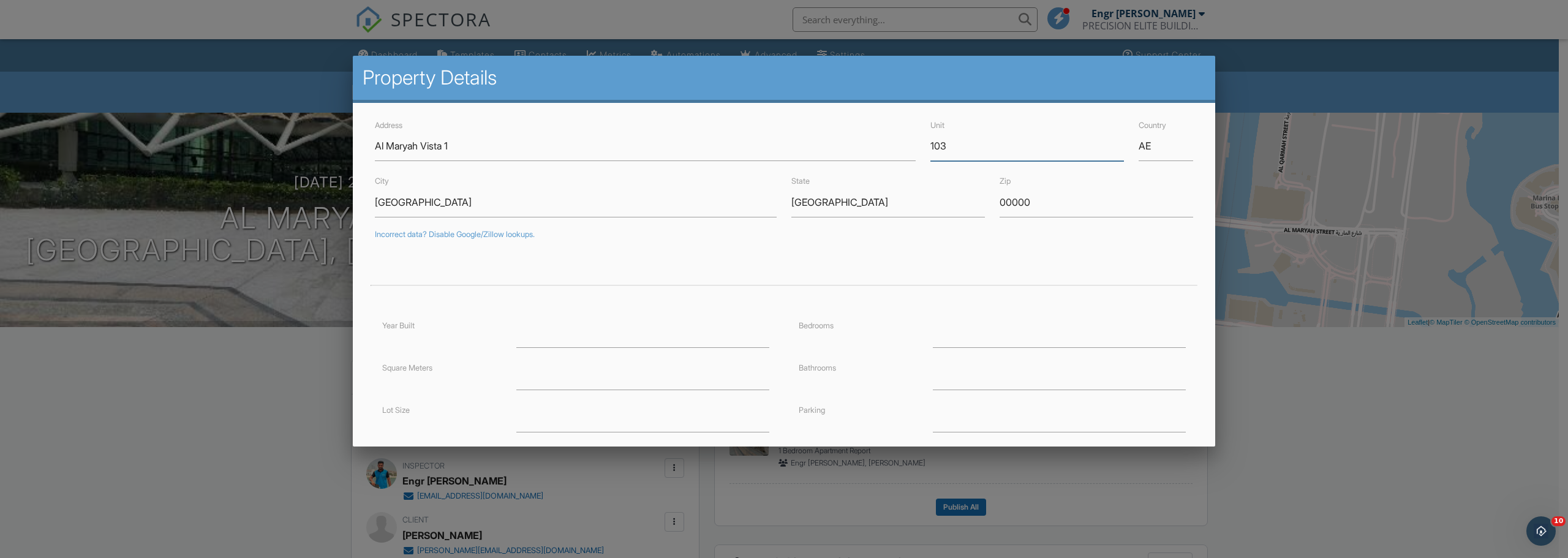
click at [950, 144] on input "103" at bounding box center [1027, 146] width 193 height 30
click at [260, 381] on div at bounding box center [784, 288] width 1568 height 698
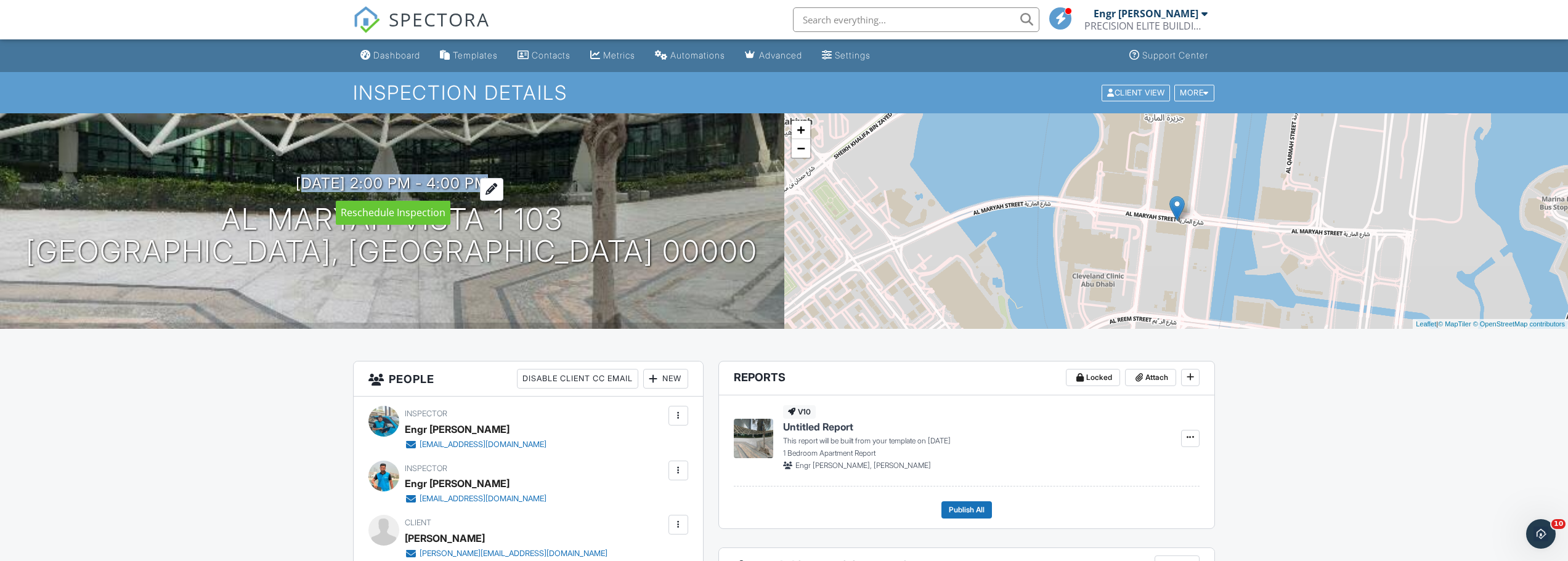
drag, startPoint x: 270, startPoint y: 180, endPoint x: 499, endPoint y: 180, distance: 229.0
click at [499, 180] on div "30/09/2025 2:00 pm - 4:00 pm Al Maryah Vista 1 103 Abu Dhabi, Abu Dhabi 00000" at bounding box center [392, 221] width 784 height 93
copy h3 "30/09/2025 2:00 pm - 4:00 pm"
click at [379, 59] on div "Dashboard" at bounding box center [397, 55] width 47 height 11
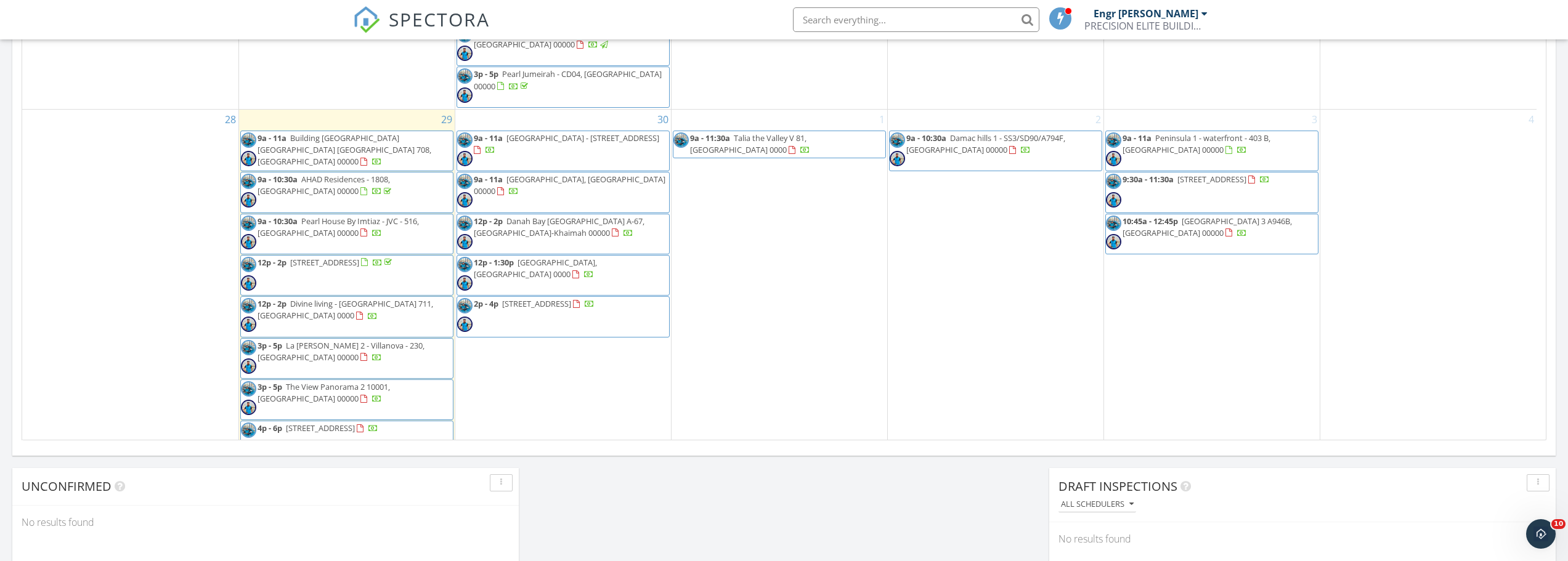
scroll to position [997, 0]
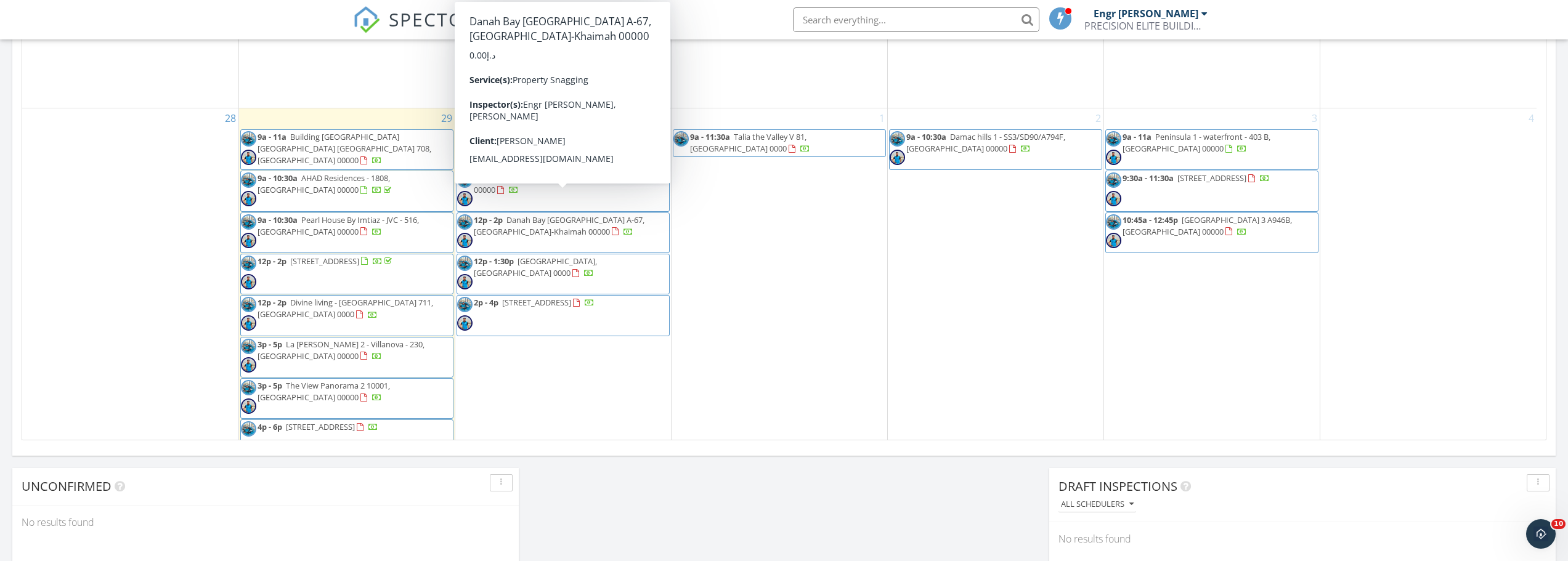
drag, startPoint x: 581, startPoint y: 279, endPoint x: 570, endPoint y: 208, distance: 71.8
click at [570, 214] on span "12p - 2p Danah Bay Al Marjan Island A-67, Ras Al-Khaimah 00000" at bounding box center [563, 233] width 212 height 37
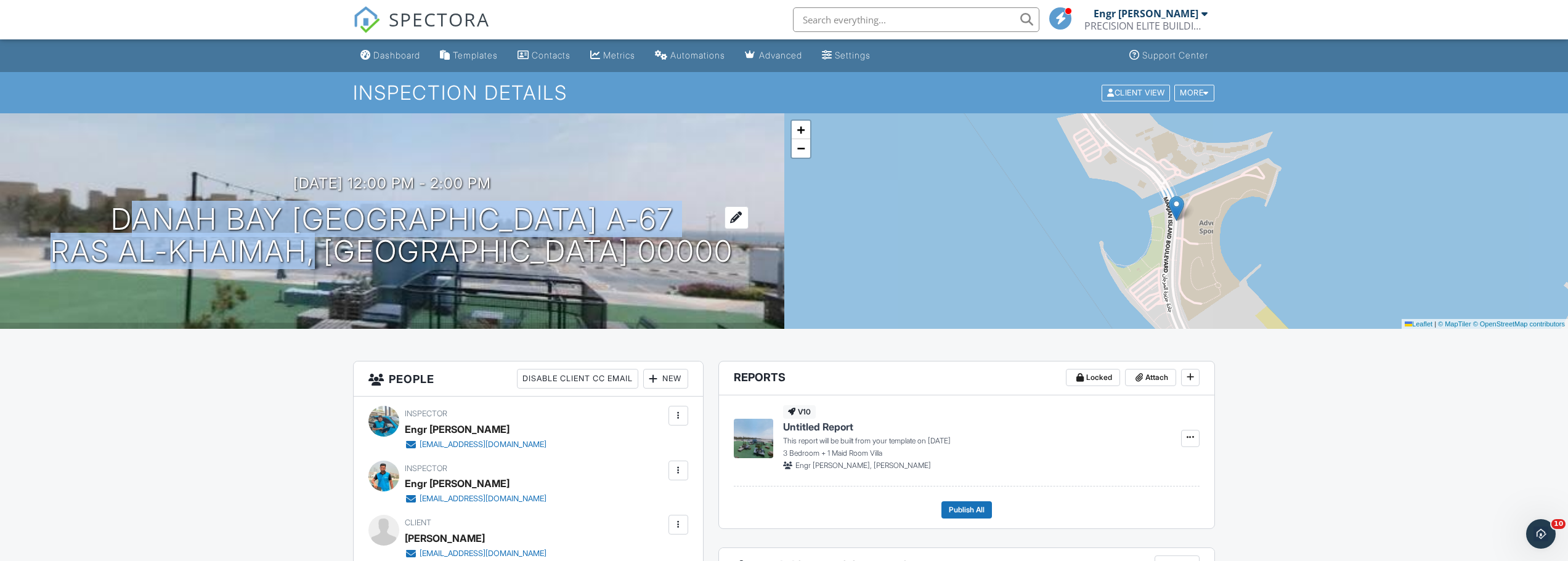
drag, startPoint x: 328, startPoint y: 210, endPoint x: 326, endPoint y: 250, distance: 40.0
click at [326, 250] on h1 "Danah Bay [GEOGRAPHIC_DATA] A-67 [GEOGRAPHIC_DATA], [GEOGRAPHIC_DATA] 00000" at bounding box center [391, 236] width 683 height 65
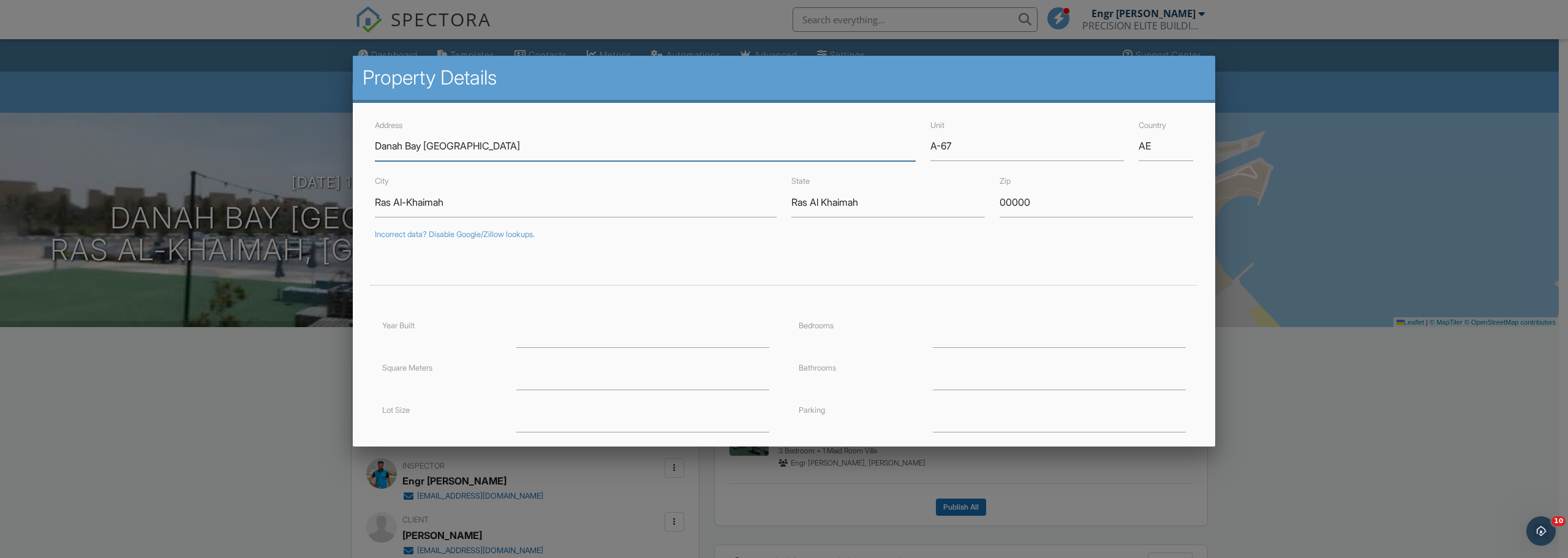
click at [502, 142] on input "Danah Bay Al Marjan Island" at bounding box center [645, 146] width 541 height 30
click at [936, 141] on input "A-67" at bounding box center [1027, 146] width 193 height 30
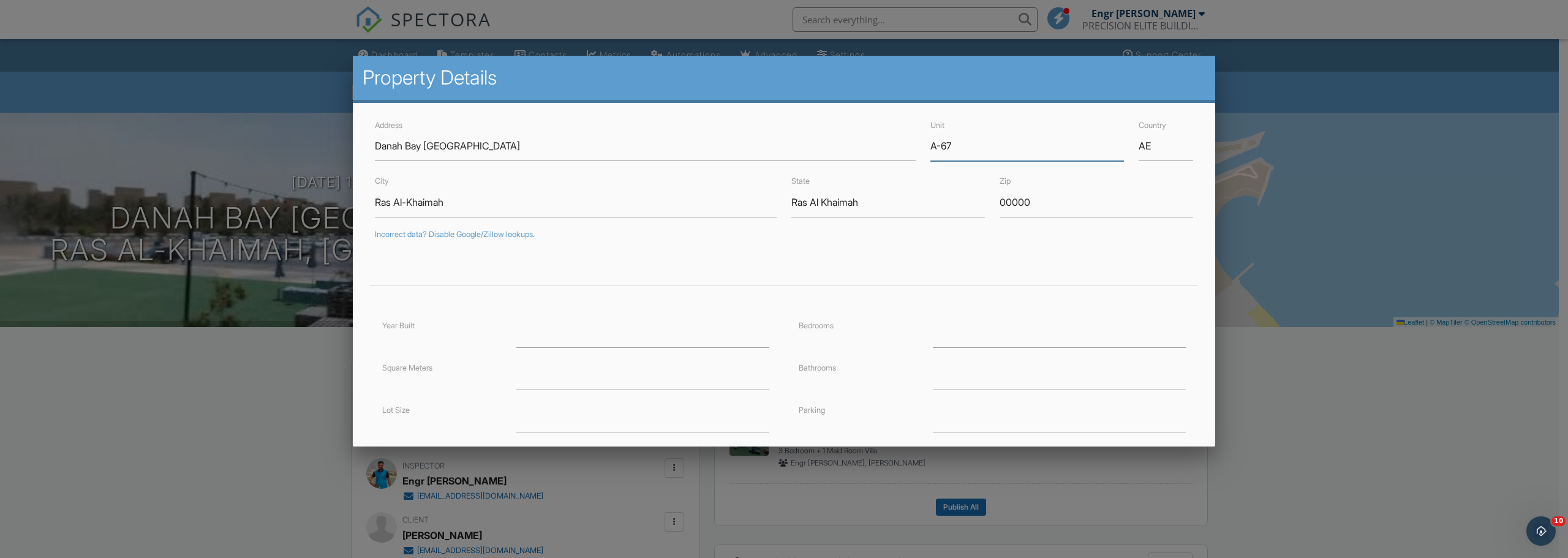
click at [936, 141] on input "A-67" at bounding box center [1027, 146] width 193 height 30
click at [448, 199] on input "Ras Al-Khaimah" at bounding box center [575, 202] width 402 height 30
drag, startPoint x: 280, startPoint y: 364, endPoint x: 267, endPoint y: 345, distance: 23.0
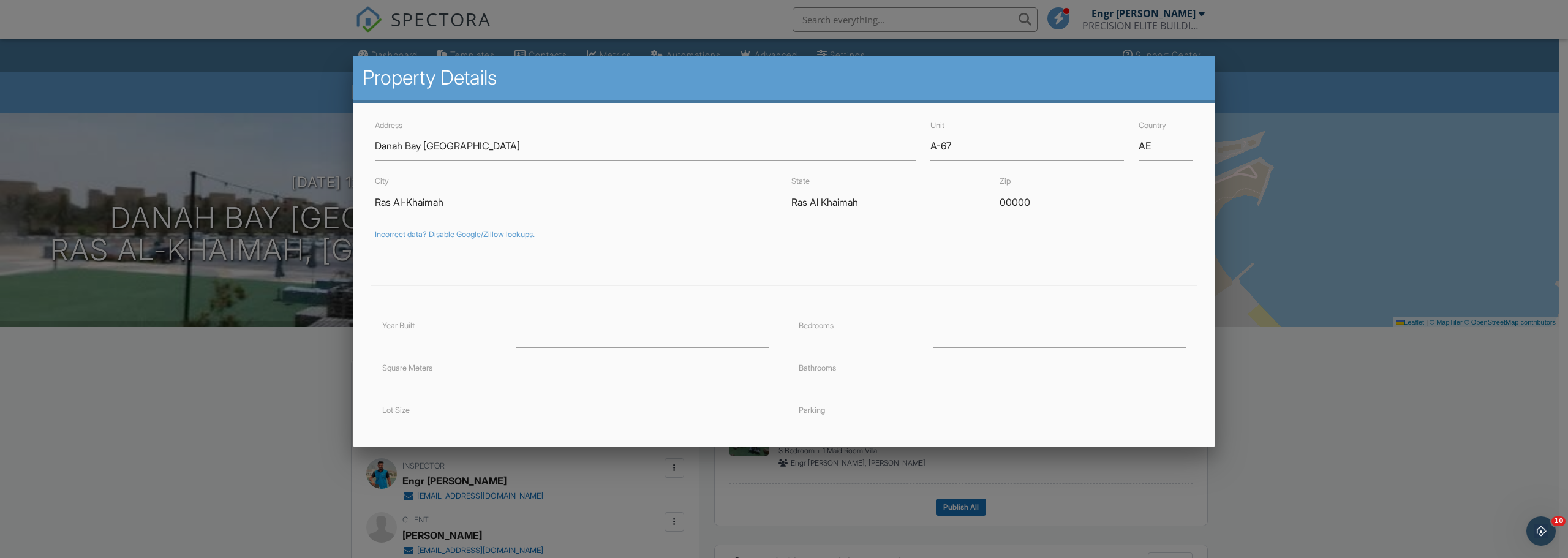
click at [281, 364] on div at bounding box center [784, 288] width 1568 height 698
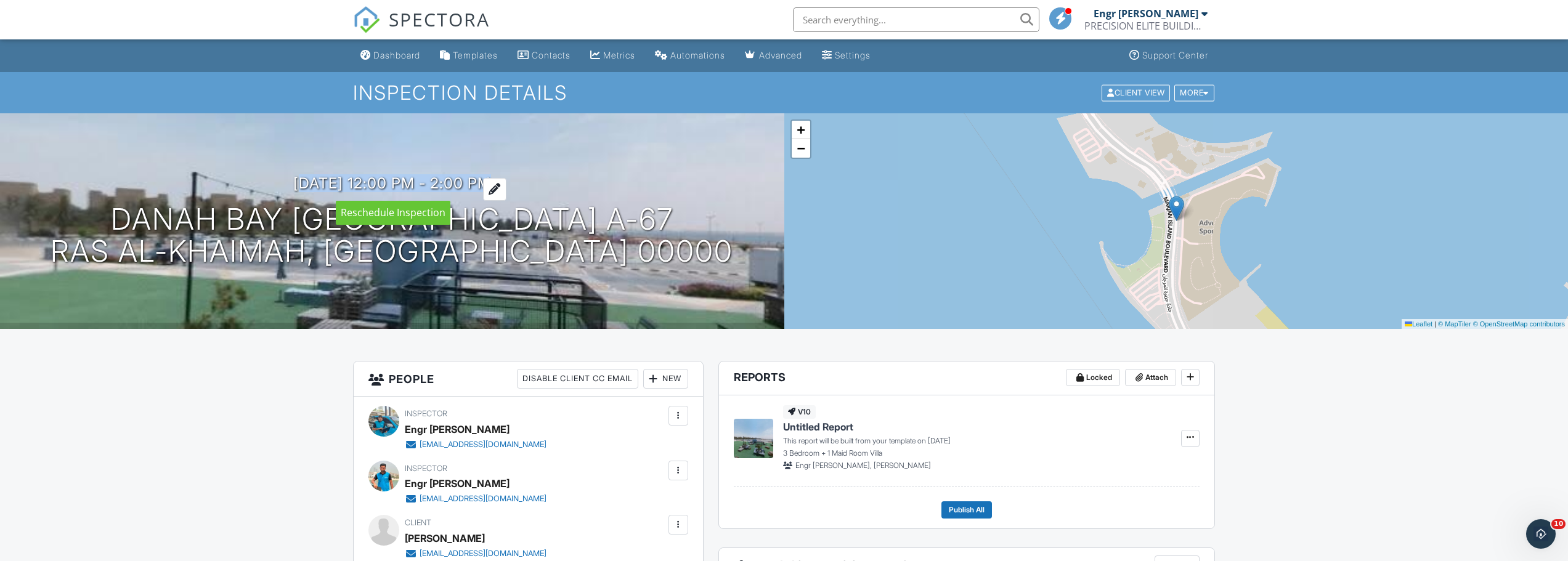
drag, startPoint x: 255, startPoint y: 180, endPoint x: 509, endPoint y: 184, distance: 254.0
click at [509, 184] on div "30/09/2025 12:00 pm - 2:00 pm Danah Bay Al Marjan Island A-67 Ras Al-Khaimah, R…" at bounding box center [392, 221] width 784 height 93
copy h3 "30/09/2025 12:00 pm - 2:00 pm"
click at [413, 51] on div "Dashboard" at bounding box center [397, 55] width 47 height 11
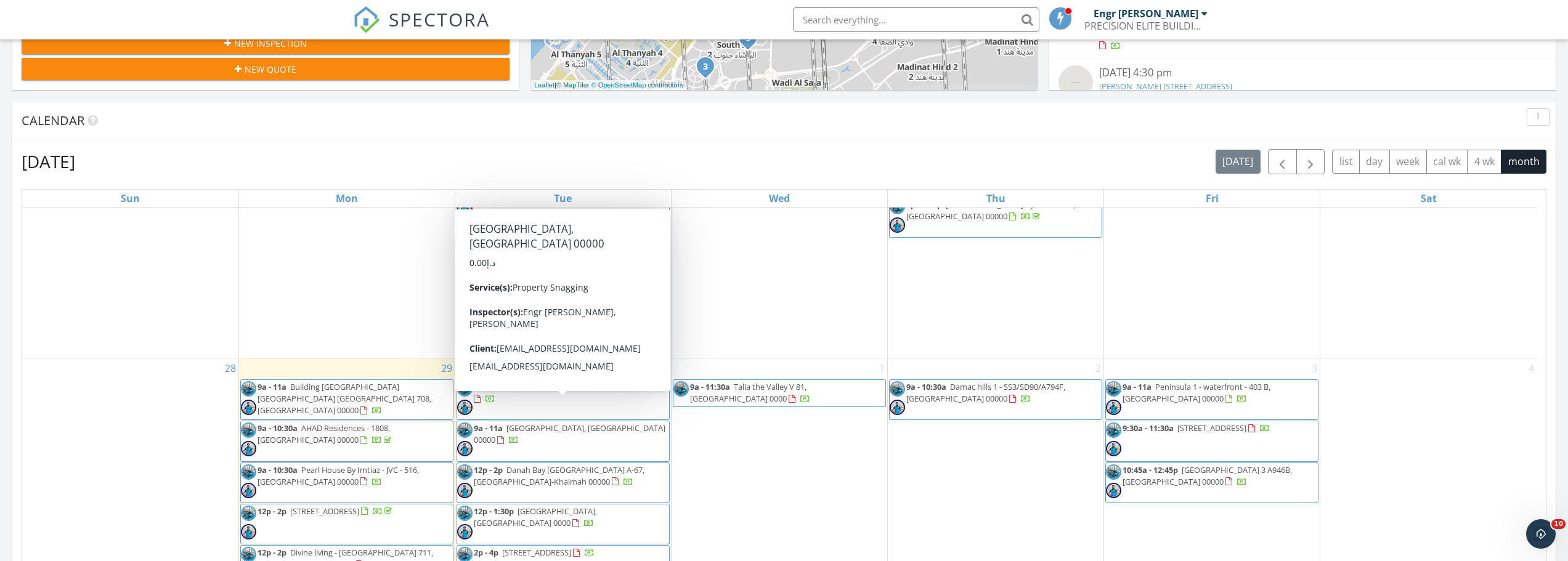
scroll to position [493, 0]
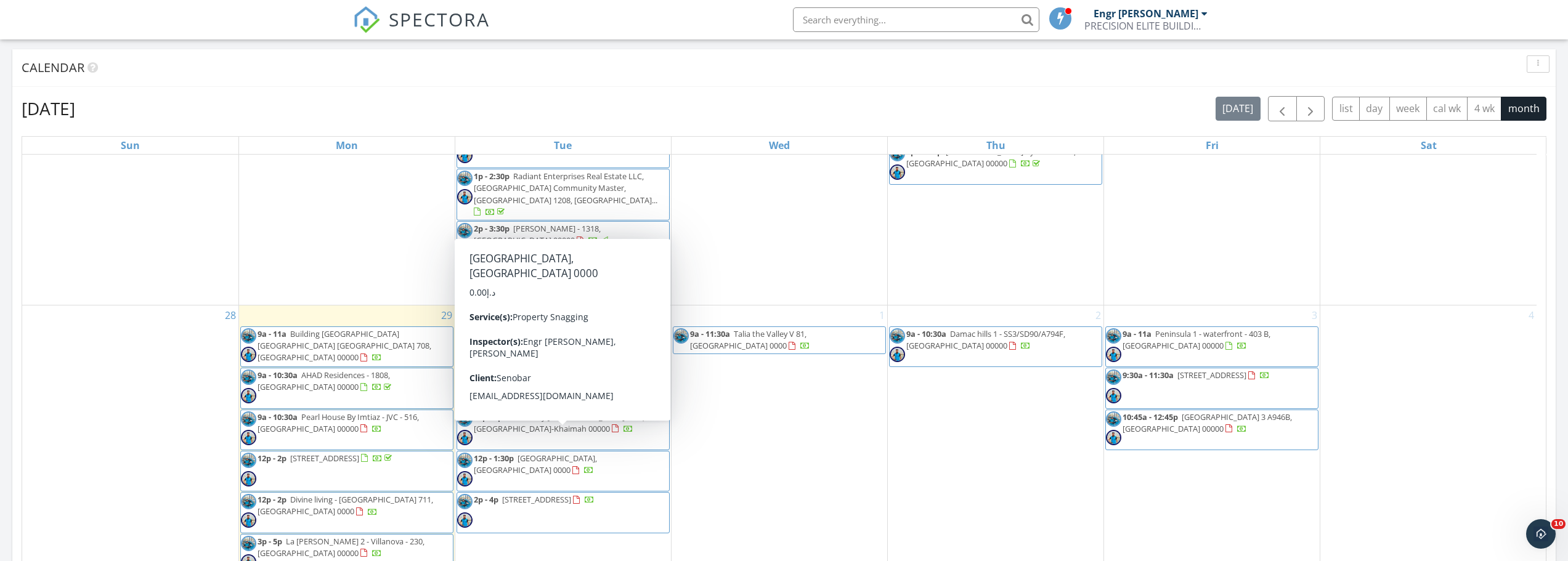
click at [597, 453] on span "Jumeirah Bay X1 Tower, Dubai 0000" at bounding box center [536, 464] width 123 height 23
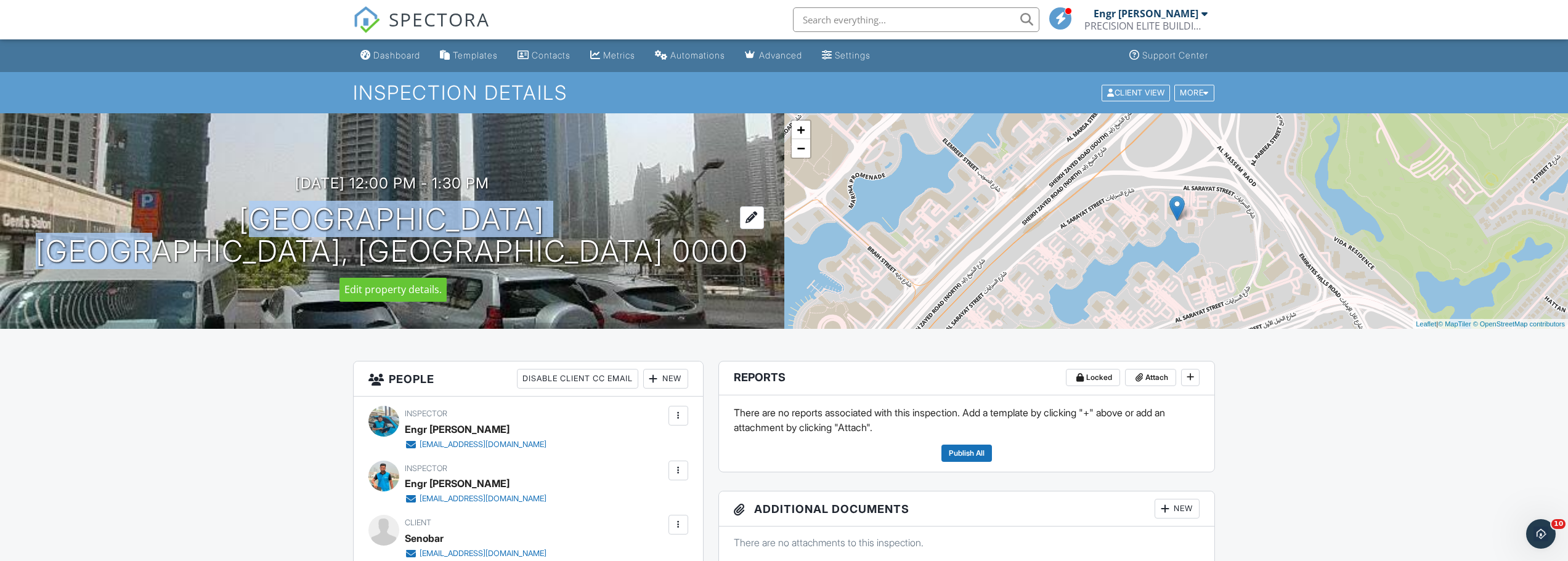
drag, startPoint x: 192, startPoint y: 212, endPoint x: 339, endPoint y: 248, distance: 151.3
click at [339, 248] on div "[DATE] 12:00 pm - 1:30 pm [GEOGRAPHIC_DATA] [GEOGRAPHIC_DATA], [GEOGRAPHIC_DATA…" at bounding box center [392, 221] width 784 height 93
copy h1 "[GEOGRAPHIC_DATA] [GEOGRAPHIC_DATA]"
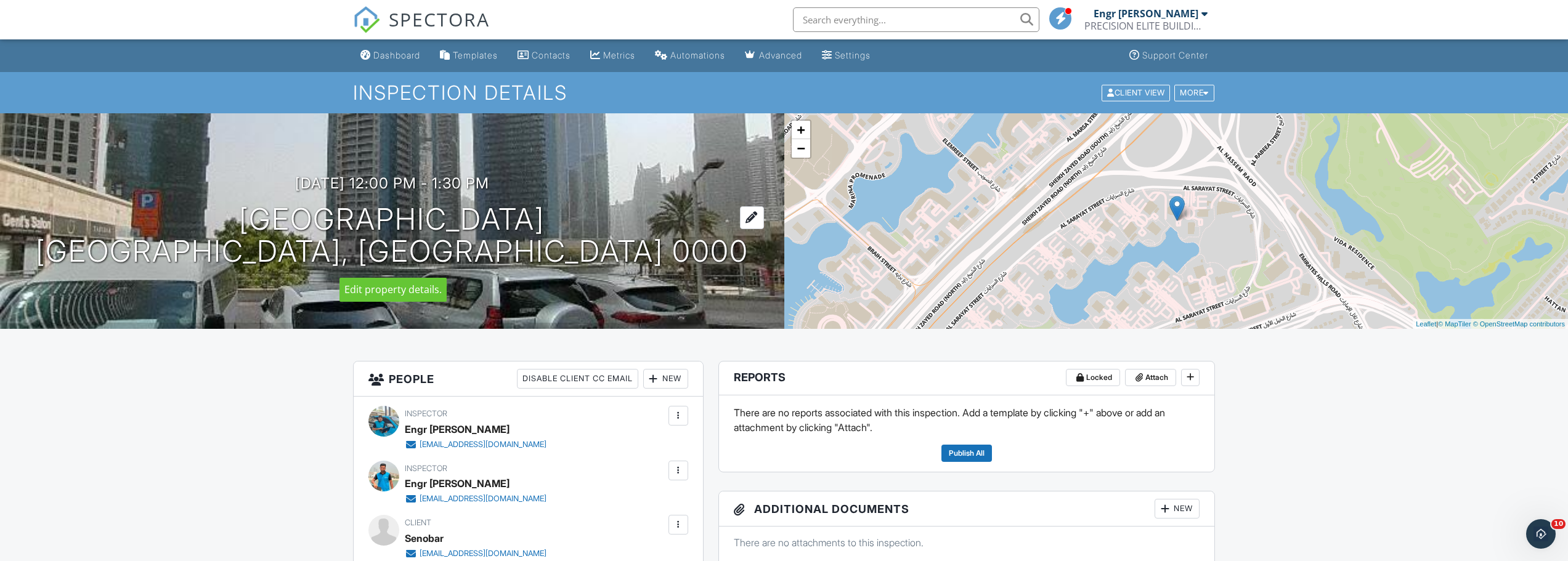
click at [740, 216] on div at bounding box center [752, 218] width 24 height 23
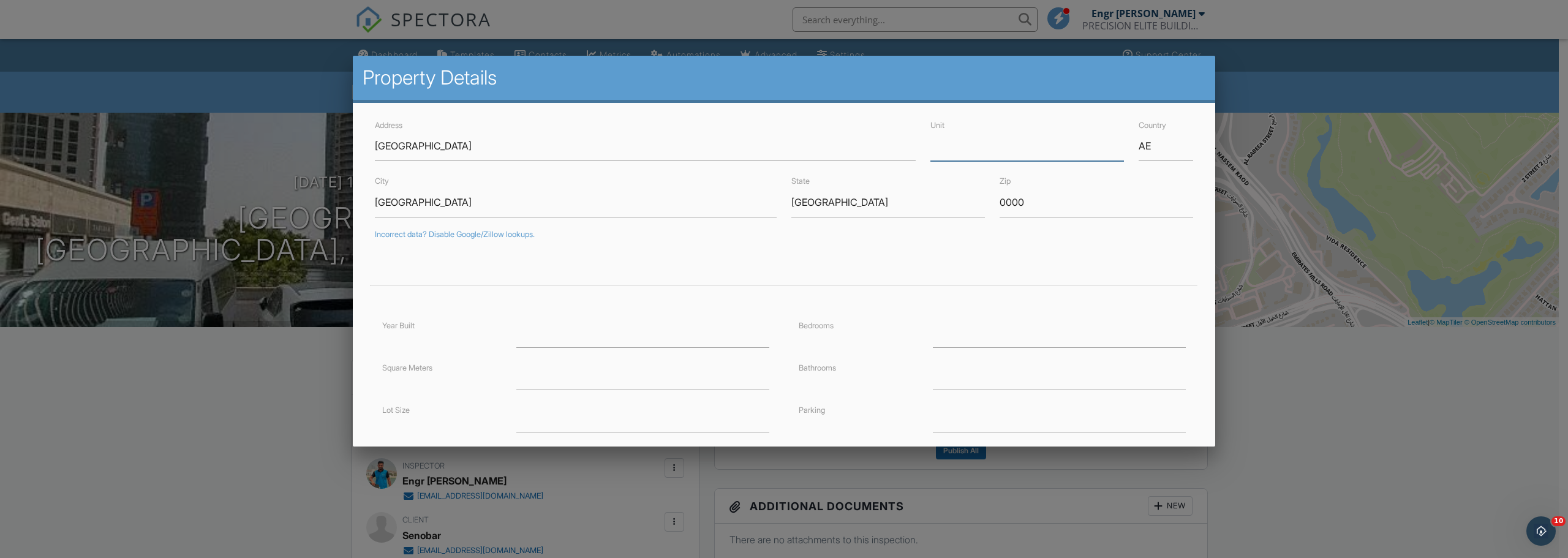
click at [957, 156] on input "Unit" at bounding box center [1027, 146] width 193 height 30
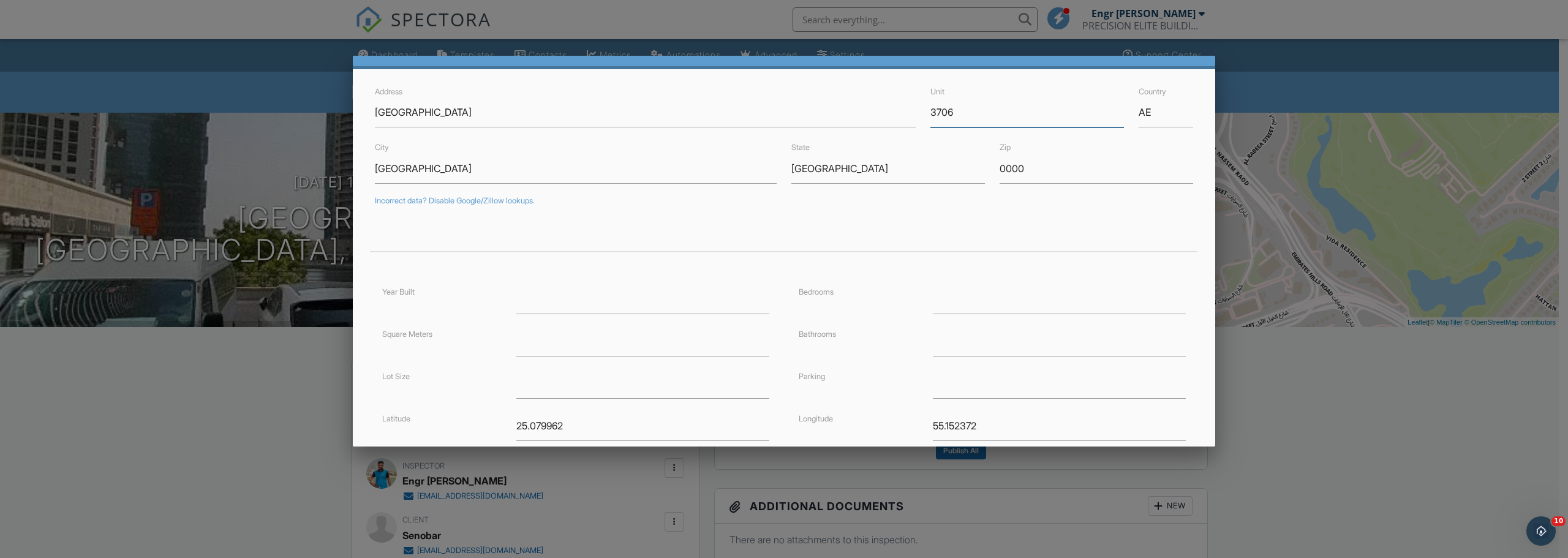
scroll to position [165, 0]
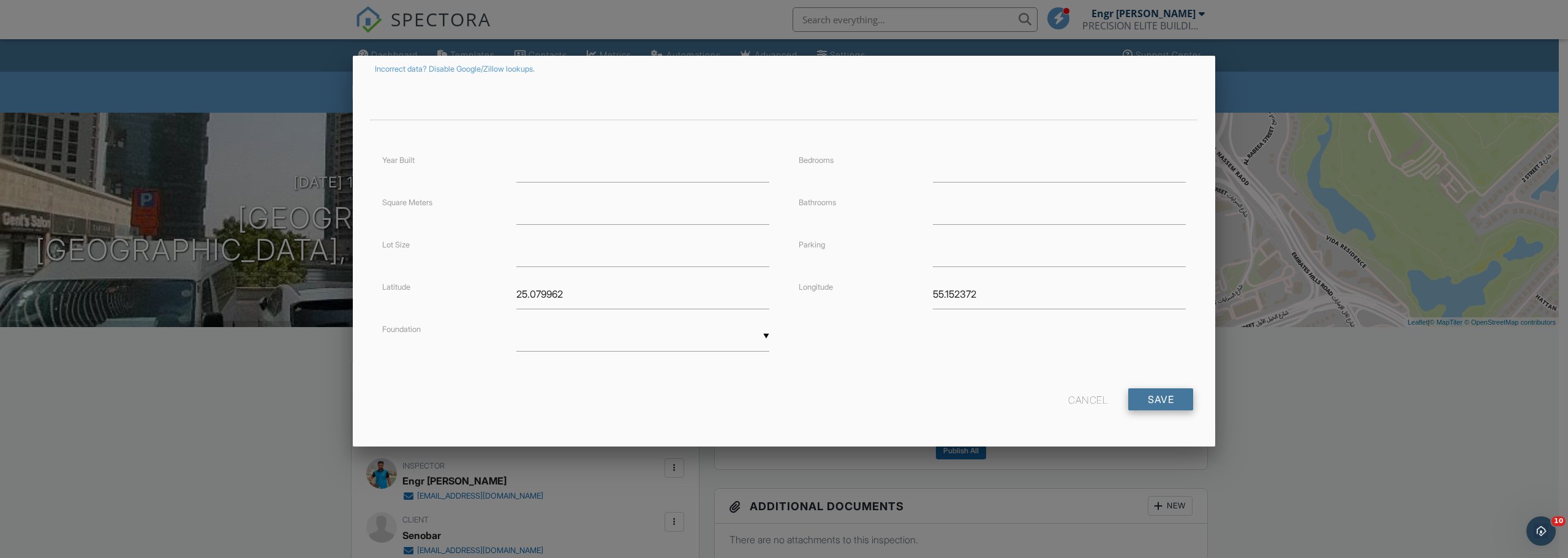
type input "3706"
click at [1133, 397] on input "Save" at bounding box center [1161, 399] width 65 height 22
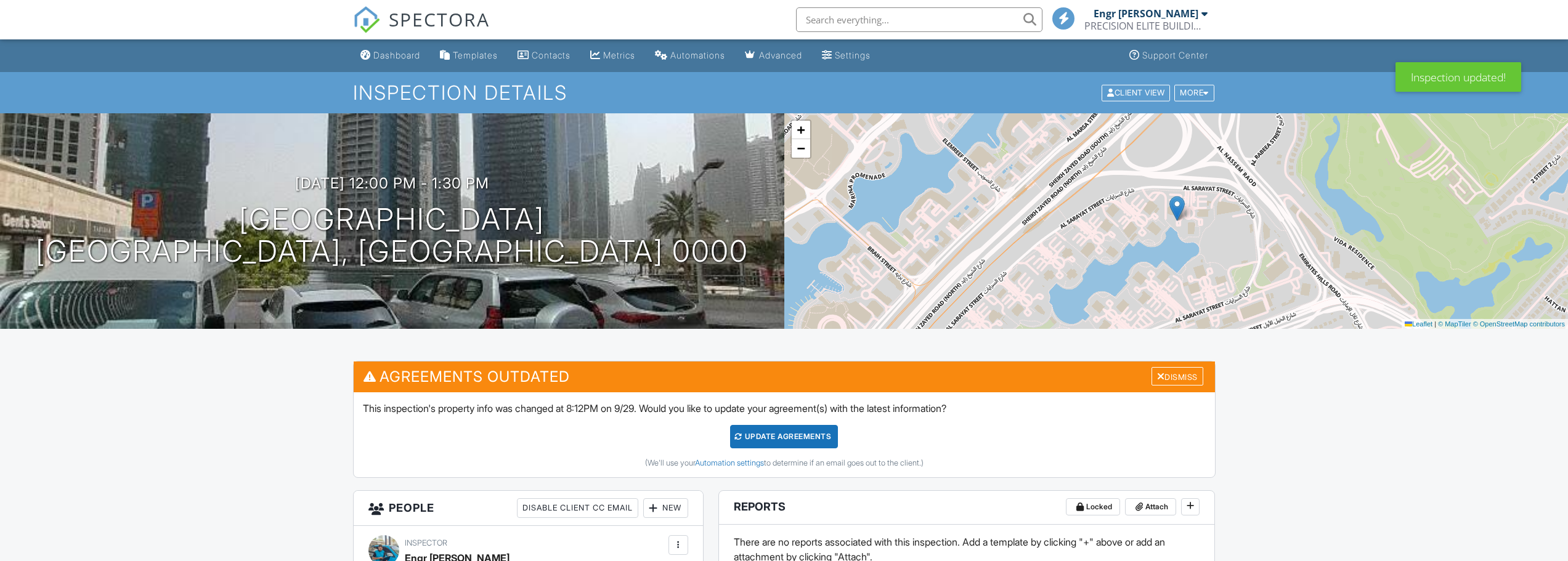
click at [1189, 378] on div "Dismiss" at bounding box center [1177, 376] width 52 height 19
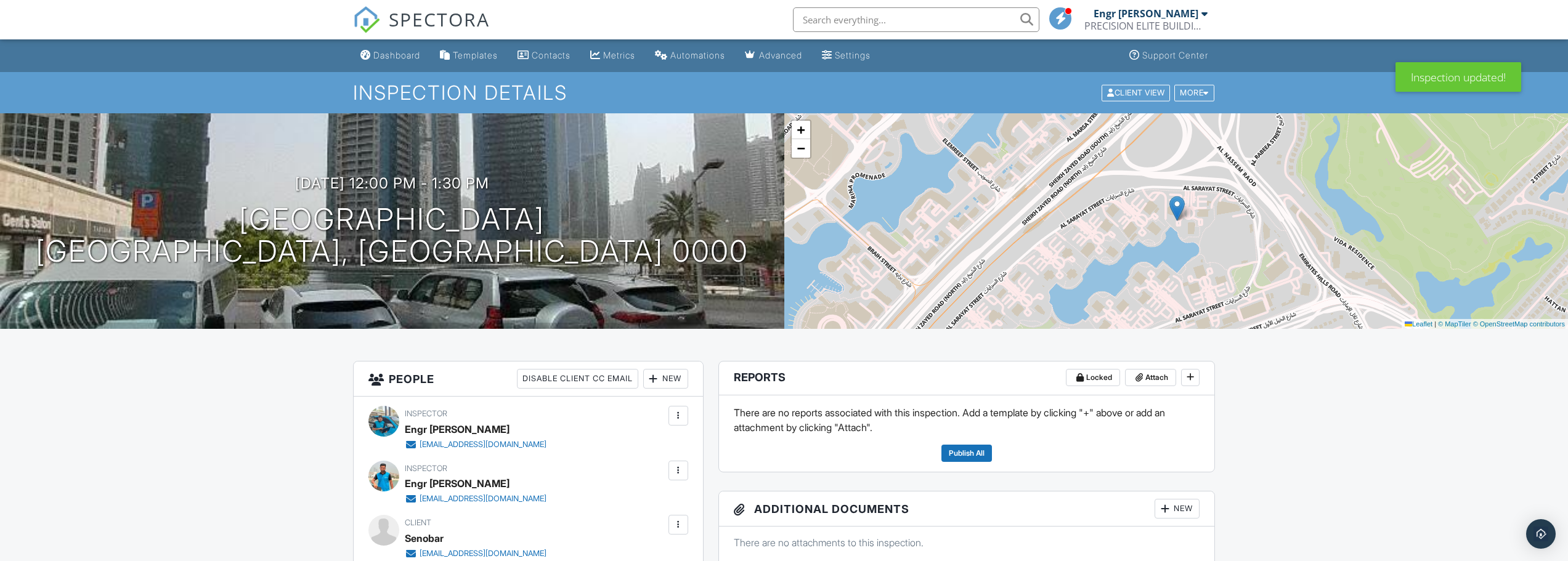
scroll to position [62, 0]
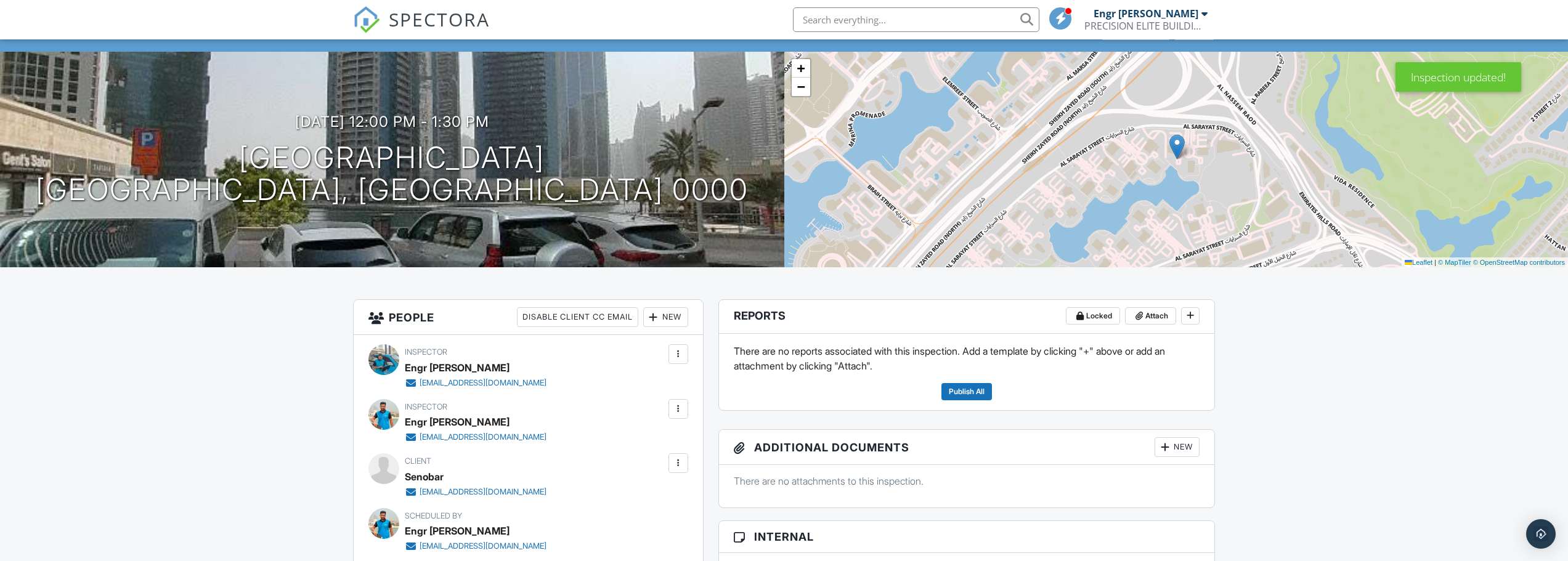
click at [678, 460] on div at bounding box center [678, 463] width 12 height 12
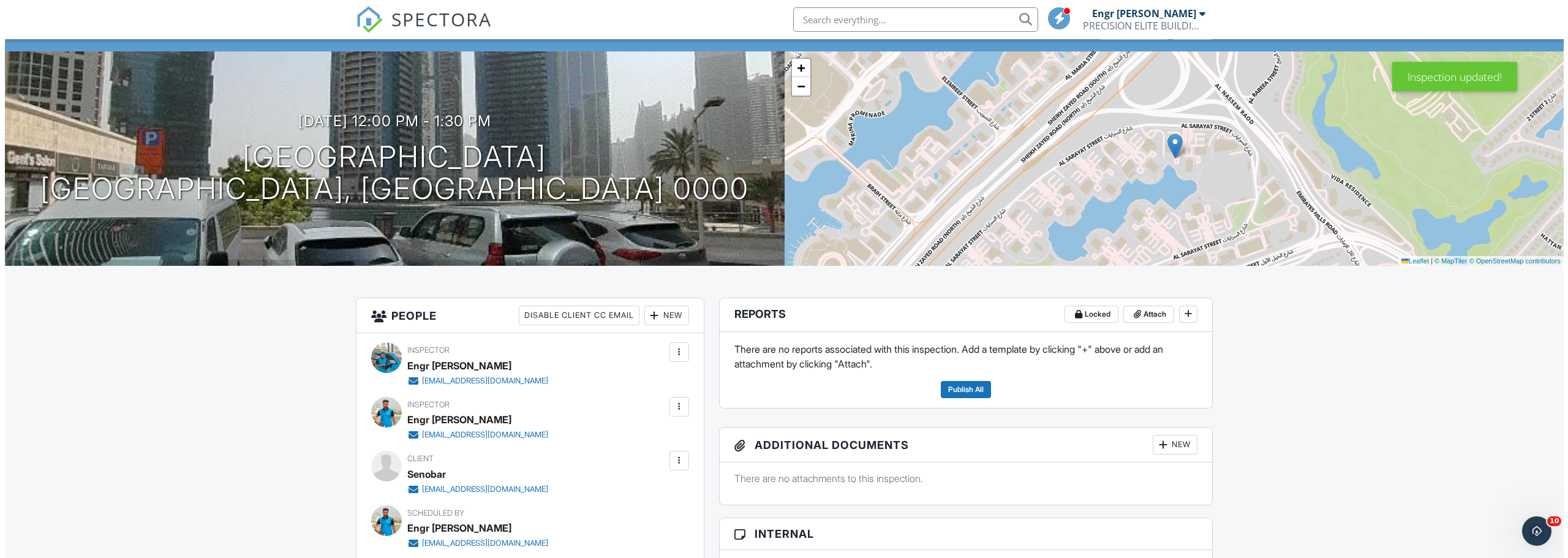
scroll to position [0, 0]
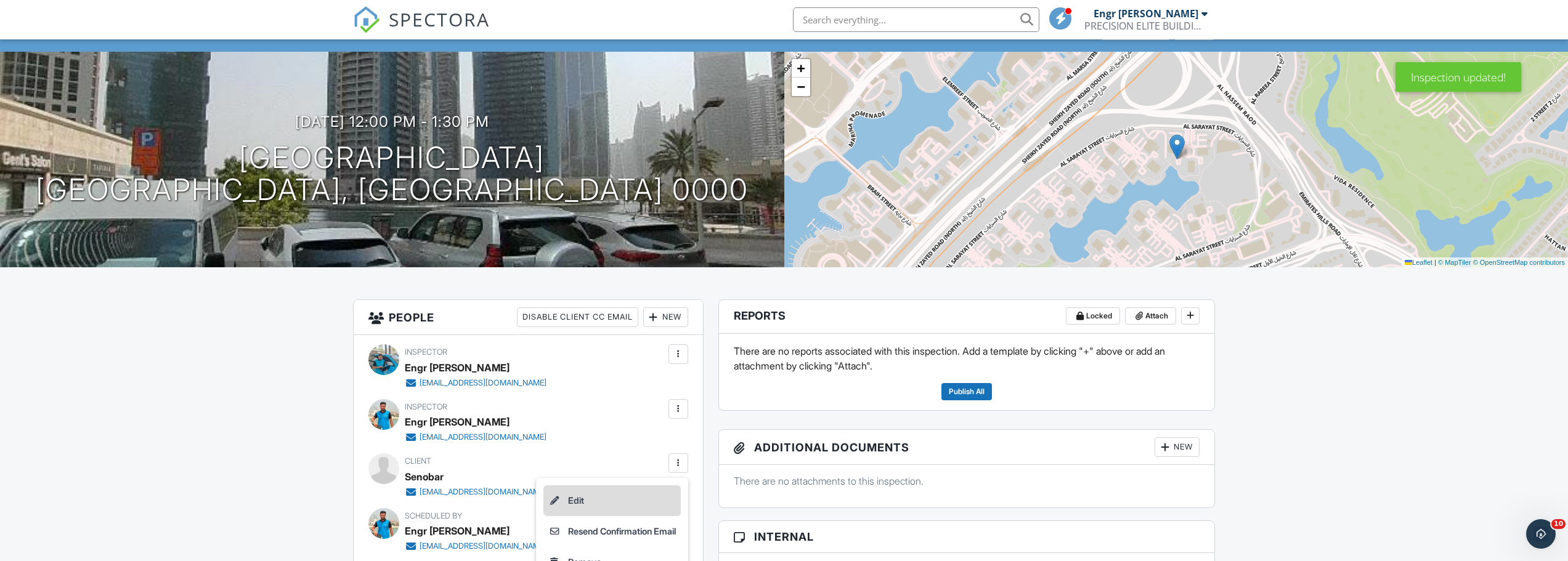
click at [601, 499] on li "Edit" at bounding box center [612, 501] width 137 height 31
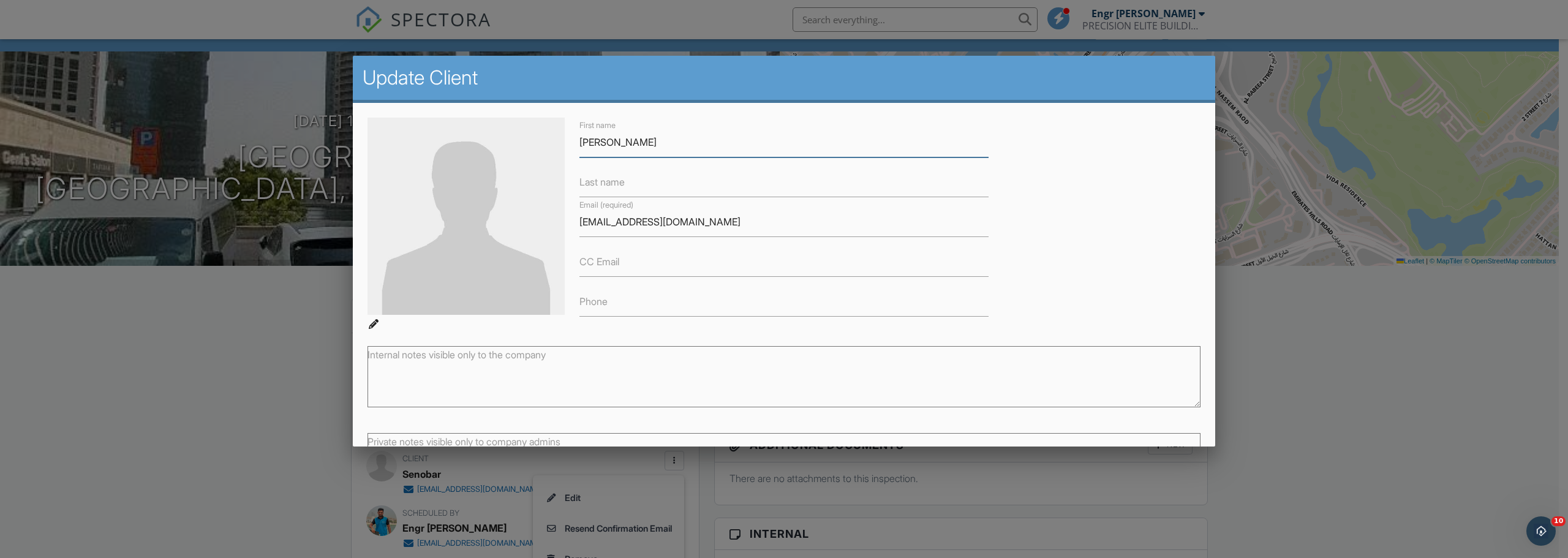
scroll to position [101, 0]
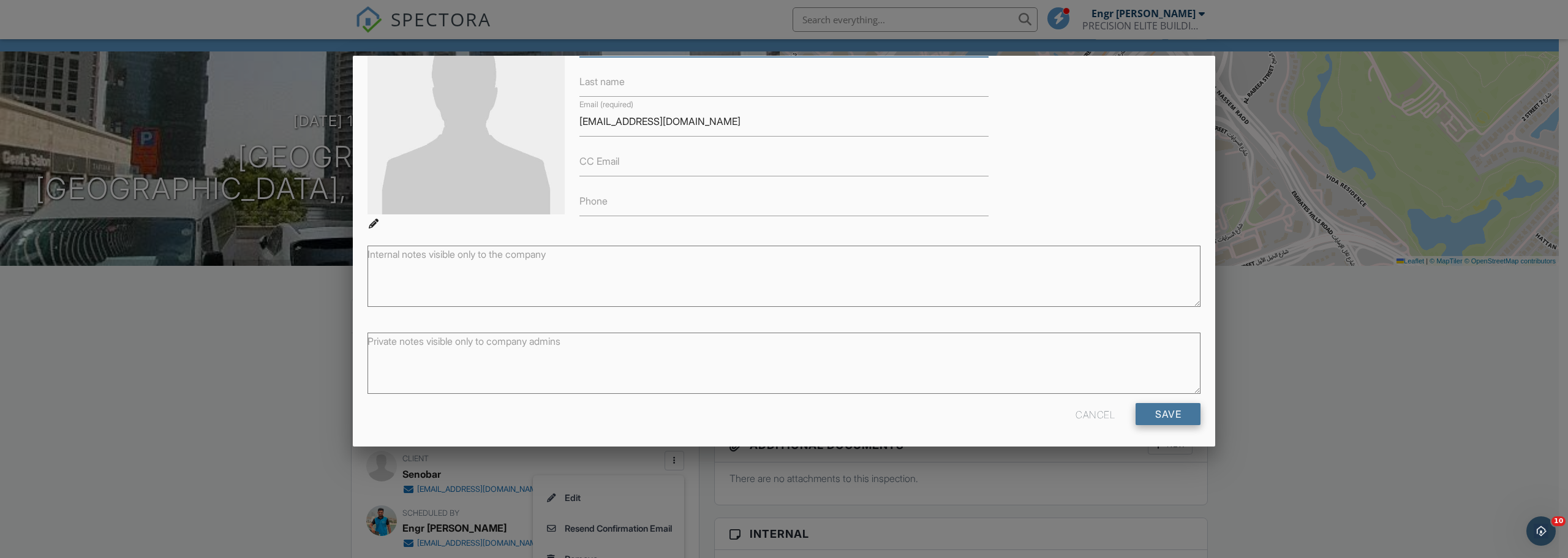
type input "[PERSON_NAME]"
click at [1135, 412] on input "Save" at bounding box center [1168, 414] width 65 height 22
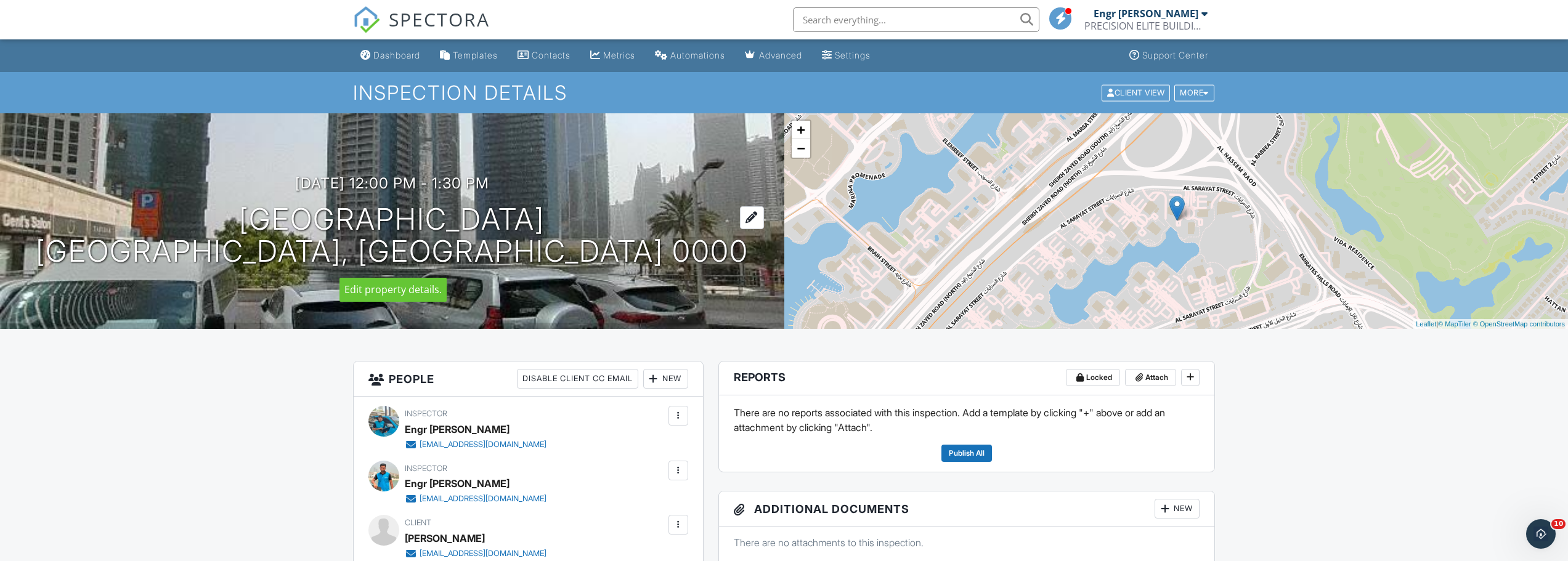
drag, startPoint x: 555, startPoint y: 218, endPoint x: 620, endPoint y: 206, distance: 66.1
click at [620, 206] on h1 "Jumeirah Bay X1 Tower 3706 Dubai, Dubai 0000" at bounding box center [391, 236] width 713 height 65
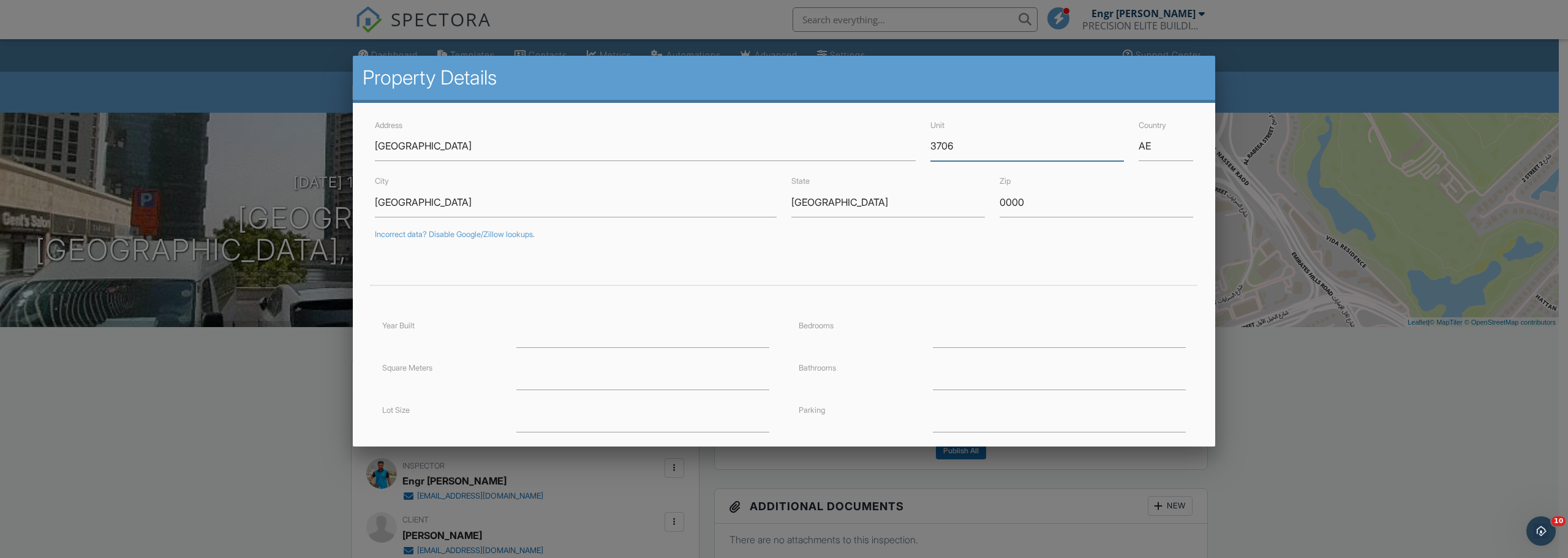
click at [940, 146] on input "3706" at bounding box center [1027, 146] width 193 height 30
click at [246, 388] on div at bounding box center [784, 288] width 1568 height 698
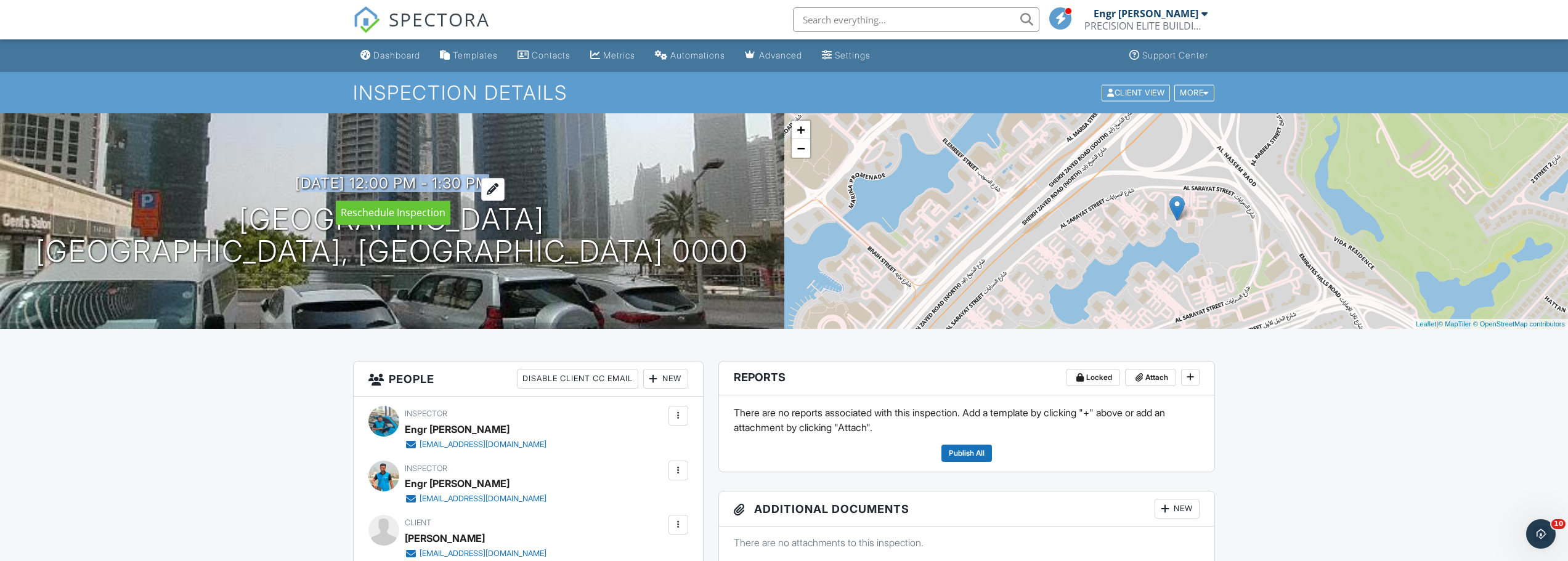
drag, startPoint x: 272, startPoint y: 180, endPoint x: 516, endPoint y: 182, distance: 244.0
click at [516, 182] on div "30/09/2025 12:00 pm - 1:30 pm Jumeirah Bay X1 Tower 3706 Dubai, Dubai 0000" at bounding box center [392, 221] width 784 height 93
copy h3 "30/09/2025 12:00 pm - 1:30 pm"
click at [394, 55] on div "Dashboard" at bounding box center [397, 55] width 47 height 11
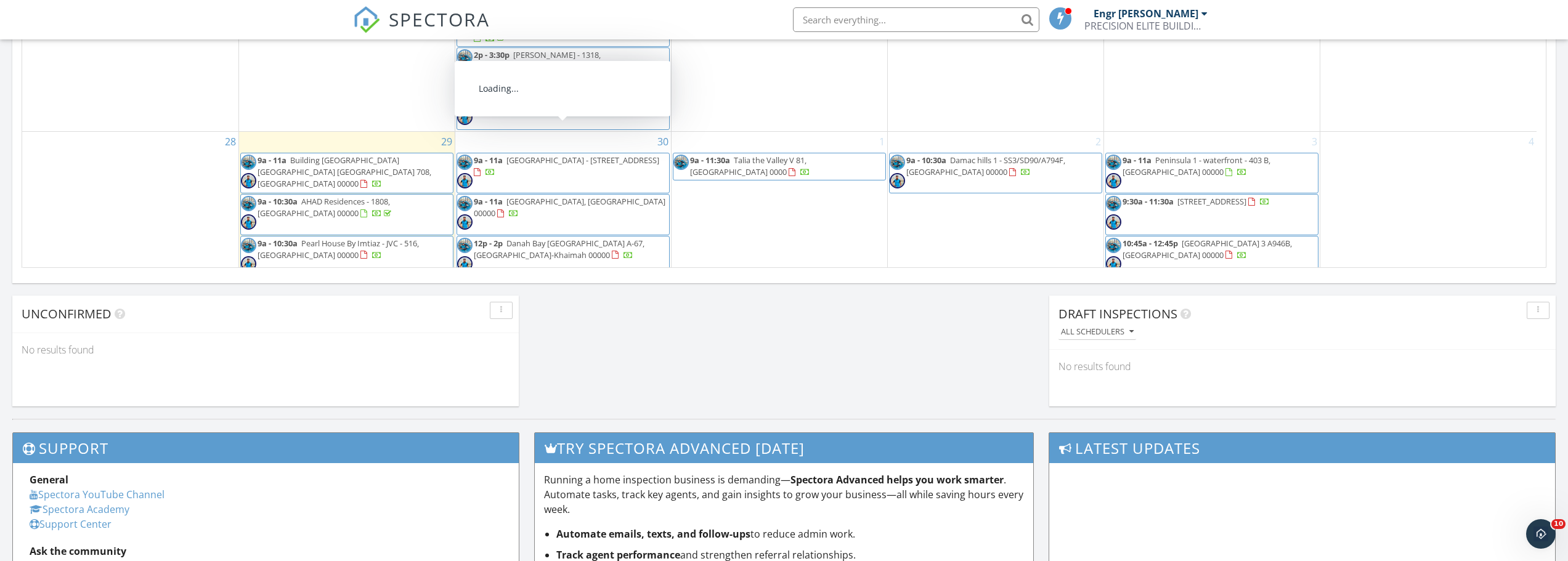
scroll to position [924, 0]
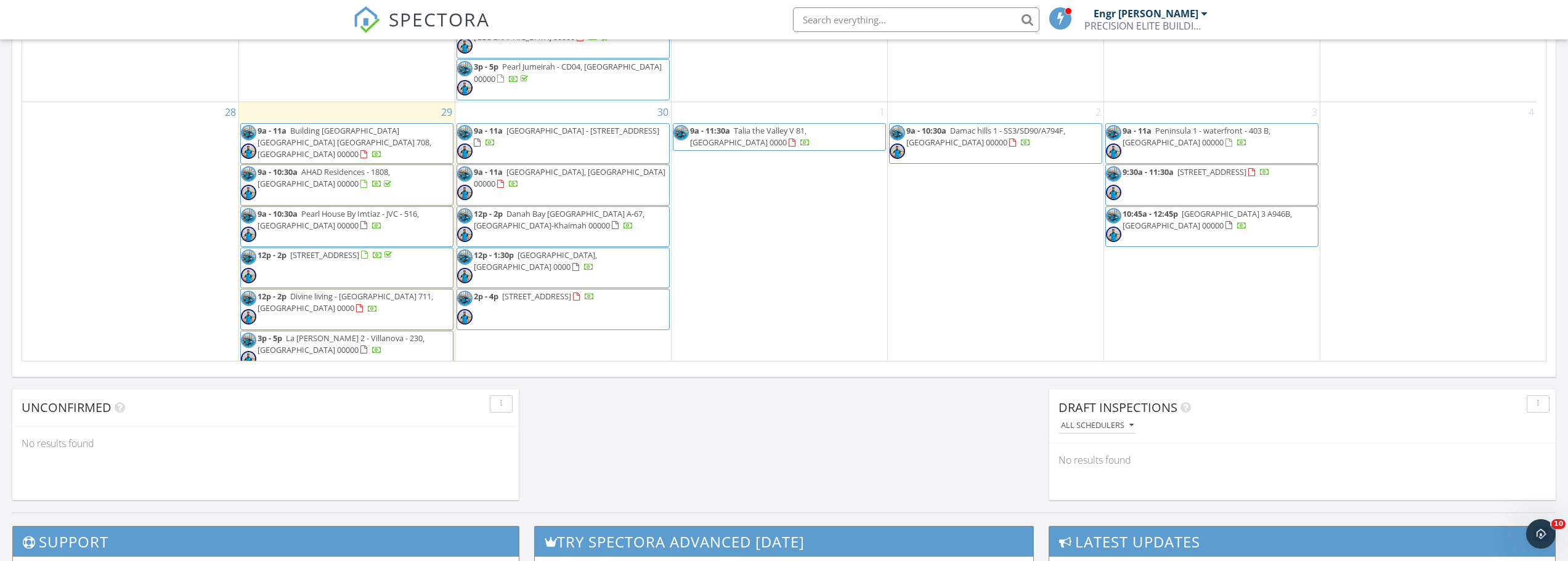
scroll to position [739, 0]
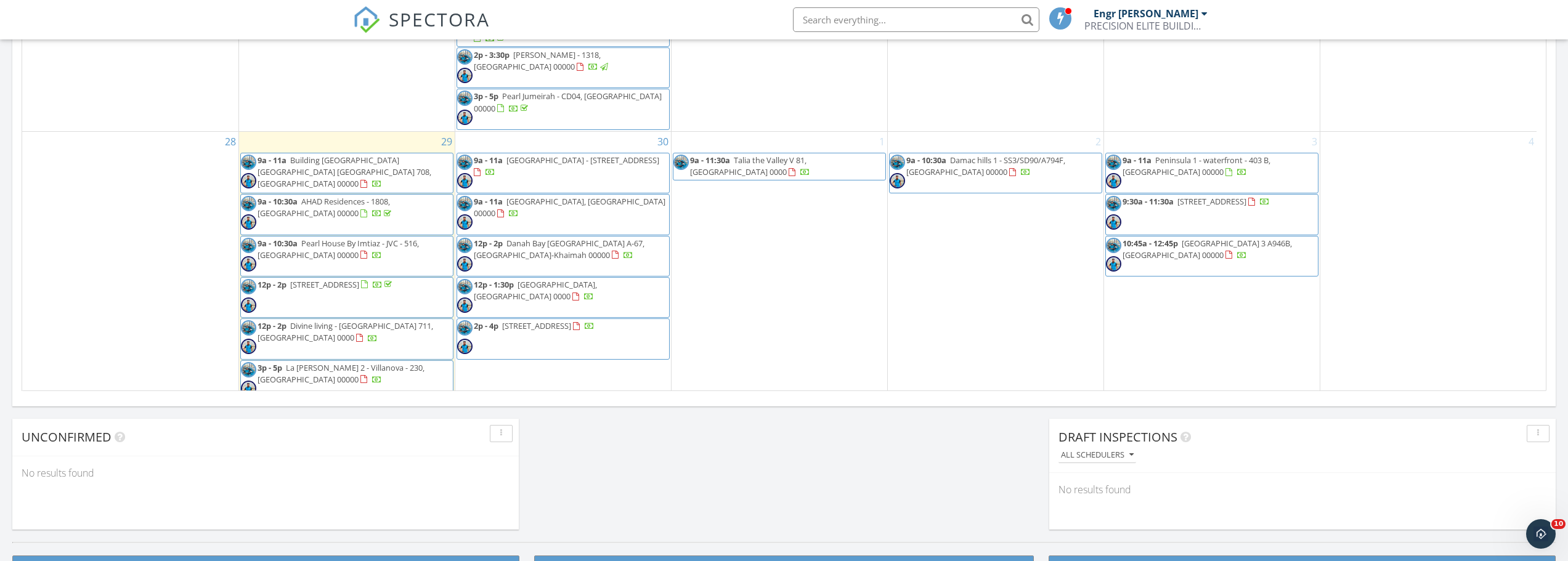
click at [863, 258] on div "1 9a - 11:30a Talia the Valley V 81, Dubai 0000" at bounding box center [779, 308] width 216 height 354
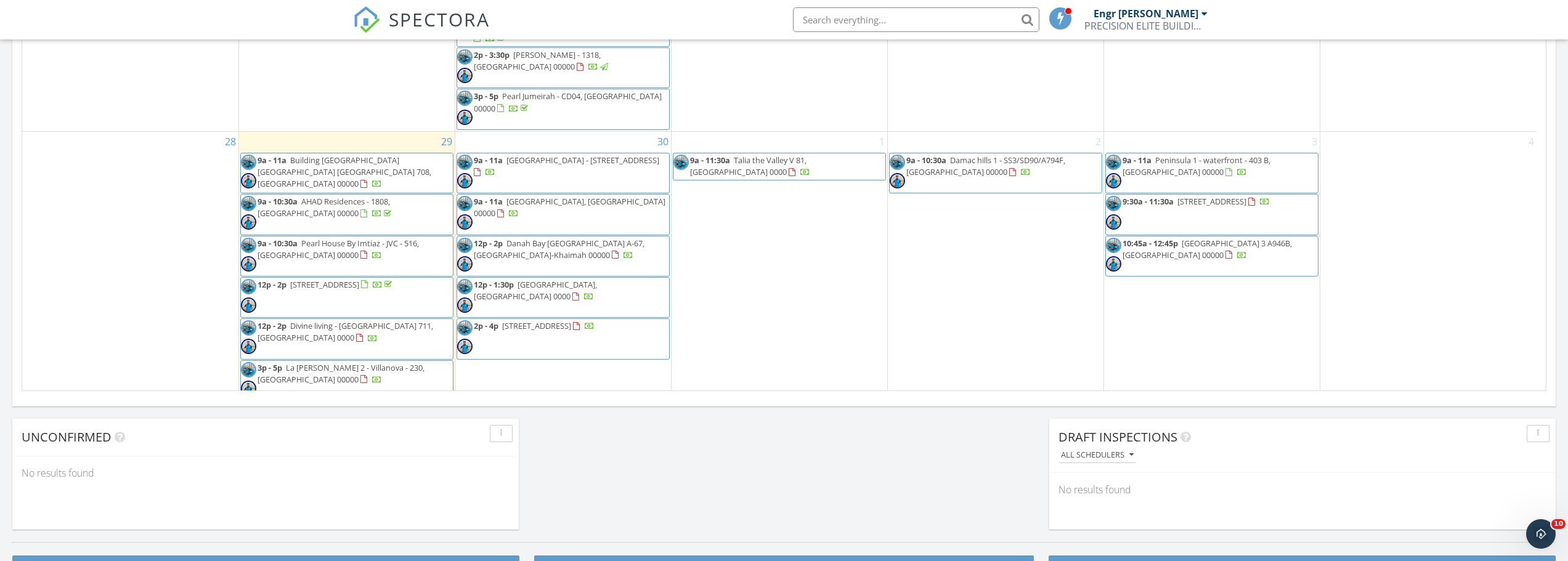
click at [304, 196] on span "9a - 10:30a AHAD Residences - 1808, Dubai 00000" at bounding box center [347, 214] width 212 height 37
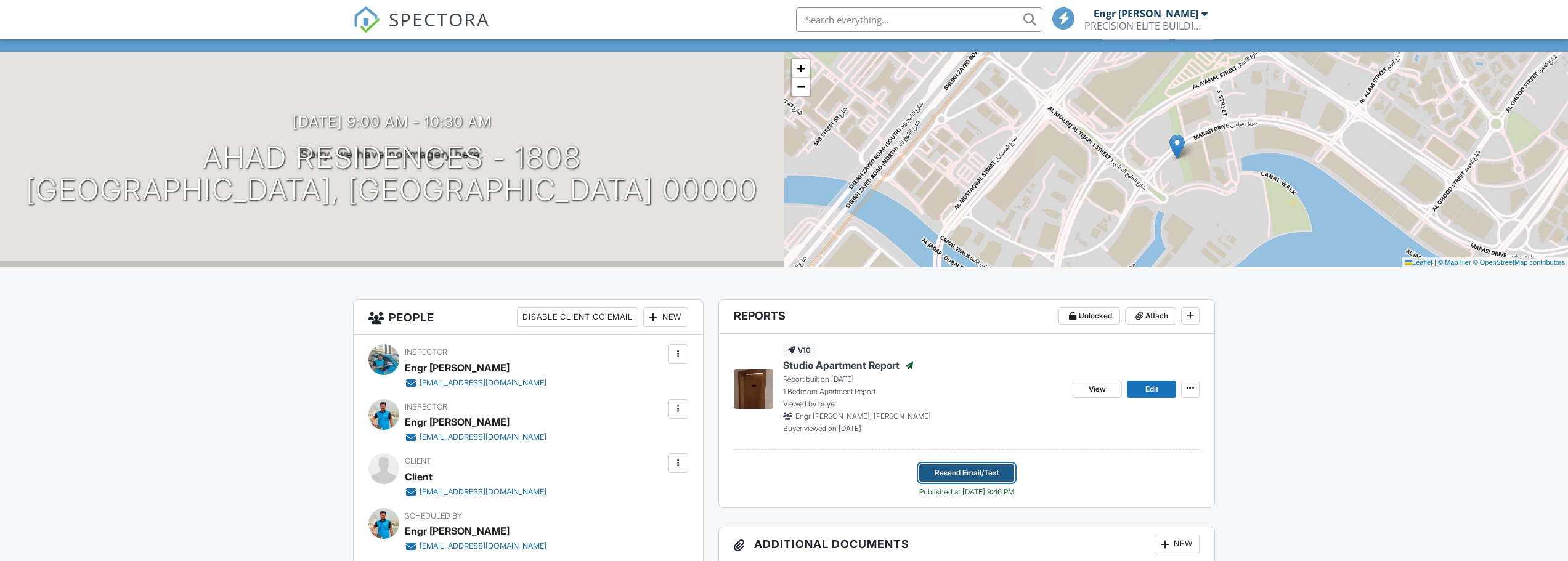
click at [967, 468] on span "Resend Email/Text" at bounding box center [967, 473] width 64 height 12
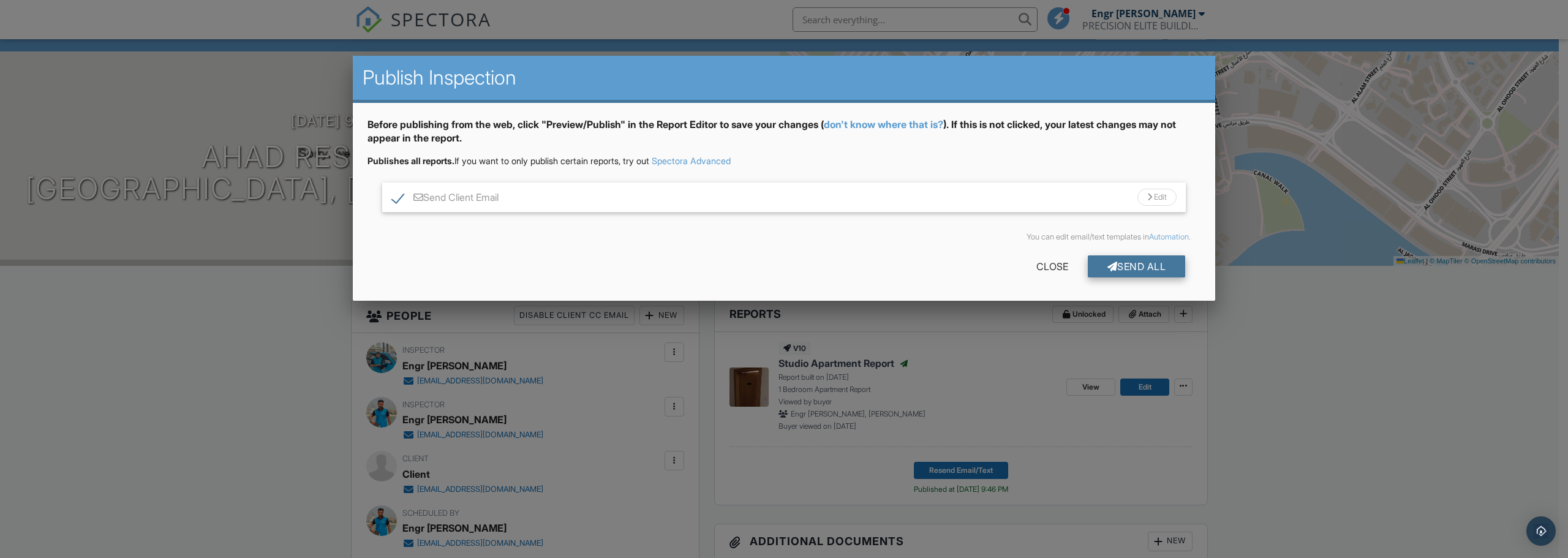
click at [1114, 267] on div "Send All" at bounding box center [1136, 266] width 98 height 22
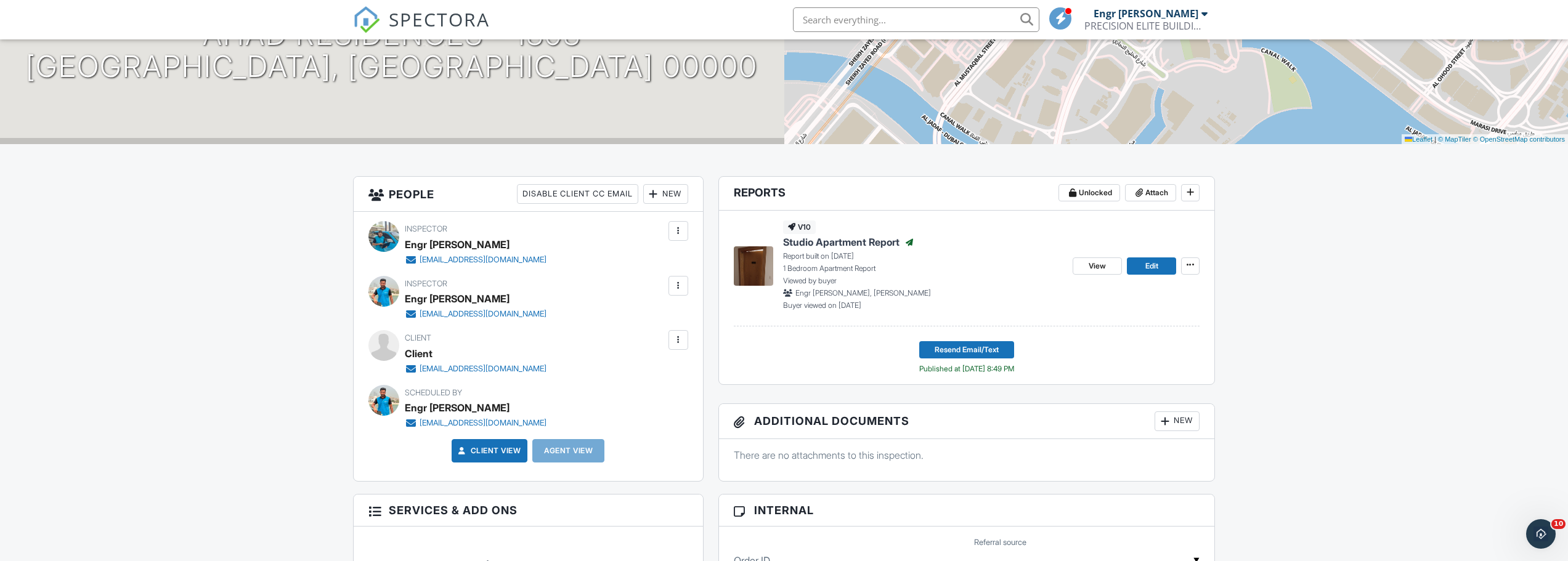
scroll to position [123, 0]
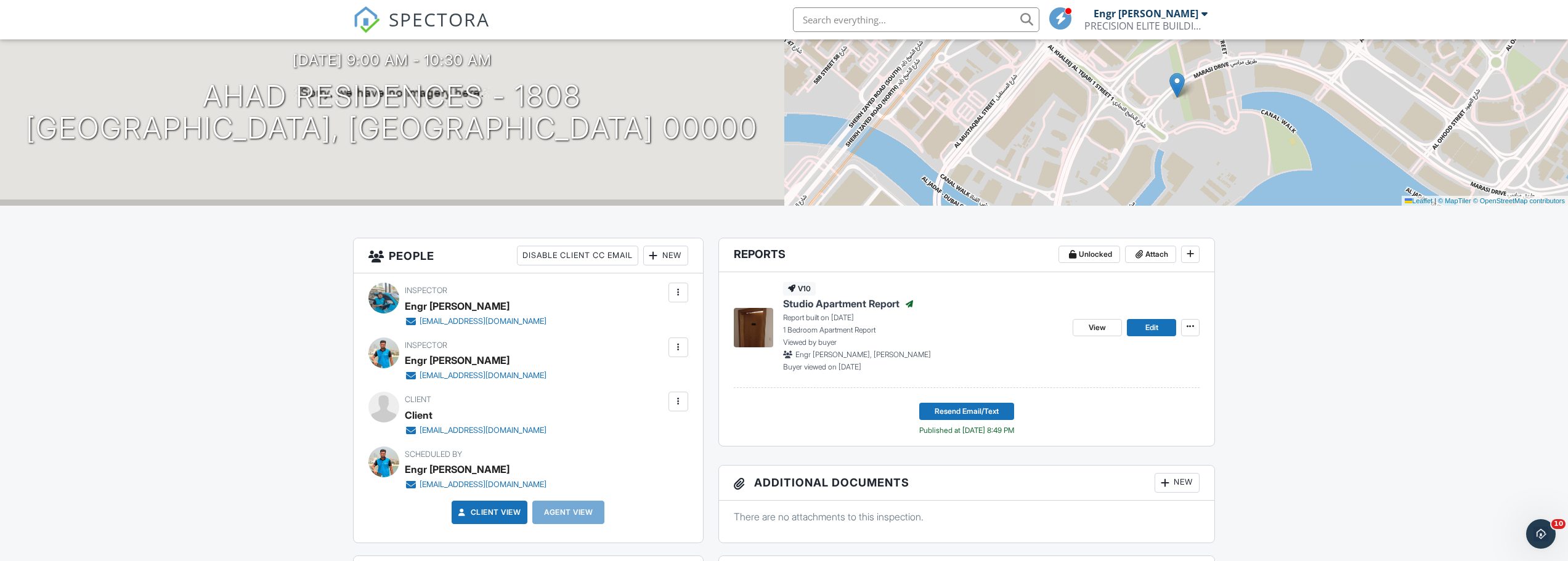
click at [372, 25] on img at bounding box center [367, 20] width 27 height 27
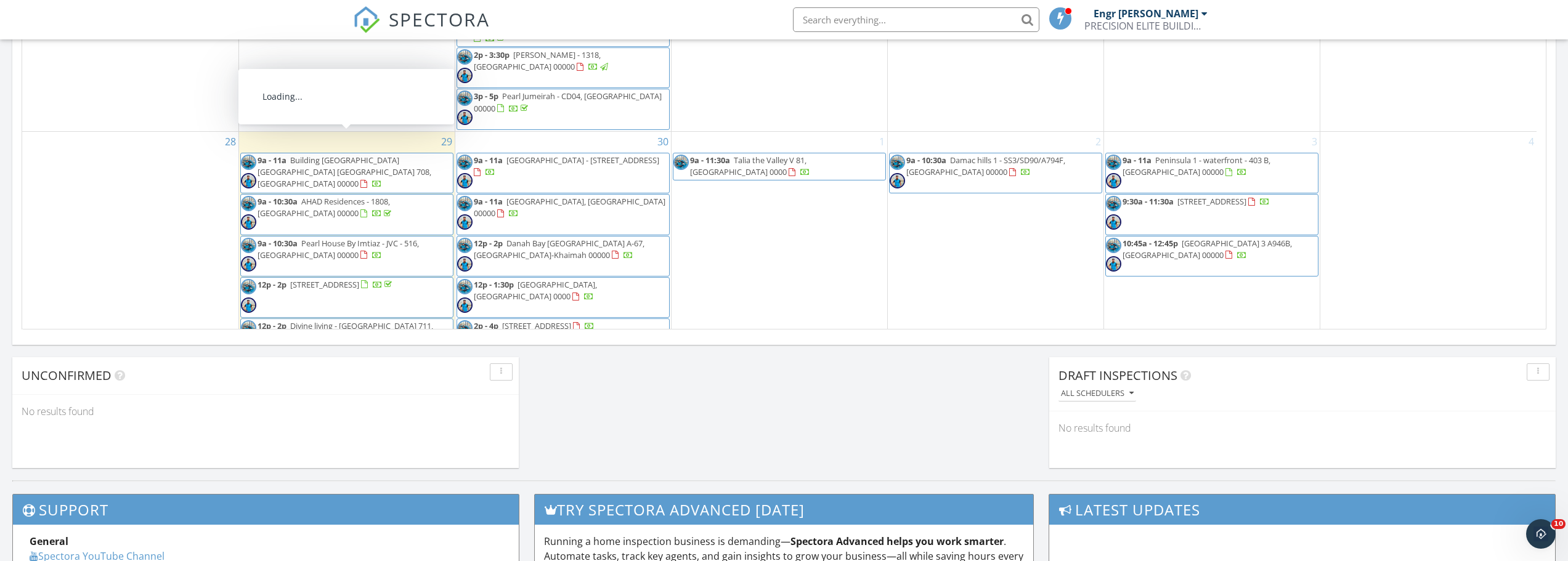
scroll to position [924, 0]
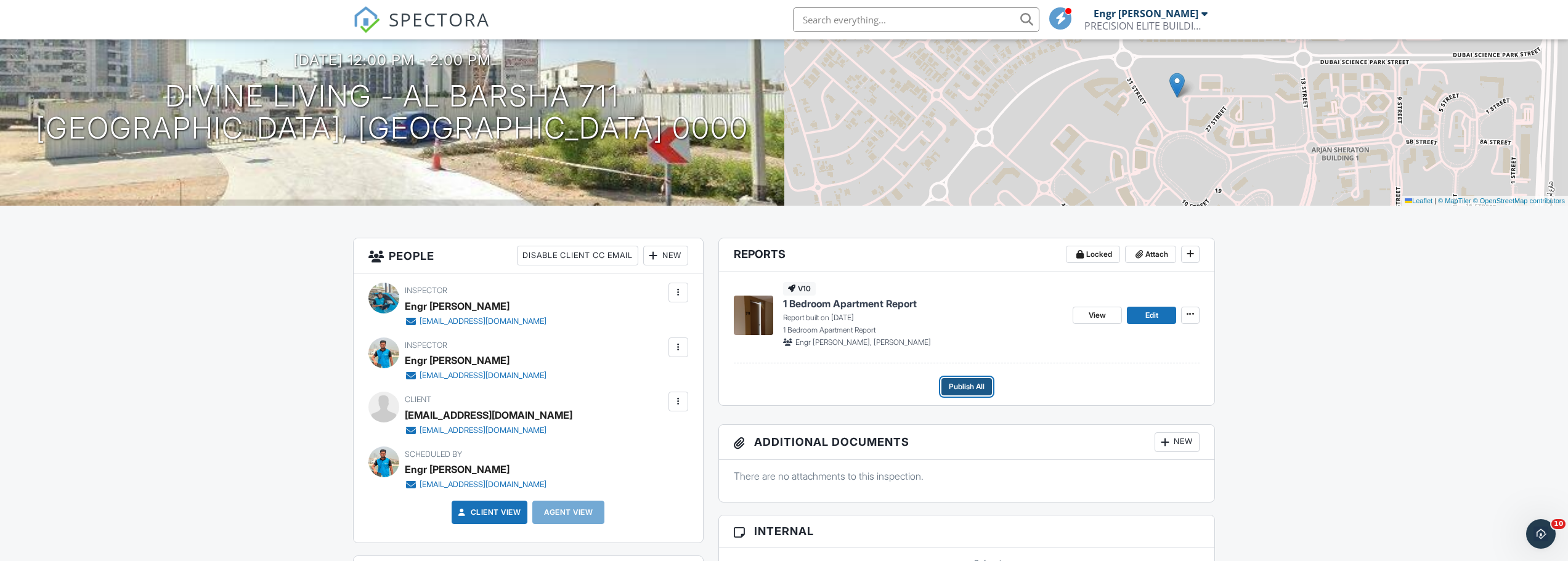
click at [977, 383] on span "Publish All" at bounding box center [967, 386] width 35 height 12
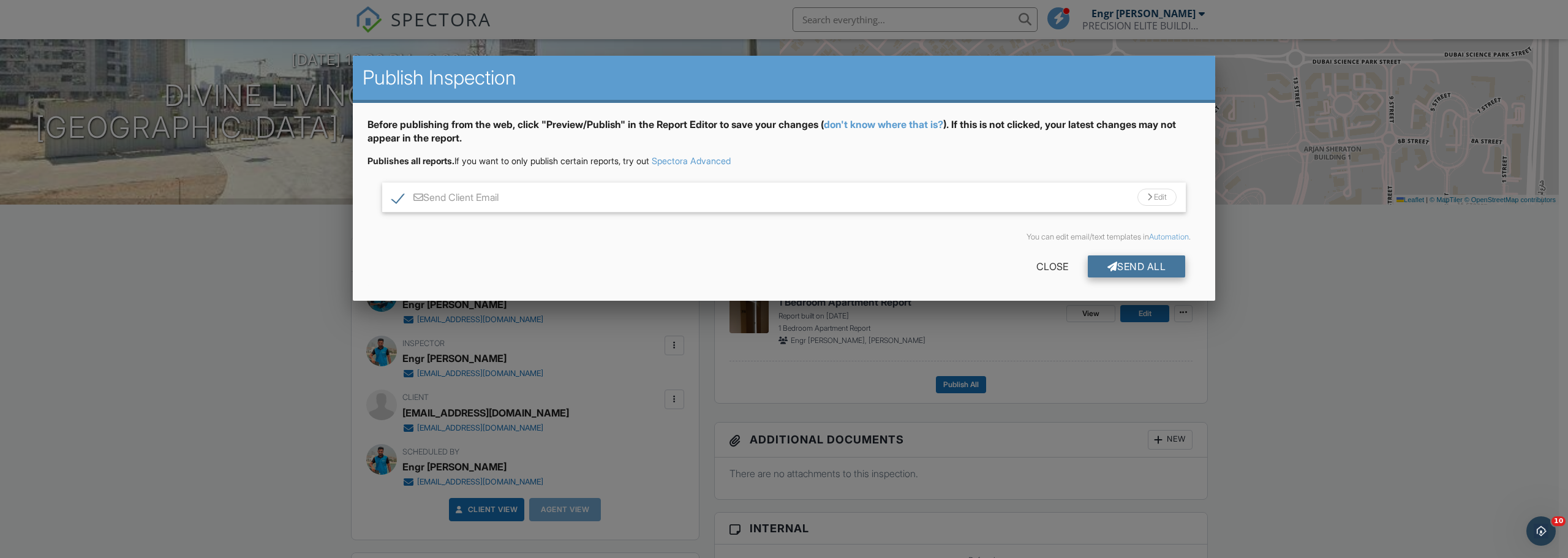
click at [1121, 267] on div "Send All" at bounding box center [1136, 266] width 98 height 22
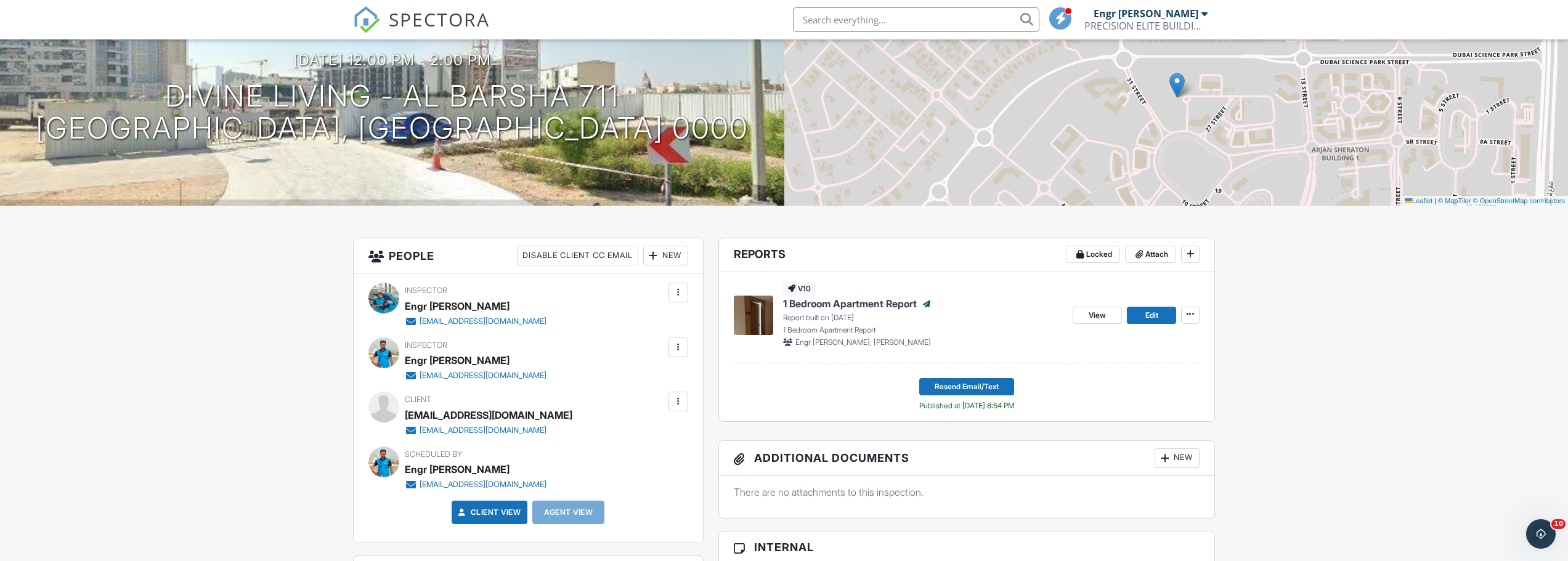
click at [386, 23] on link "SPECTORA" at bounding box center [421, 30] width 137 height 26
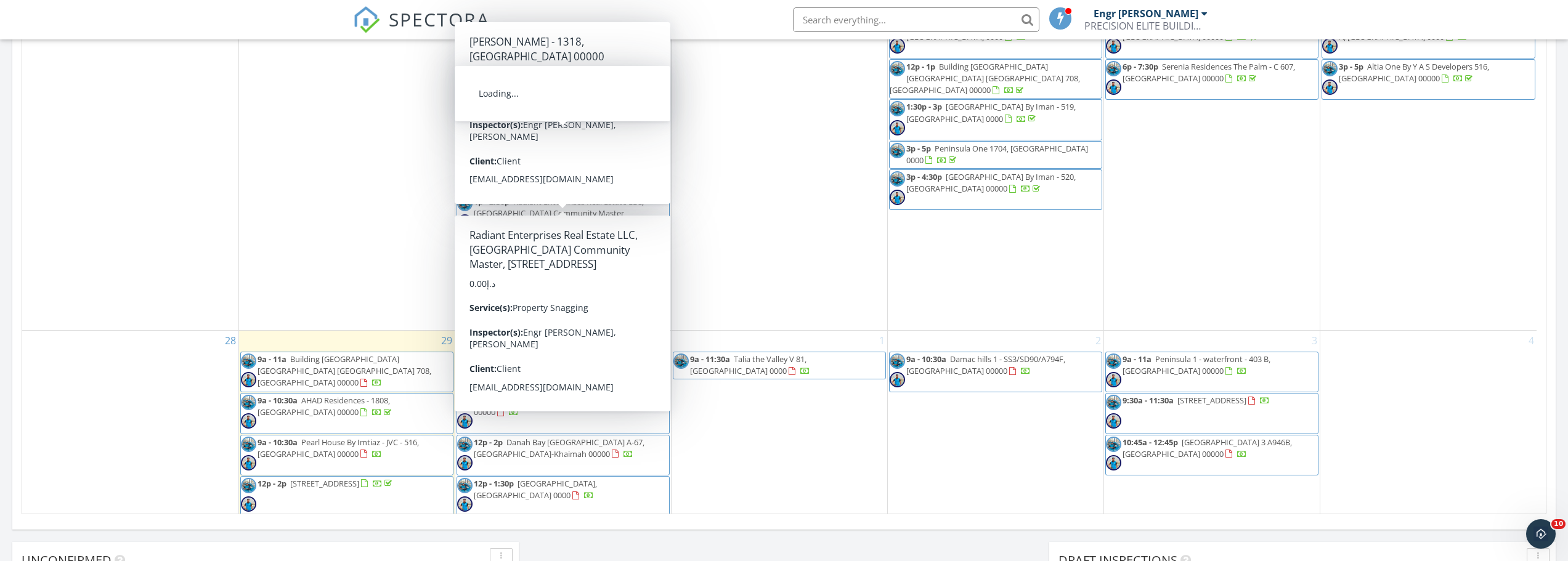
scroll to position [862, 0]
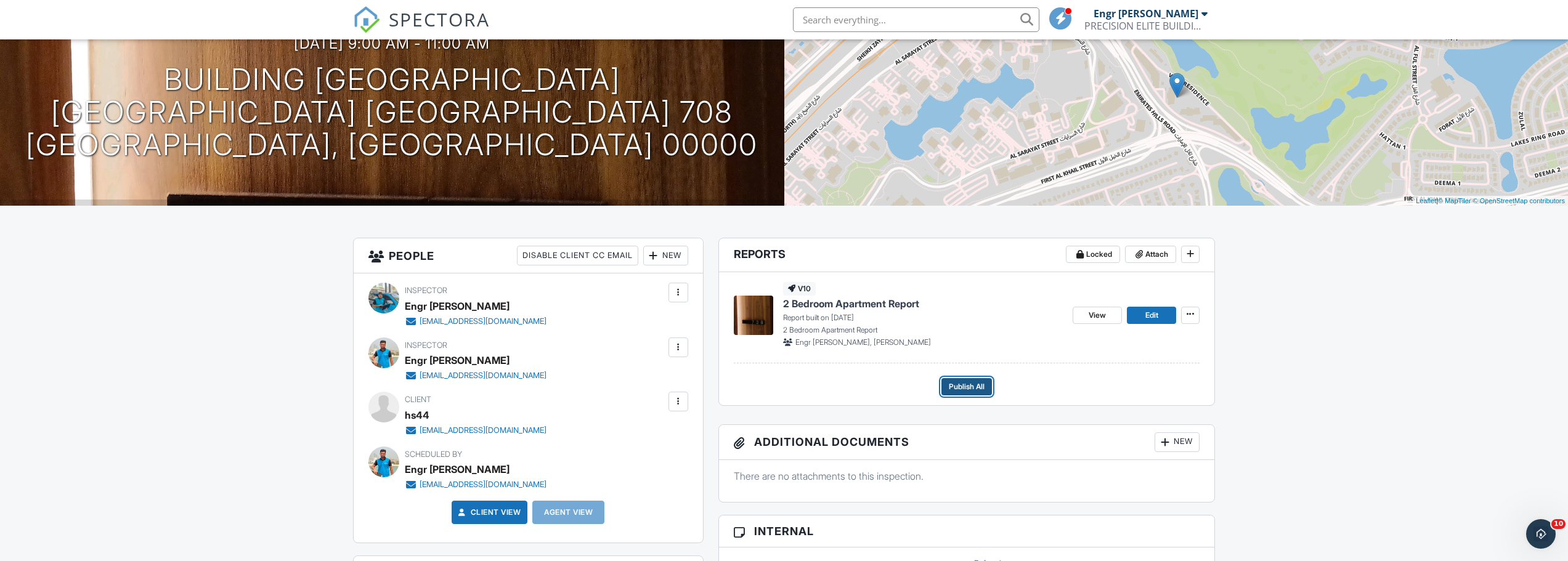
click at [962, 388] on span "Publish All" at bounding box center [967, 386] width 35 height 12
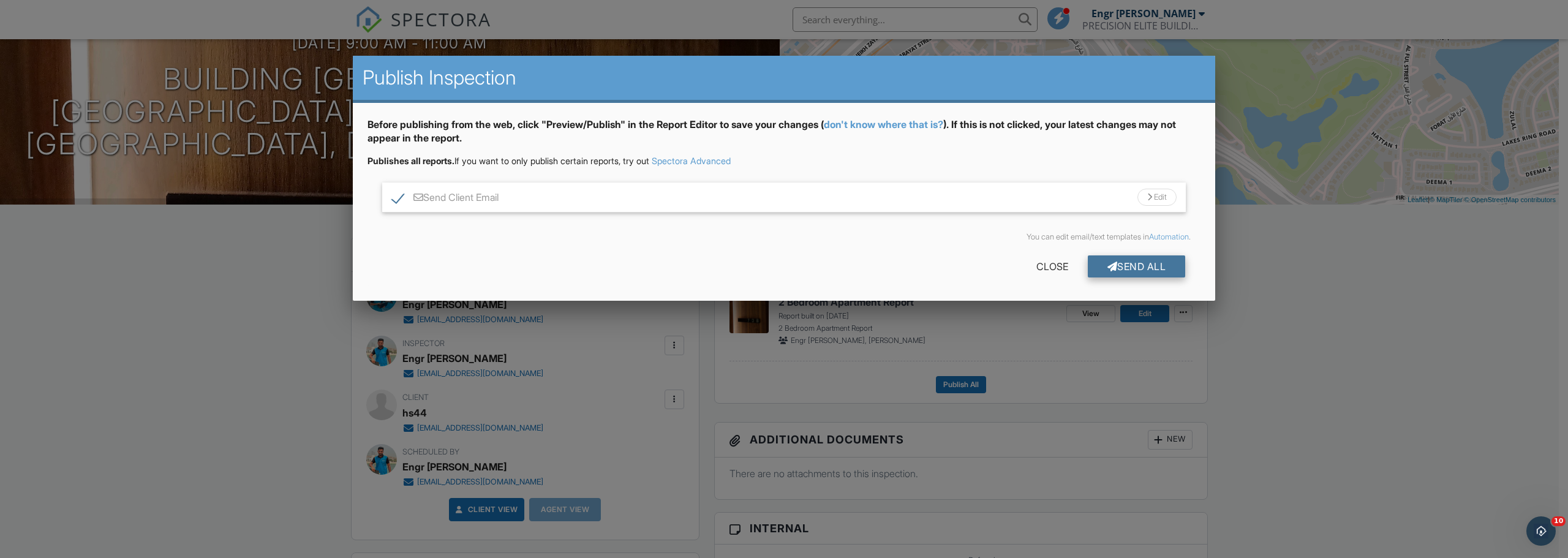
click at [1147, 269] on div "Send All" at bounding box center [1136, 266] width 98 height 22
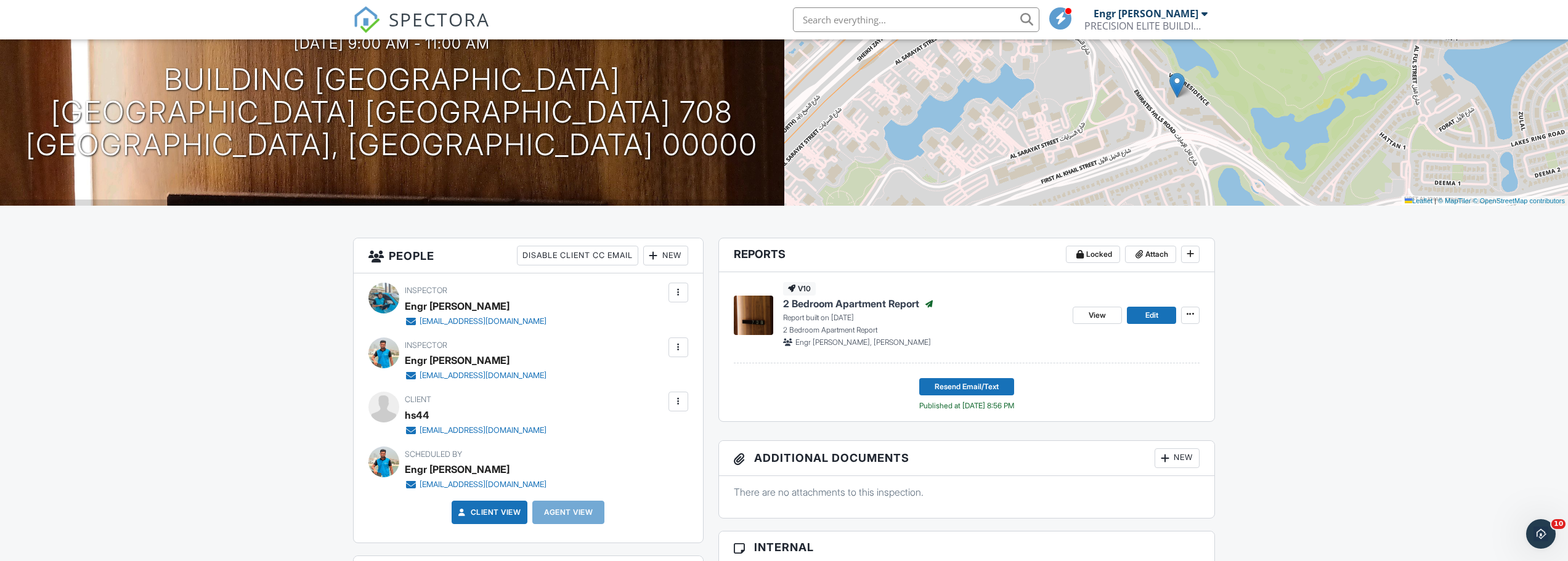
click at [391, 28] on span "SPECTORA" at bounding box center [439, 19] width 101 height 26
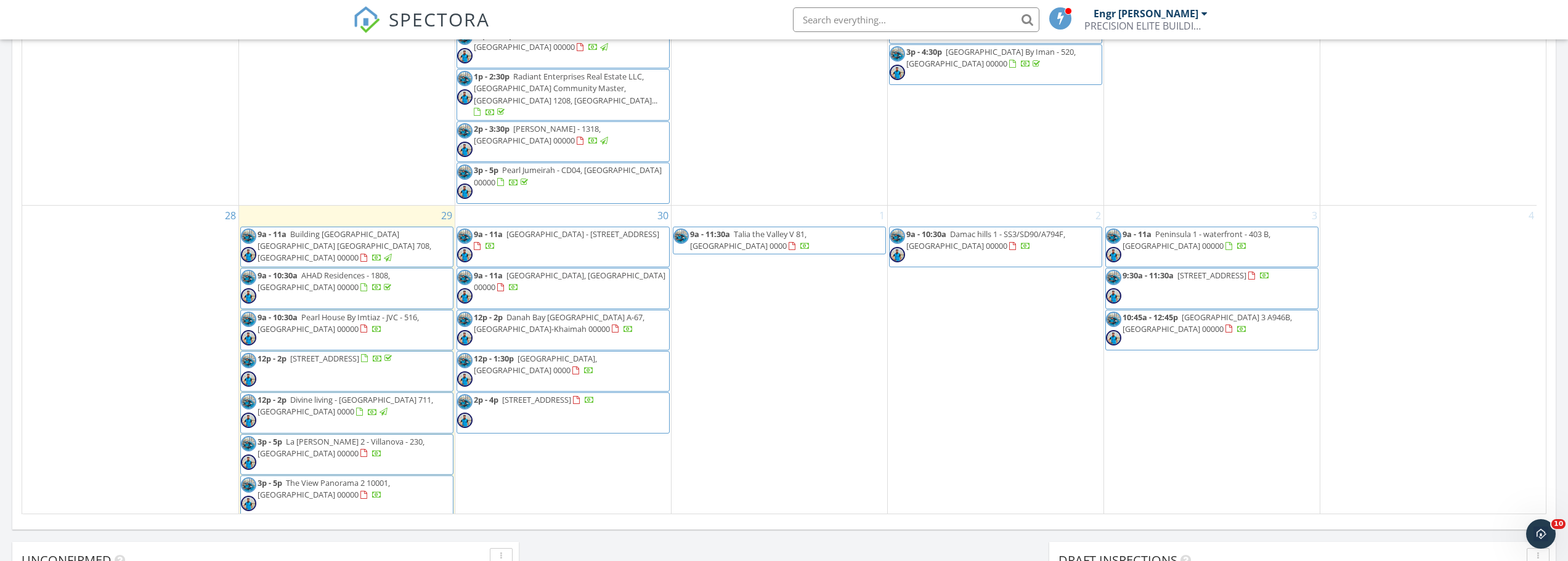
scroll to position [985, 0]
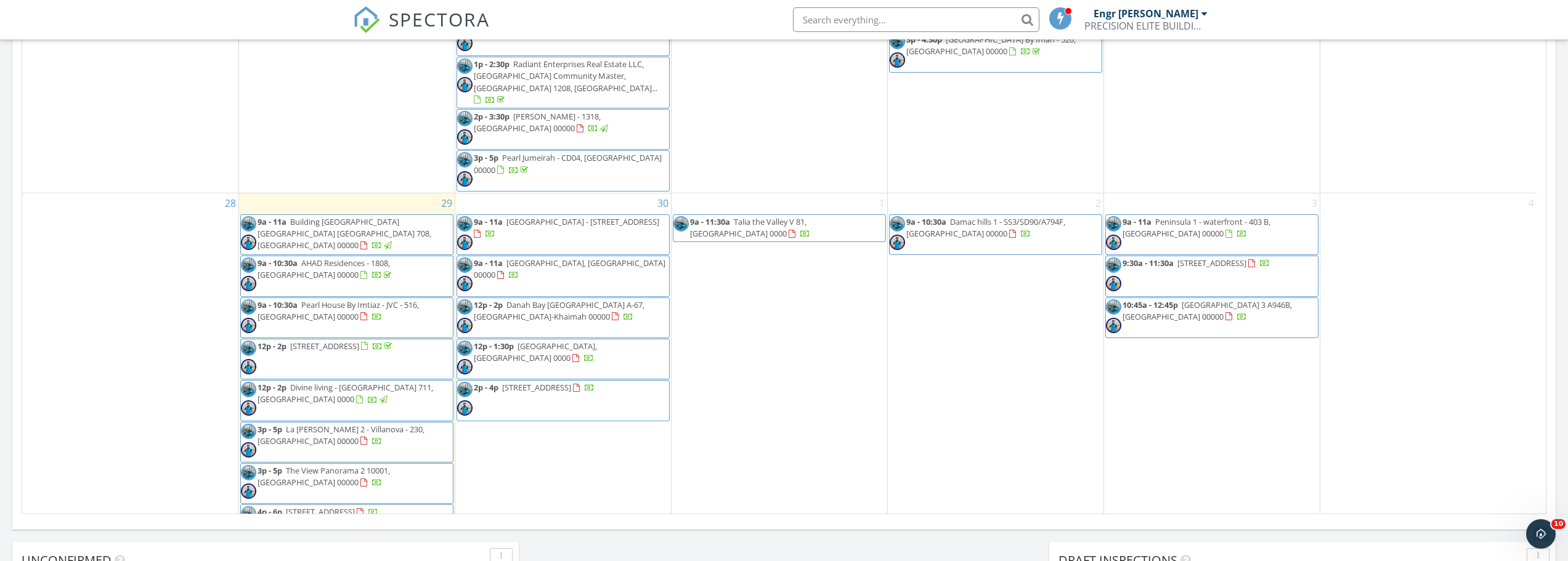
click at [283, 299] on span "9a - 10:30a" at bounding box center [277, 305] width 40 height 11
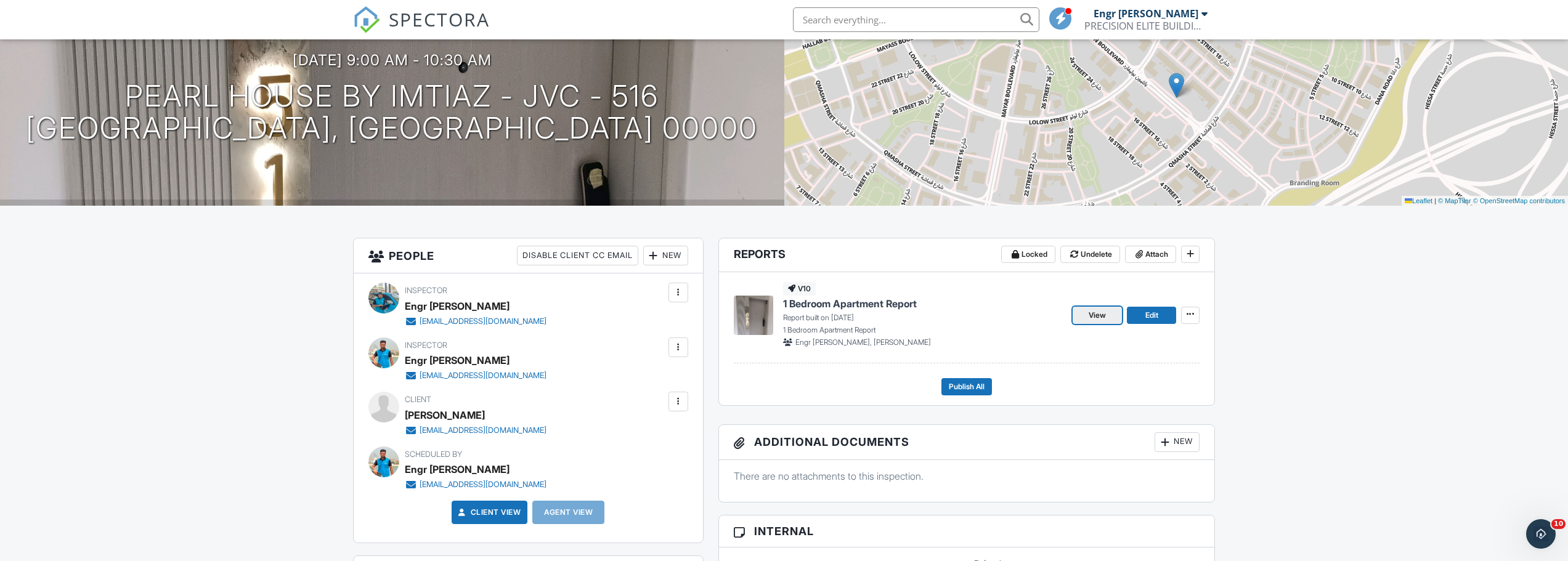
click at [1103, 310] on span "View" at bounding box center [1097, 315] width 17 height 12
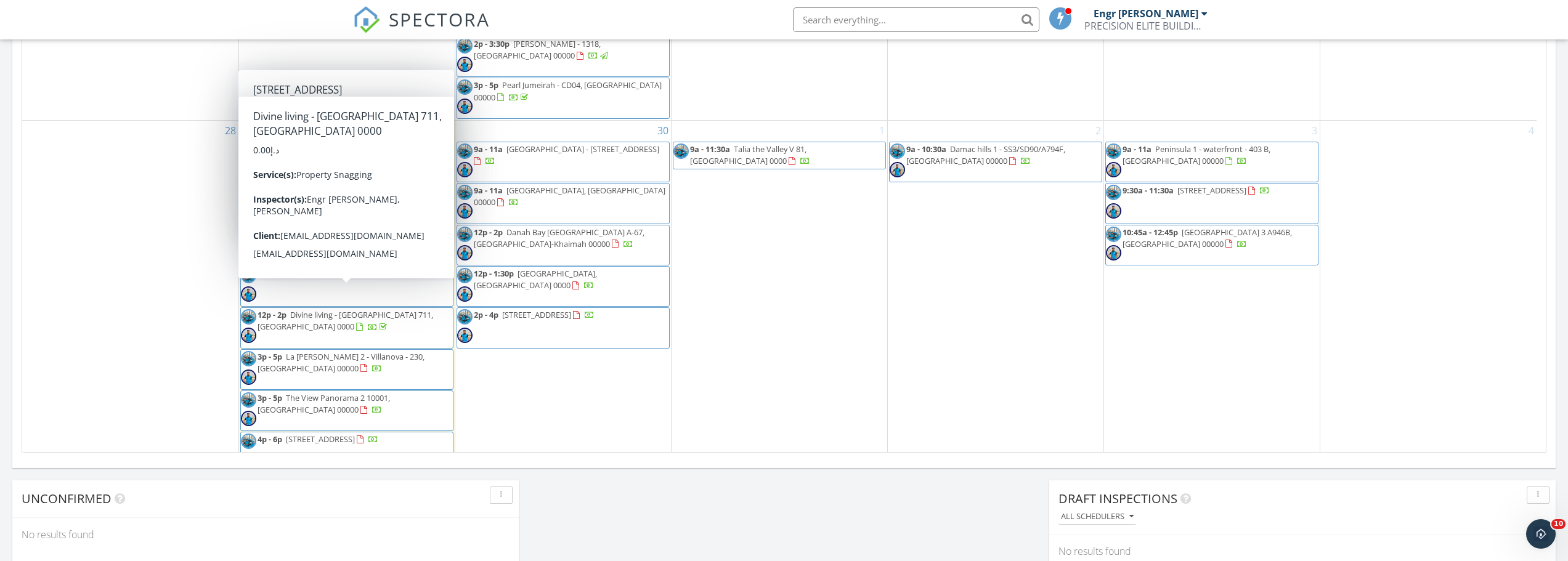
scroll to position [739, 0]
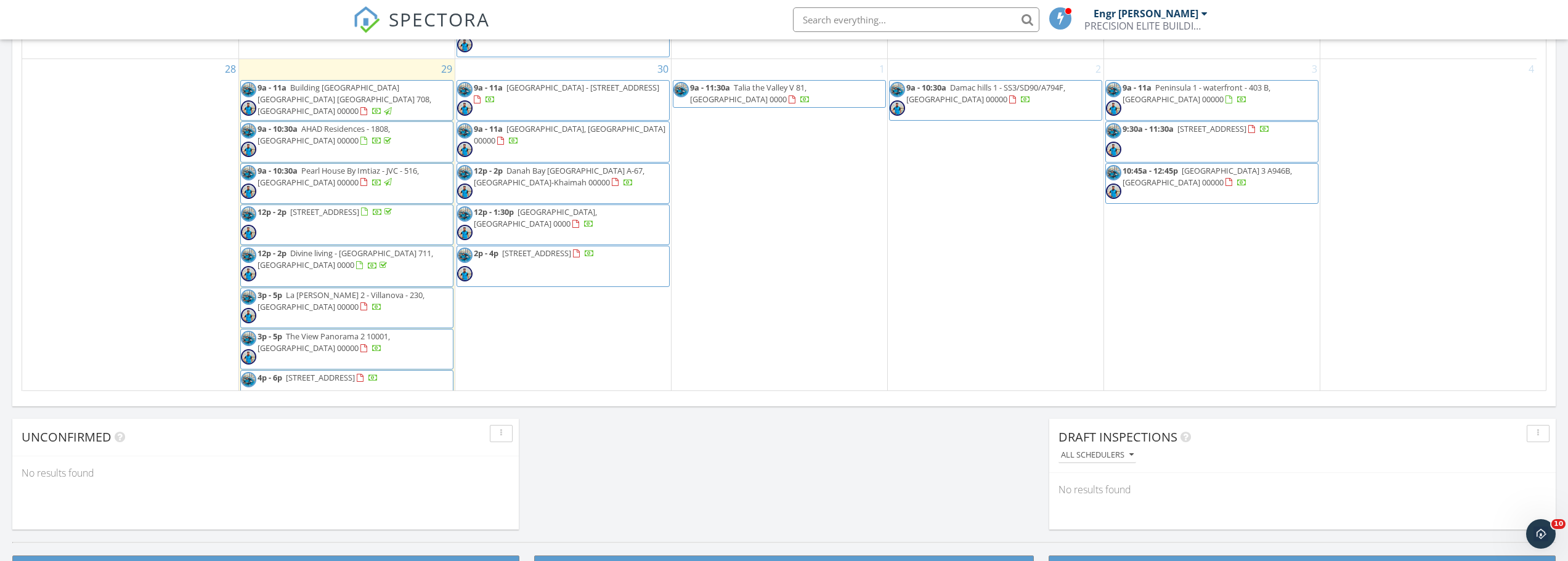
click at [326, 372] on span "4p - 6p Joya Verde residence 304, Dubai 00000" at bounding box center [309, 391] width 137 height 37
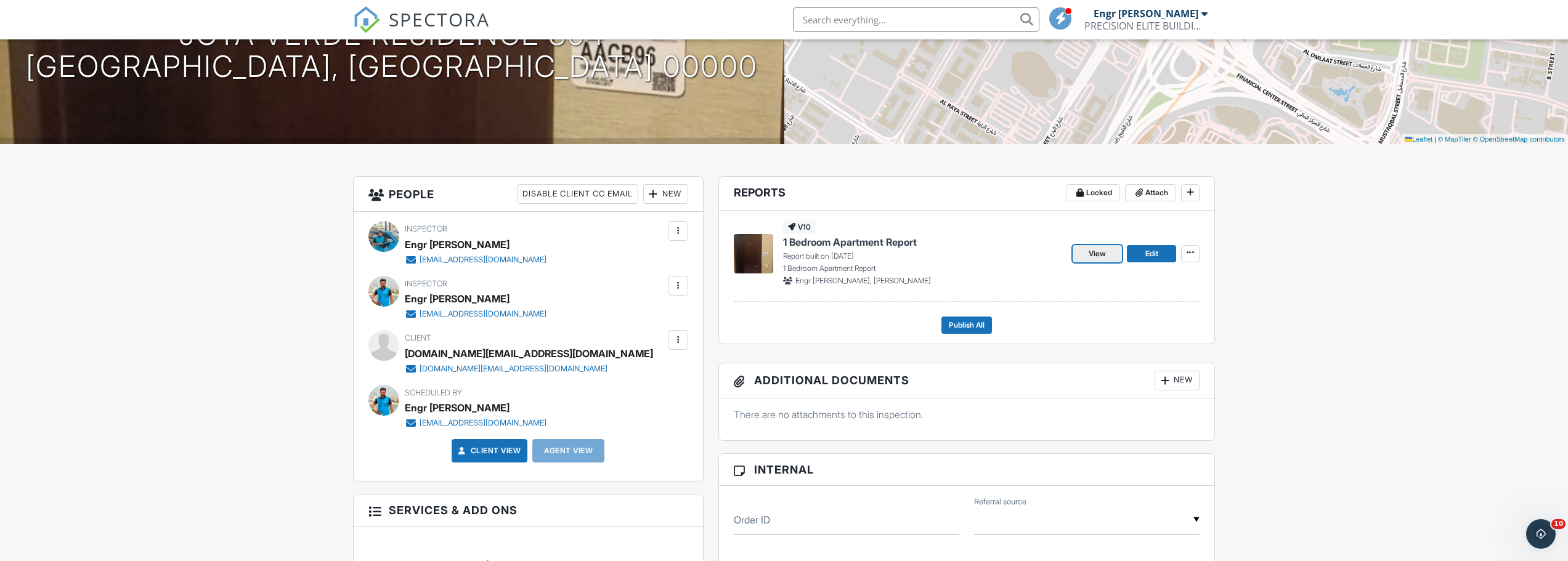
click at [1102, 250] on span "View" at bounding box center [1097, 253] width 17 height 12
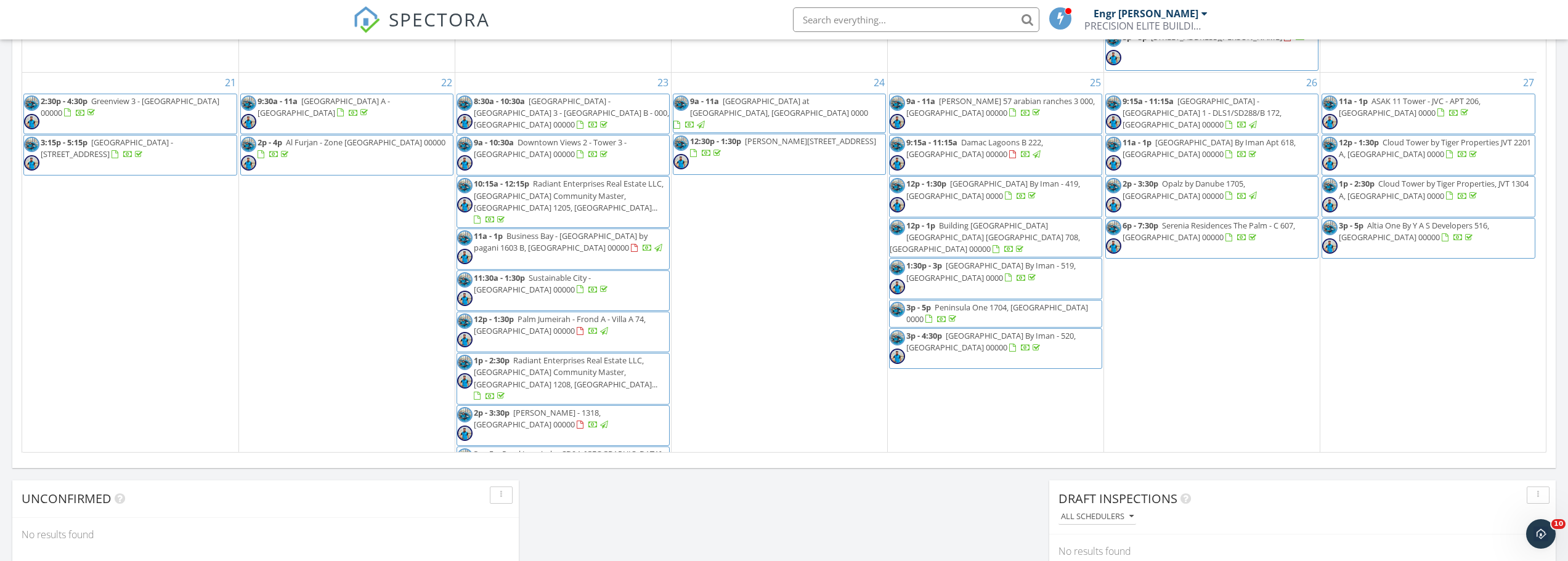
scroll to position [627, 0]
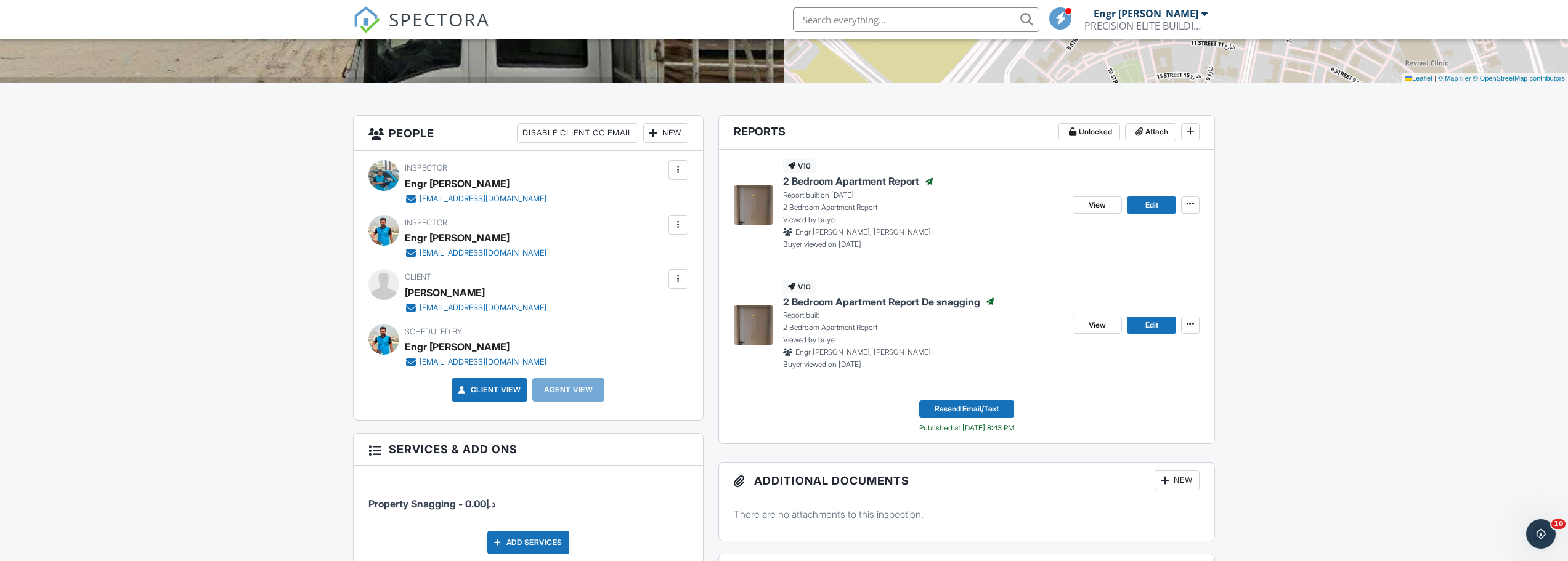
scroll to position [246, 0]
